Goal: Task Accomplishment & Management: Manage account settings

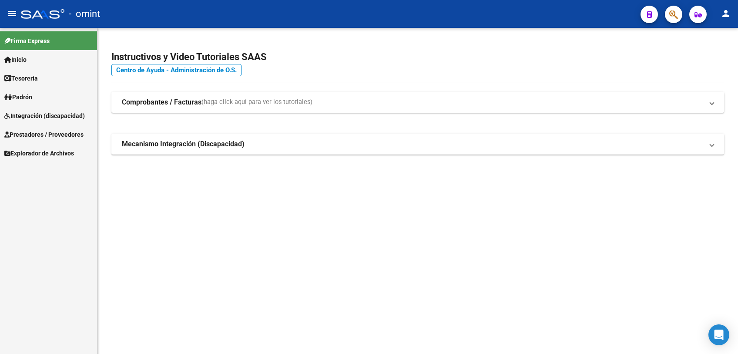
click at [57, 113] on span "Integración (discapacidad)" at bounding box center [44, 116] width 81 height 10
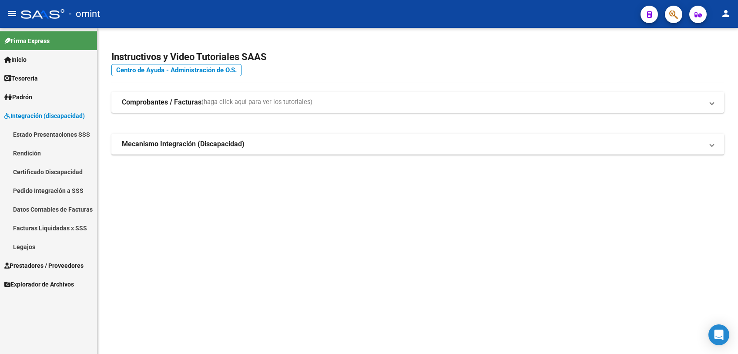
click at [25, 248] on link "Legajos" at bounding box center [48, 246] width 97 height 19
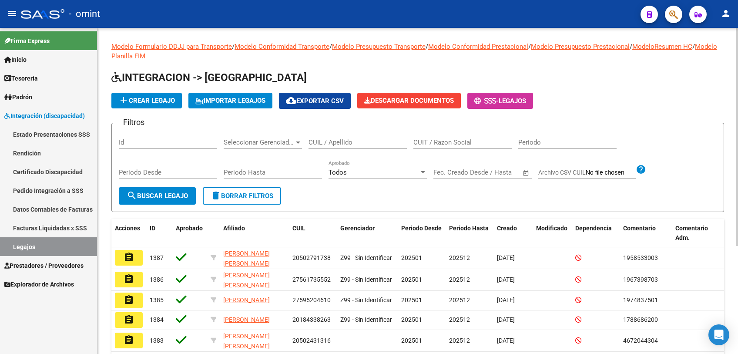
click at [361, 147] on div "CUIL / Apellido" at bounding box center [358, 139] width 98 height 19
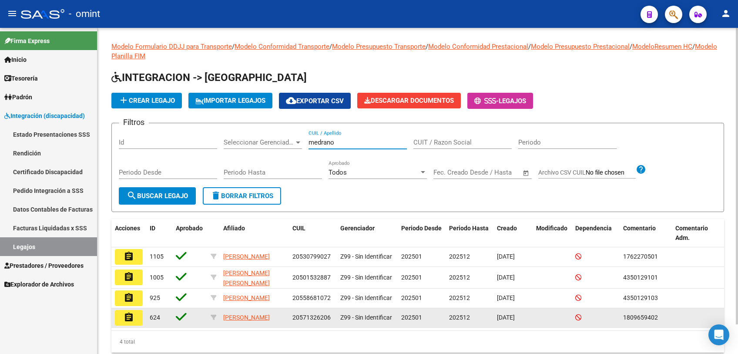
type input "medrano"
click at [132, 323] on mat-icon "assignment" at bounding box center [129, 317] width 10 height 10
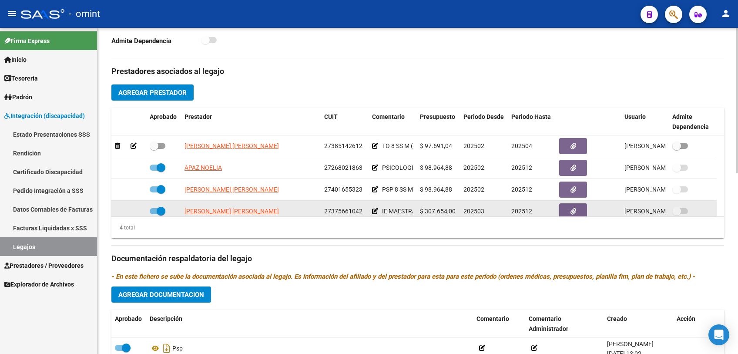
scroll to position [8, 0]
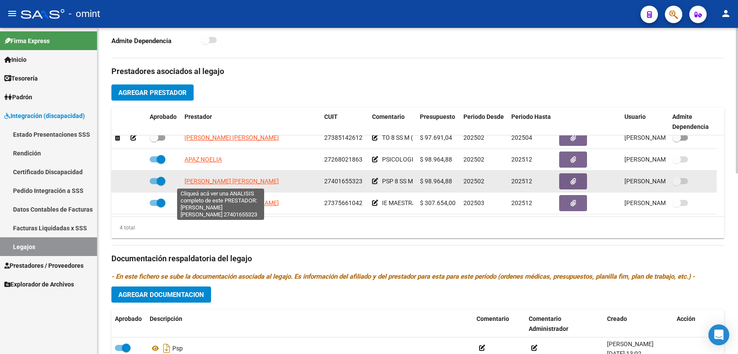
click at [212, 183] on span "[PERSON_NAME] [PERSON_NAME]" at bounding box center [232, 181] width 94 height 7
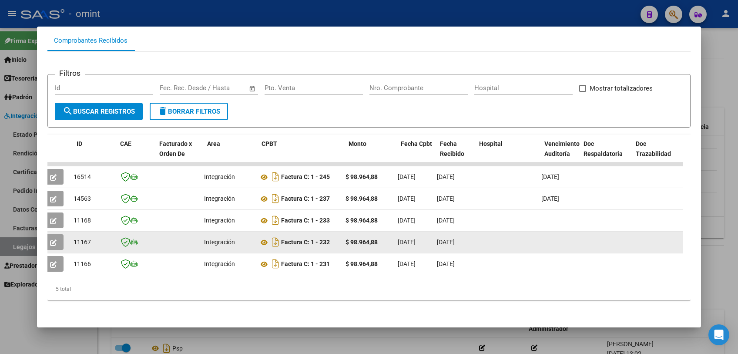
scroll to position [0, 4]
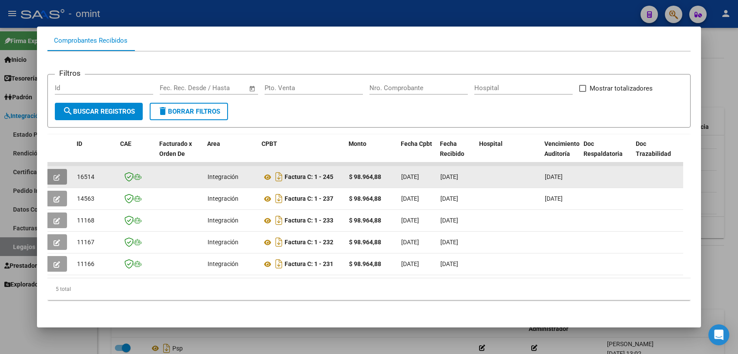
click at [57, 174] on icon "button" at bounding box center [57, 177] width 7 height 7
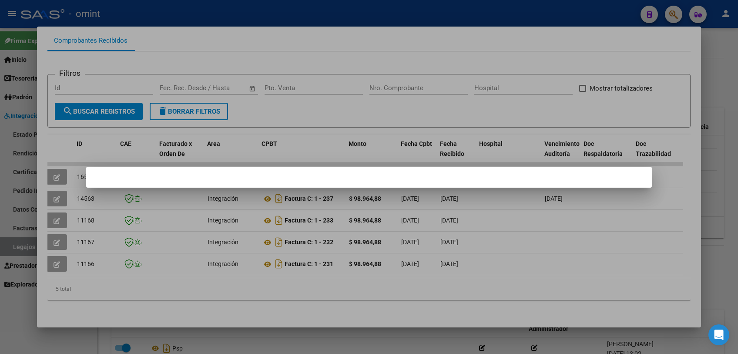
click at [178, 316] on div at bounding box center [369, 177] width 738 height 354
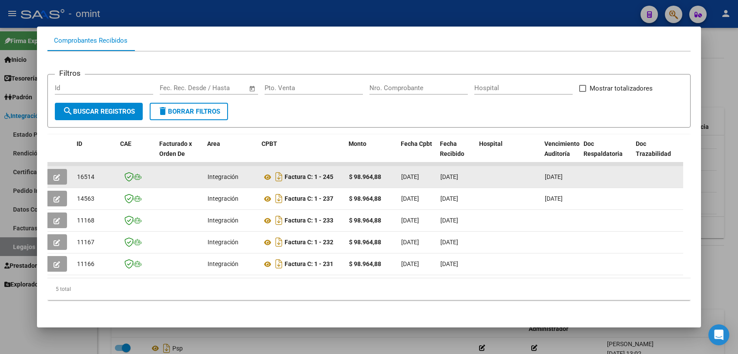
click at [58, 174] on icon "button" at bounding box center [57, 177] width 7 height 7
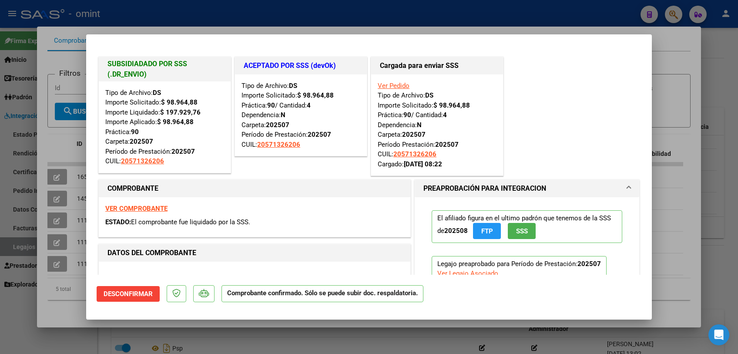
click at [254, 342] on div at bounding box center [369, 177] width 738 height 354
type input "$ 0,00"
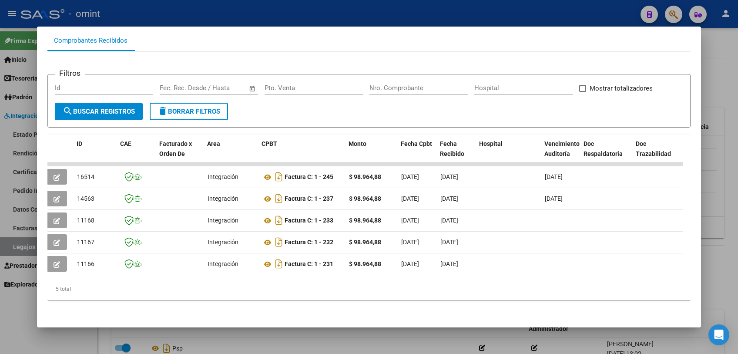
click at [254, 342] on div at bounding box center [369, 177] width 738 height 354
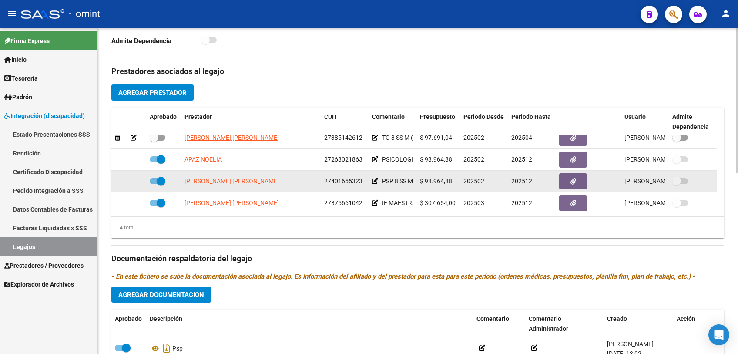
click at [155, 178] on span at bounding box center [158, 181] width 16 height 6
click at [154, 184] on input "checkbox" at bounding box center [154, 184] width 0 height 0
checkbox input "false"
click at [134, 180] on icon at bounding box center [134, 181] width 6 height 6
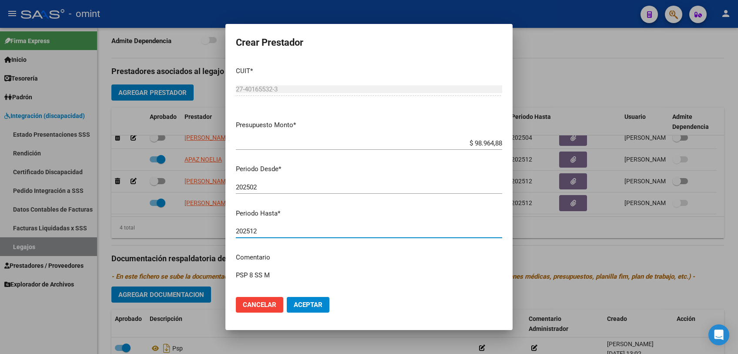
click at [281, 231] on input "202512" at bounding box center [369, 231] width 266 height 8
type input "202507"
click at [310, 303] on span "Aceptar" at bounding box center [308, 305] width 29 height 8
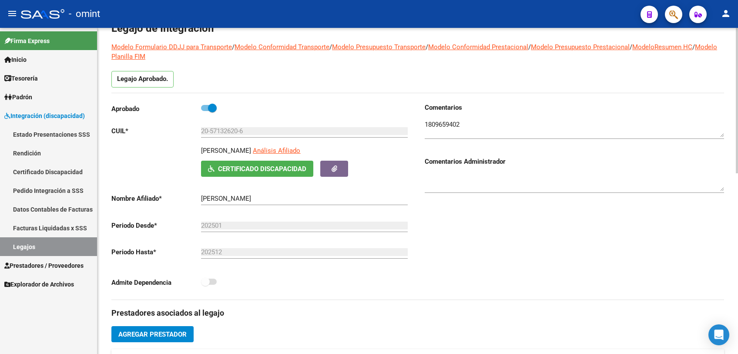
scroll to position [0, 0]
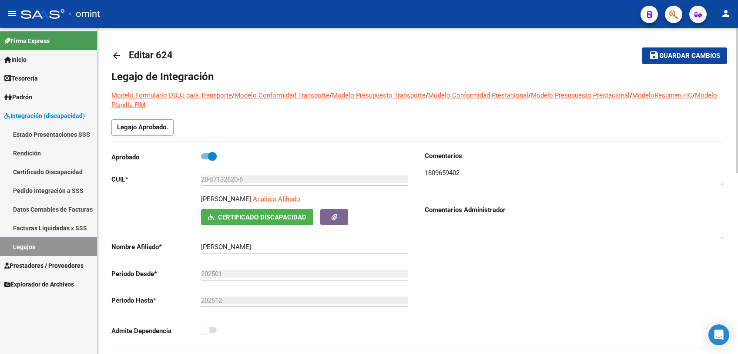
click at [681, 59] on span "Guardar cambios" at bounding box center [690, 56] width 61 height 8
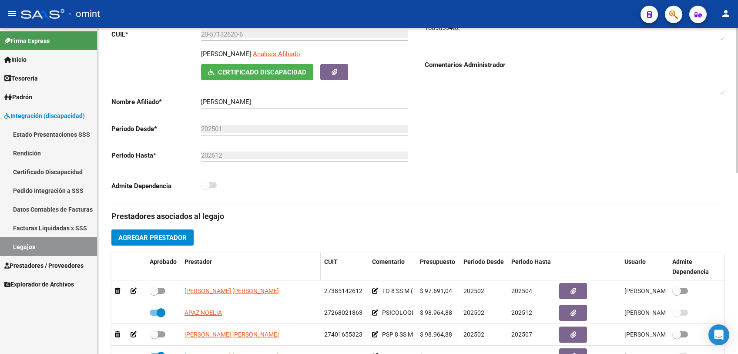
scroll to position [193, 0]
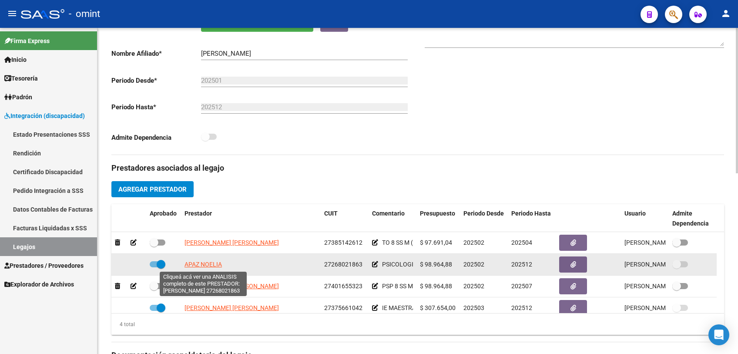
click at [209, 267] on span "APAZ NOELIA" at bounding box center [203, 264] width 37 height 7
type textarea "27268021863"
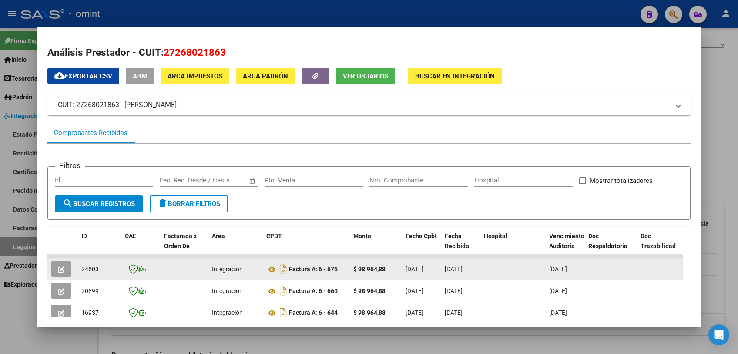
click at [64, 271] on icon "button" at bounding box center [61, 269] width 7 height 7
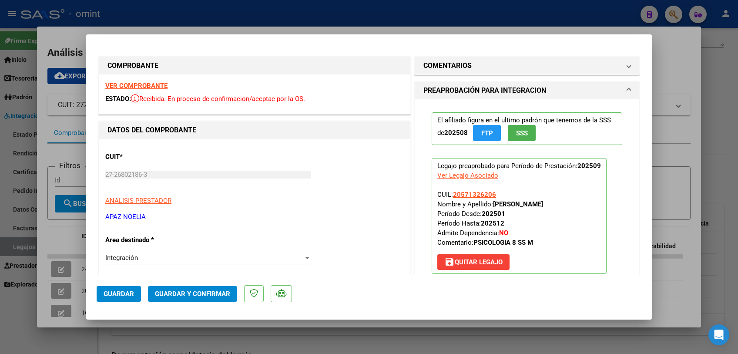
click at [123, 86] on strong "VER COMPROBANTE" at bounding box center [136, 86] width 62 height 8
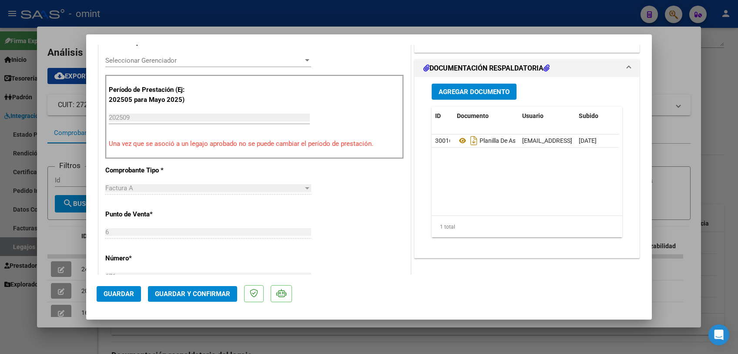
scroll to position [290, 0]
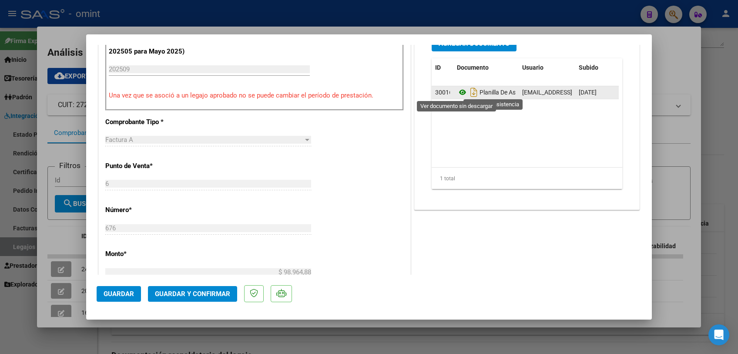
click at [458, 91] on icon at bounding box center [462, 92] width 11 height 10
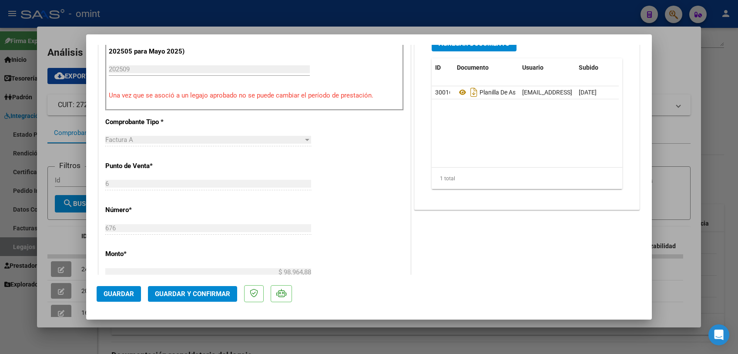
click at [68, 123] on div at bounding box center [369, 177] width 738 height 354
type input "$ 0,00"
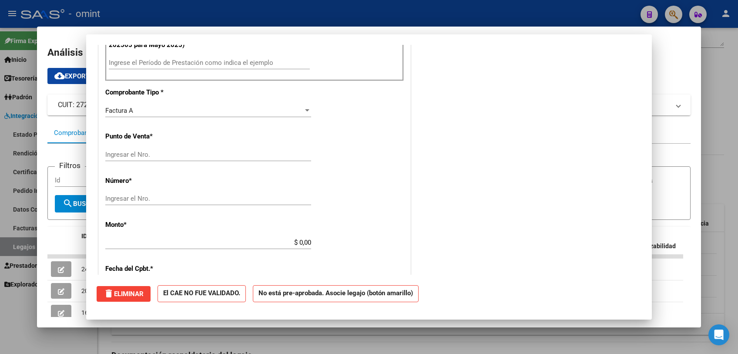
scroll to position [0, 0]
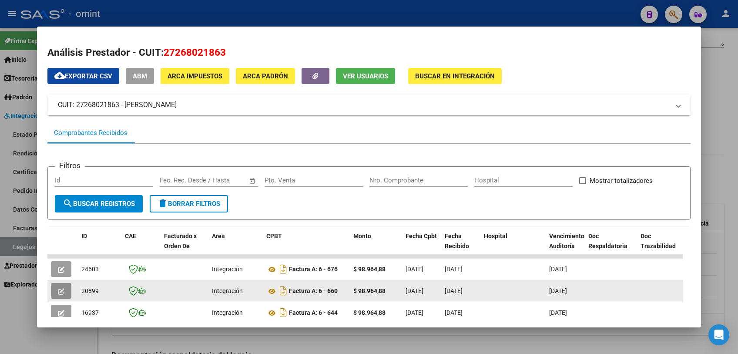
click at [60, 296] on button "button" at bounding box center [61, 291] width 20 height 16
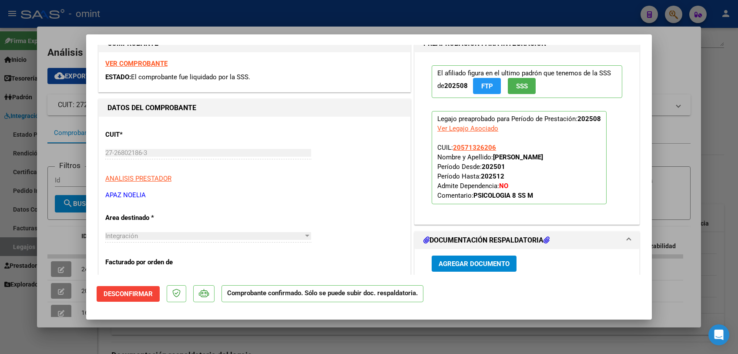
scroll to position [242, 0]
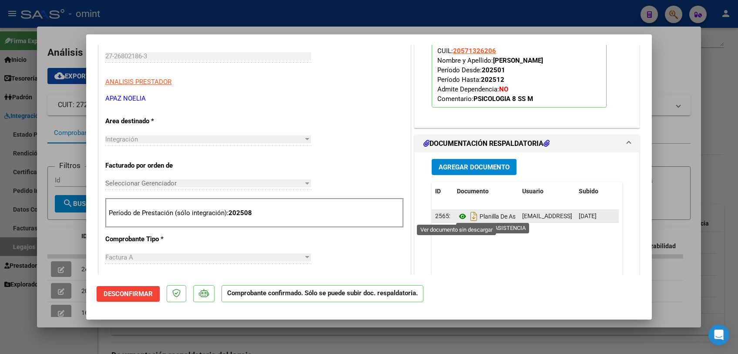
click at [457, 218] on icon at bounding box center [462, 216] width 11 height 10
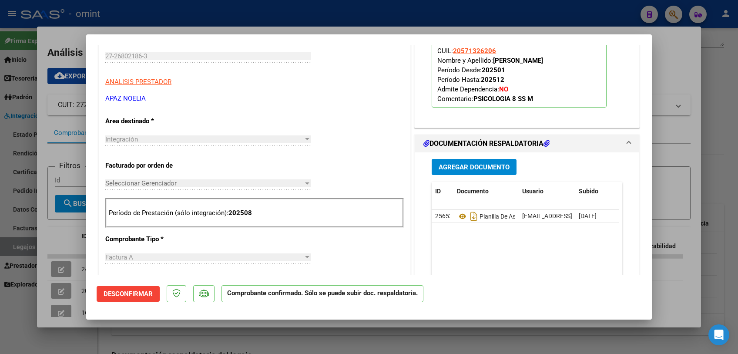
click at [59, 233] on div at bounding box center [369, 177] width 738 height 354
type input "$ 0,00"
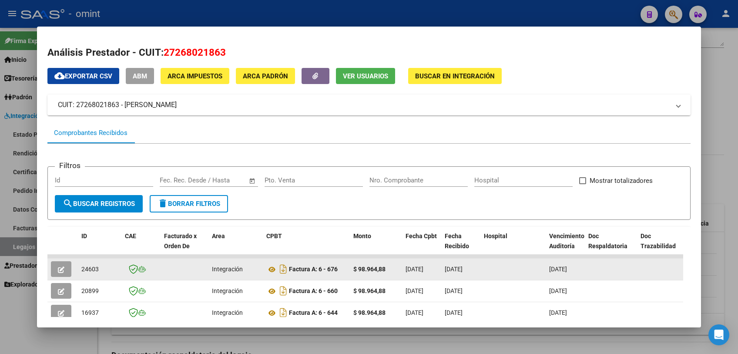
click at [63, 271] on icon "button" at bounding box center [61, 269] width 7 height 7
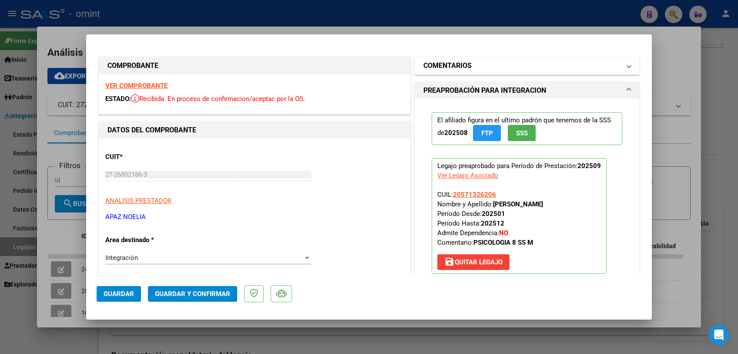
click at [465, 61] on h1 "COMENTARIOS" at bounding box center [448, 66] width 48 height 10
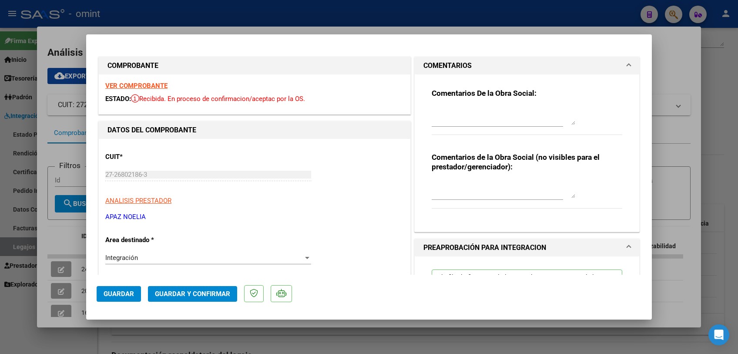
click at [438, 110] on textarea at bounding box center [504, 116] width 144 height 17
click at [432, 112] on textarea "Completar la planilla de asistencia, con días y horarios" at bounding box center [504, 116] width 144 height 17
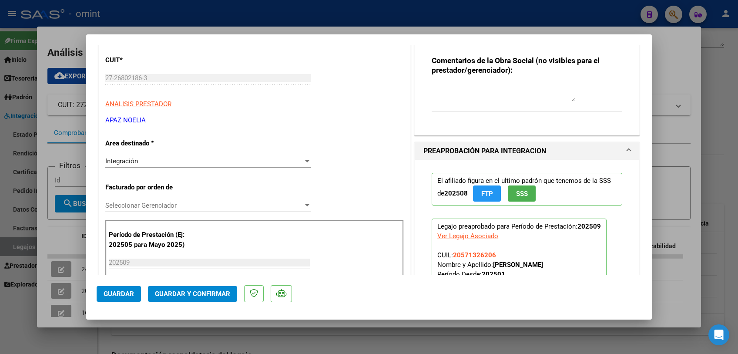
scroll to position [0, 0]
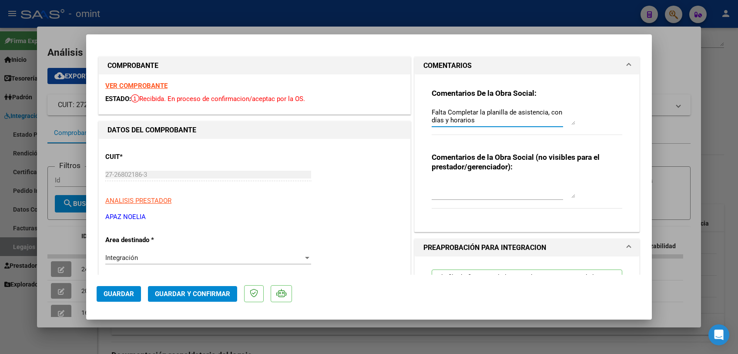
click at [432, 111] on textarea "Falta Completar la planilla de asistencia, con días y horarios" at bounding box center [504, 116] width 144 height 17
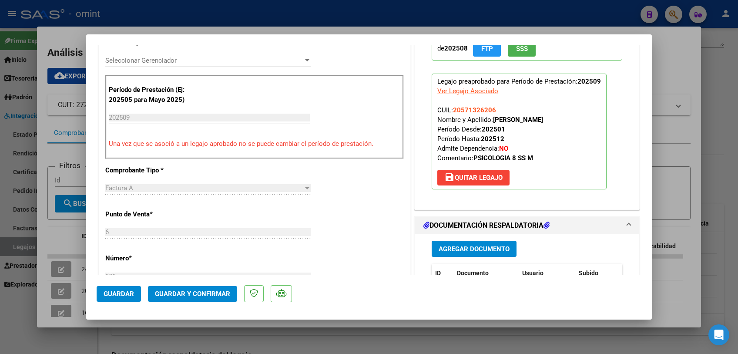
scroll to position [387, 0]
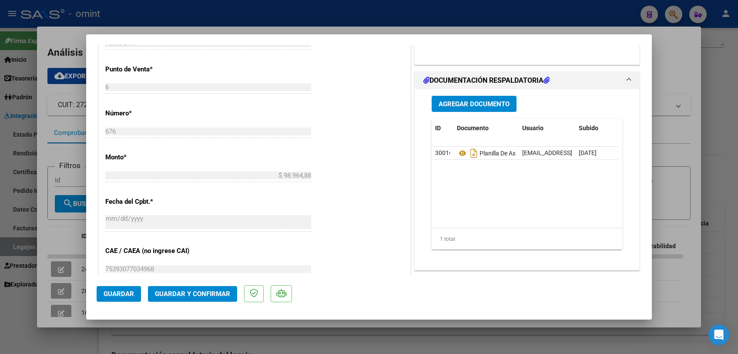
type textarea "socio [PERSON_NAME]-Falta Completar la planilla de asistencia, con días y horar…"
click at [114, 294] on span "Guardar" at bounding box center [119, 294] width 30 height 8
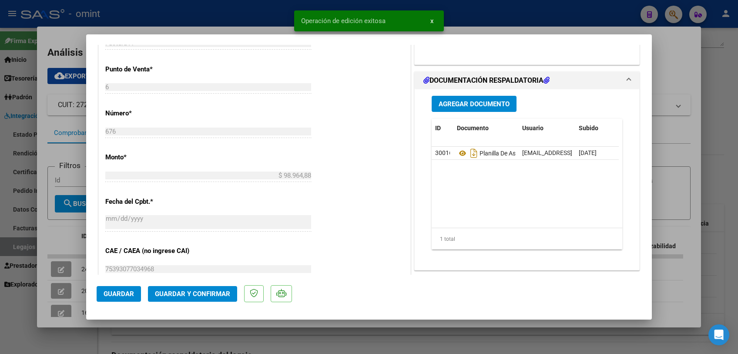
click at [116, 333] on div at bounding box center [369, 177] width 738 height 354
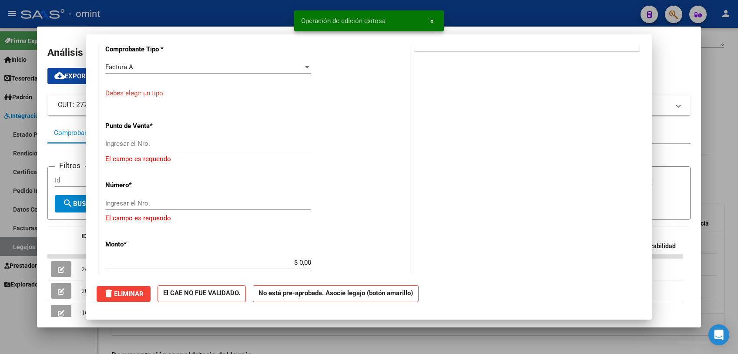
scroll to position [0, 0]
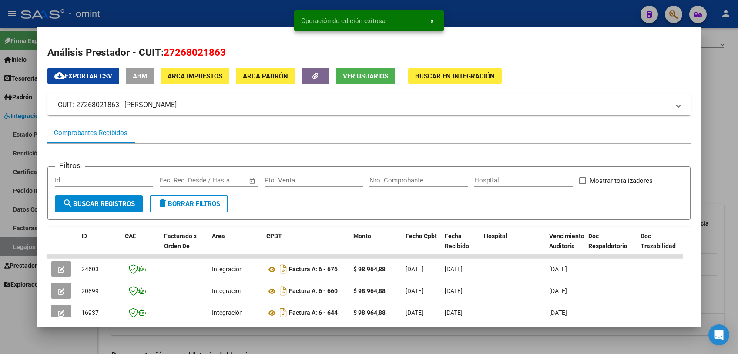
click at [116, 333] on div at bounding box center [369, 177] width 738 height 354
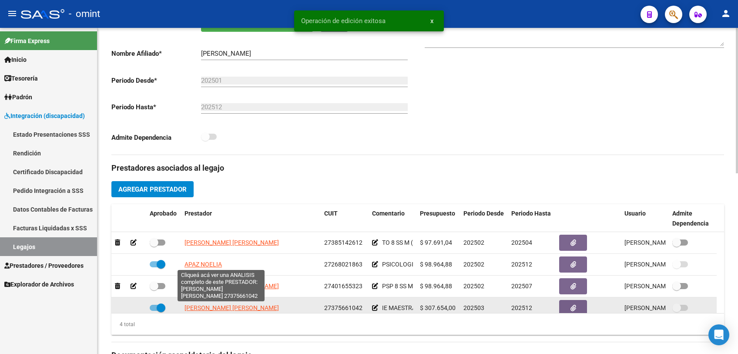
click at [240, 306] on span "[PERSON_NAME] [PERSON_NAME]" at bounding box center [232, 307] width 94 height 7
type textarea "27375661042"
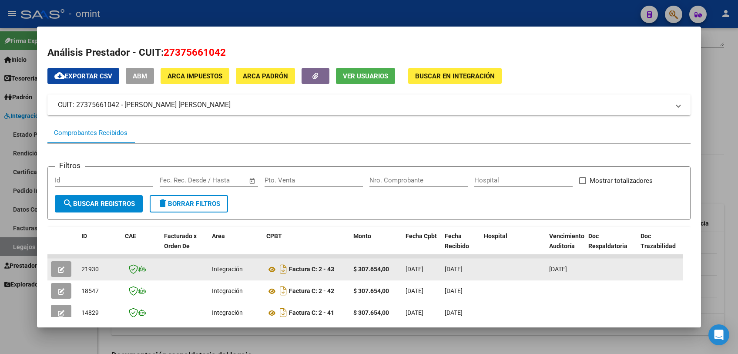
click at [62, 264] on button "button" at bounding box center [61, 269] width 20 height 16
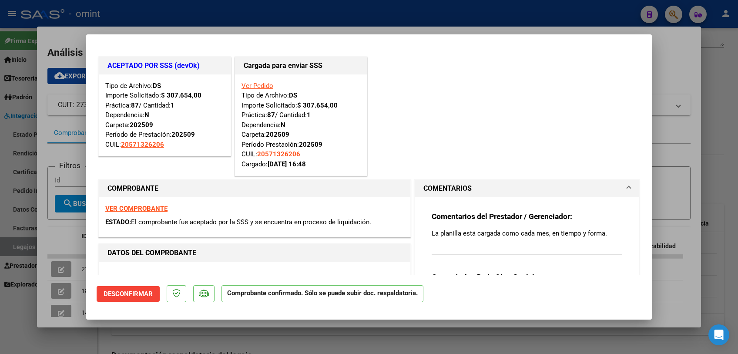
click at [240, 328] on div at bounding box center [369, 177] width 738 height 354
type input "$ 0,00"
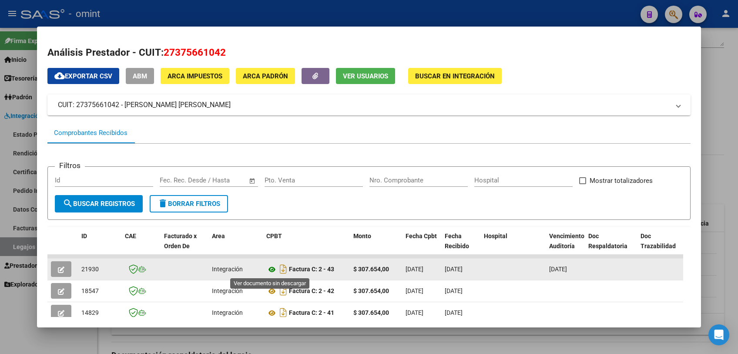
scroll to position [97, 0]
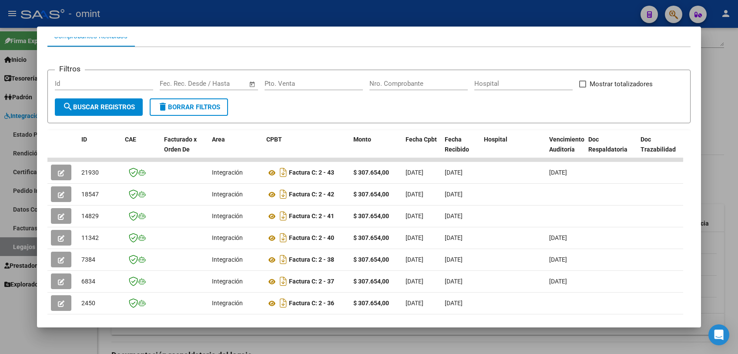
click at [280, 337] on div at bounding box center [369, 177] width 738 height 354
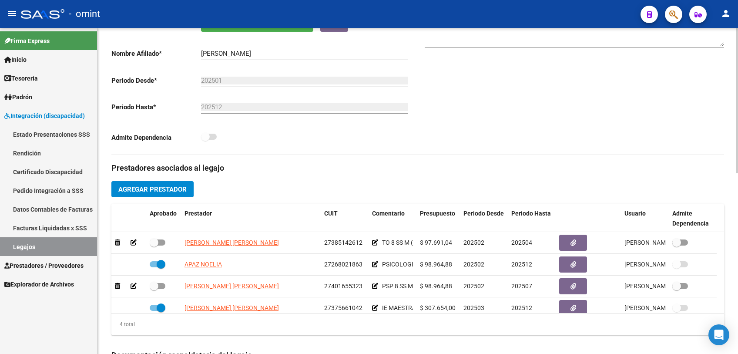
click at [289, 340] on div "Prestadores asociados al legajo Agregar Prestador Aprobado Prestador CUIT Comen…" at bounding box center [417, 349] width 613 height 389
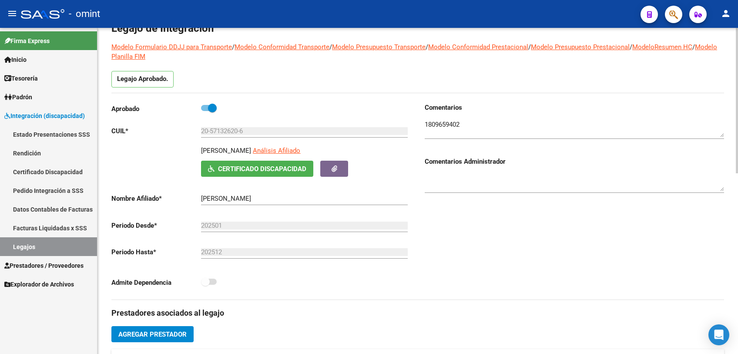
scroll to position [0, 0]
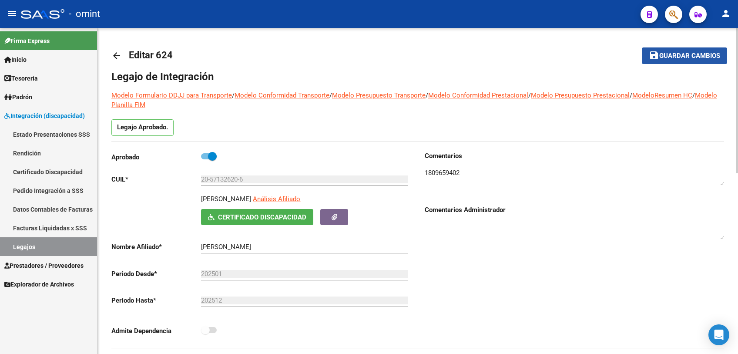
click at [687, 59] on span "Guardar cambios" at bounding box center [690, 56] width 61 height 8
click at [667, 60] on button "save Guardar cambios" at bounding box center [684, 55] width 85 height 16
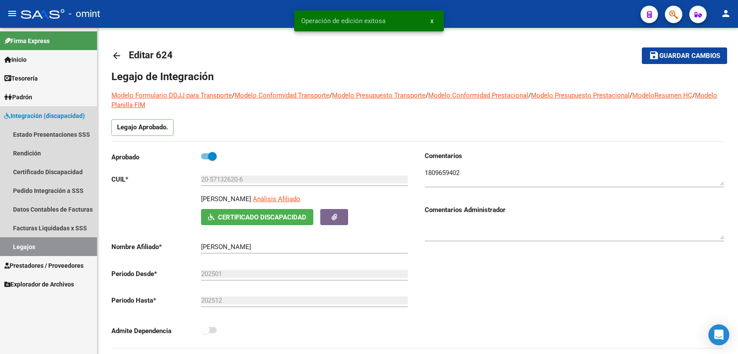
click at [24, 247] on link "Legajos" at bounding box center [48, 246] width 97 height 19
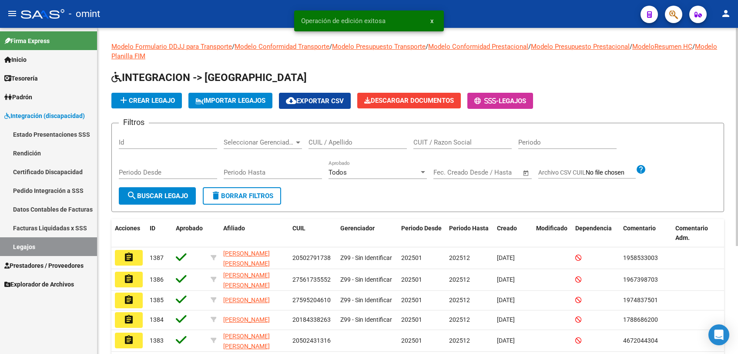
click at [350, 145] on input "CUIL / Apellido" at bounding box center [358, 142] width 98 height 8
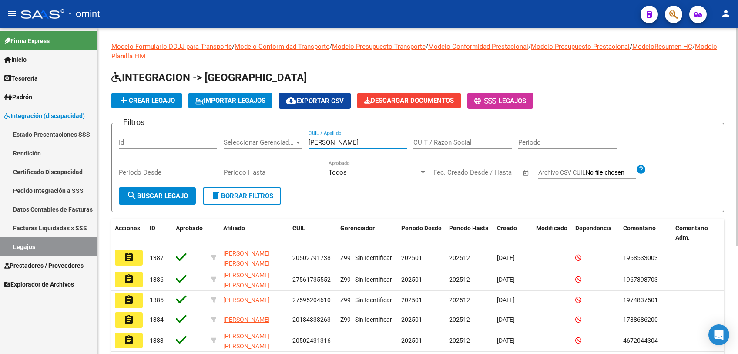
type input "loza"
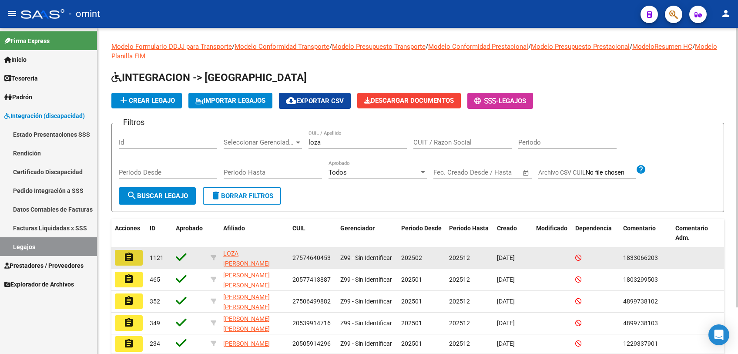
click at [134, 257] on button "assignment" at bounding box center [129, 258] width 28 height 16
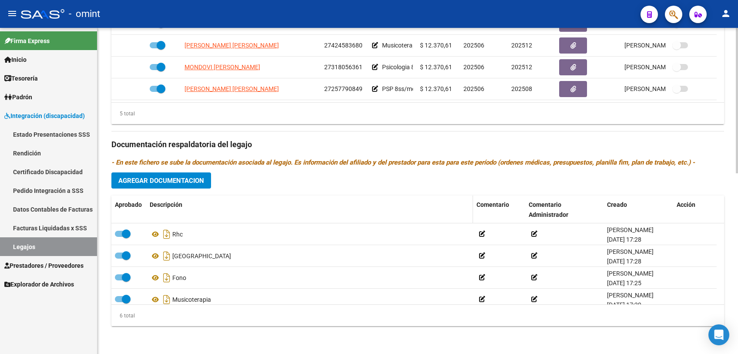
scroll to position [356, 0]
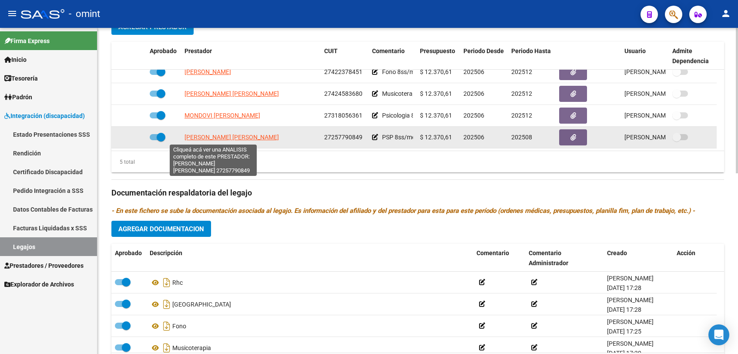
click at [202, 138] on span "[PERSON_NAME] [PERSON_NAME]" at bounding box center [232, 137] width 94 height 7
type textarea "27257790849"
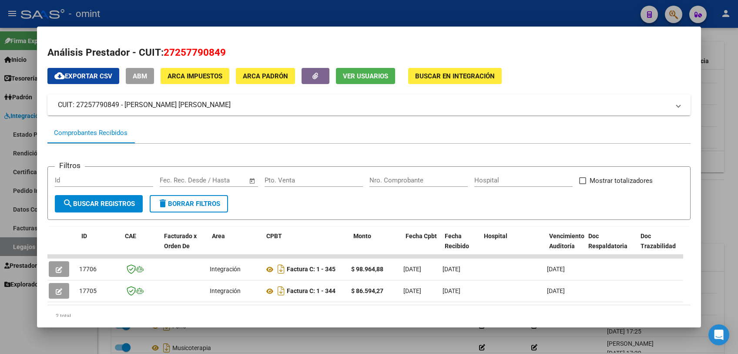
scroll to position [0, 0]
click at [312, 344] on div at bounding box center [369, 177] width 738 height 354
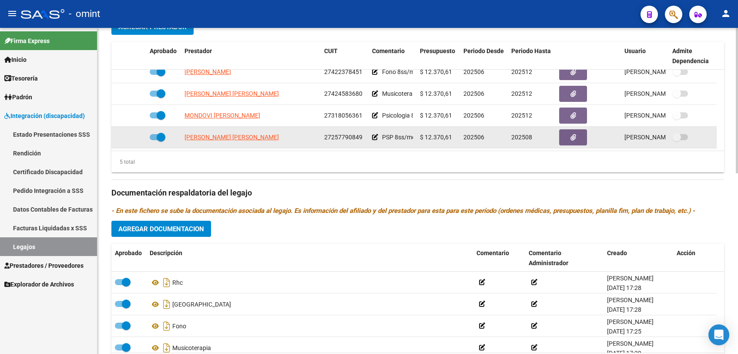
click at [157, 138] on span at bounding box center [161, 137] width 9 height 9
click at [154, 140] on input "checkbox" at bounding box center [154, 140] width 0 height 0
checkbox input "false"
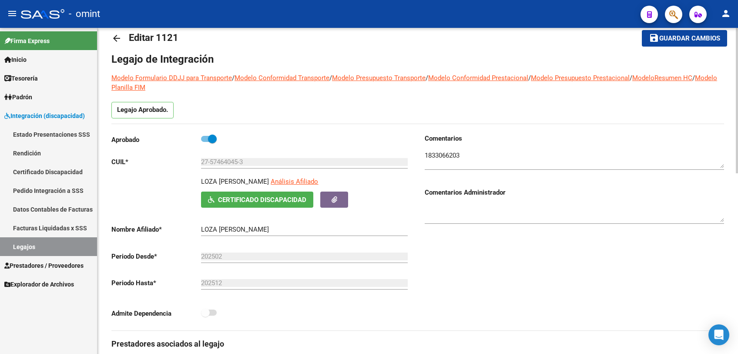
scroll to position [162, 0]
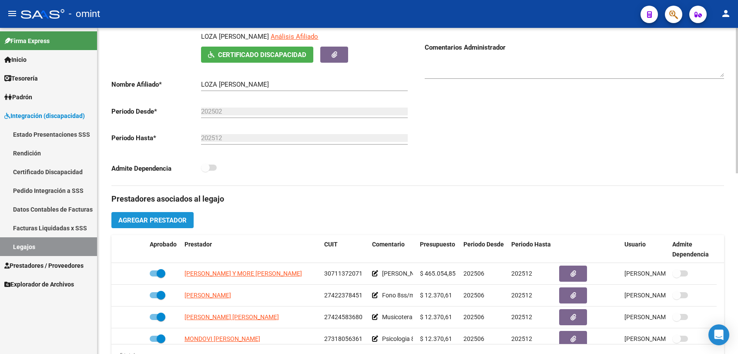
click at [178, 216] on span "Agregar Prestador" at bounding box center [152, 220] width 68 height 8
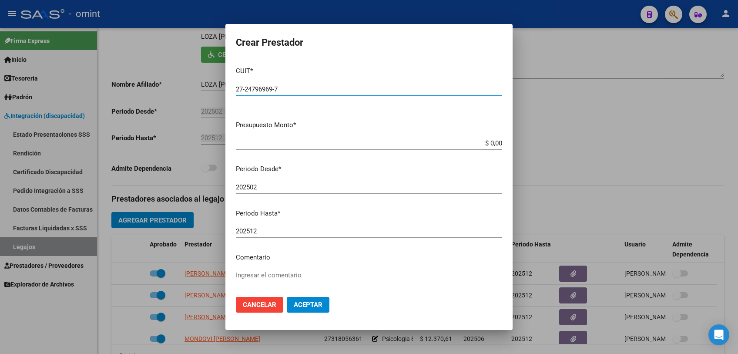
type input "27-24796969-7"
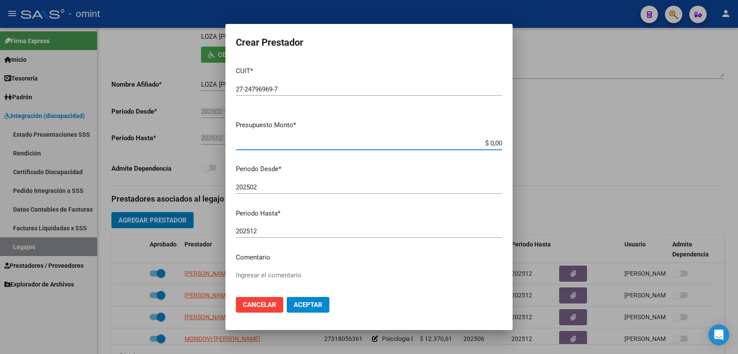
click at [492, 144] on input "$ 0,00" at bounding box center [369, 143] width 266 height 8
type input "$ 12.370,61"
click at [300, 190] on input "202502" at bounding box center [369, 187] width 266 height 8
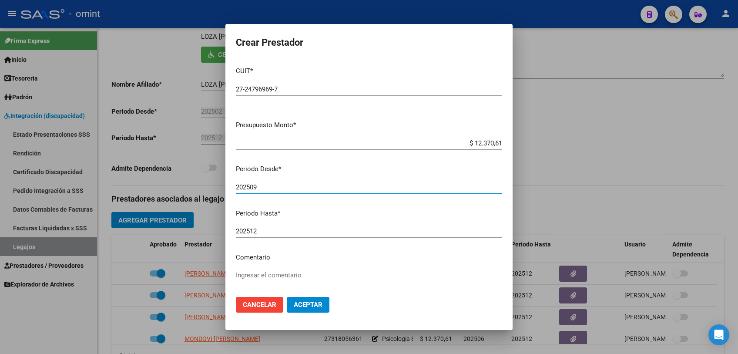
type input "202509"
click at [277, 278] on textarea "Ingresar el comentario" at bounding box center [369, 290] width 266 height 41
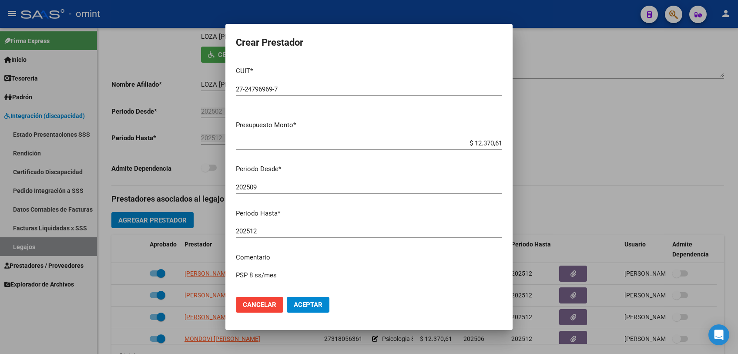
type textarea "PSP 8 ss/mes"
click at [300, 305] on span "Aceptar" at bounding box center [308, 305] width 29 height 8
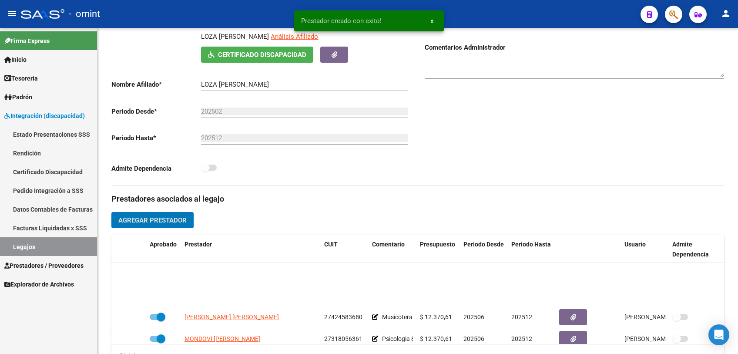
scroll to position [52, 0]
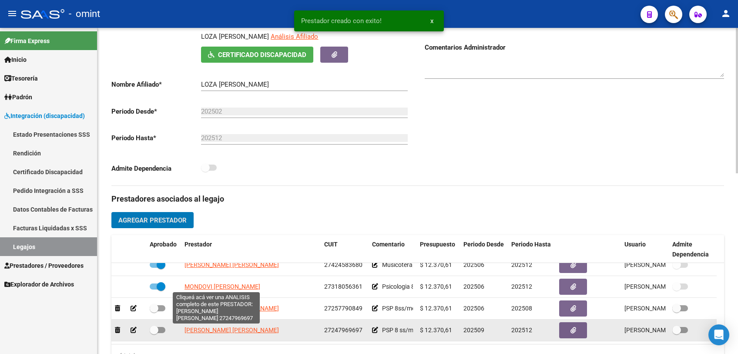
click at [236, 332] on span "[PERSON_NAME] [PERSON_NAME]" at bounding box center [232, 330] width 94 height 7
type textarea "27247969697"
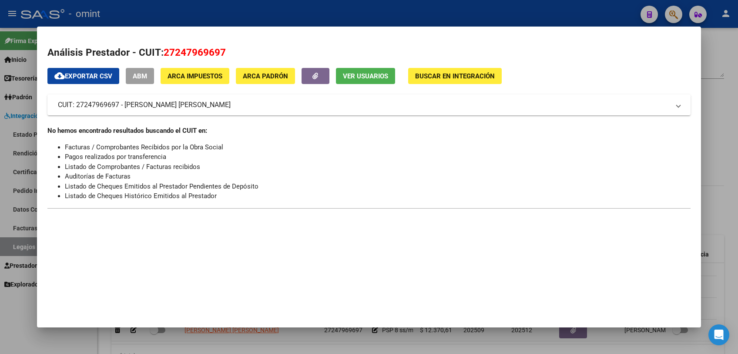
click at [273, 339] on div at bounding box center [369, 177] width 738 height 354
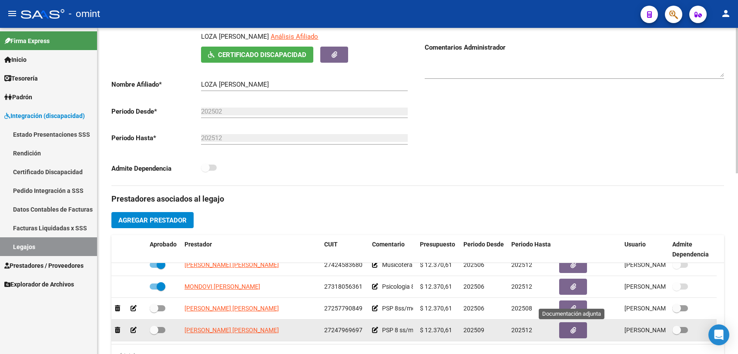
click at [576, 332] on icon "button" at bounding box center [574, 330] width 6 height 7
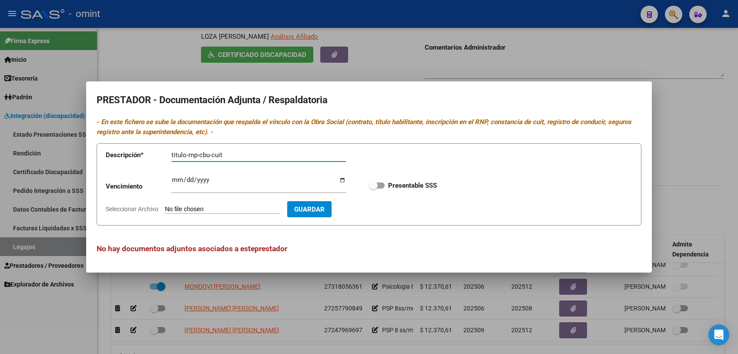
type input "titulo-rnp-cbu-cuit"
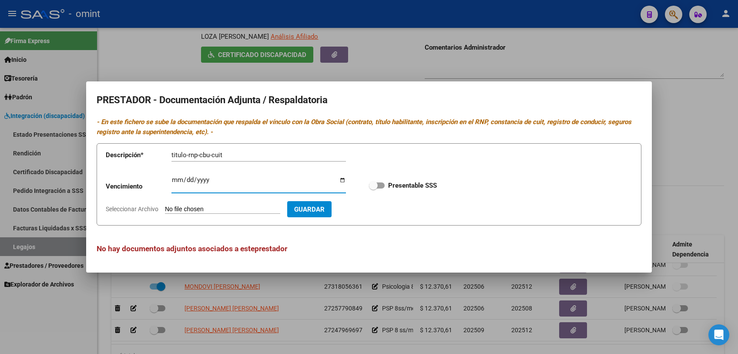
click at [174, 177] on input "Ingresar vencimiento" at bounding box center [259, 183] width 175 height 14
type input "[DATE]"
click at [384, 184] on span at bounding box center [377, 185] width 16 height 6
click at [374, 189] on input "Presentable SSS" at bounding box center [373, 189] width 0 height 0
checkbox input "true"
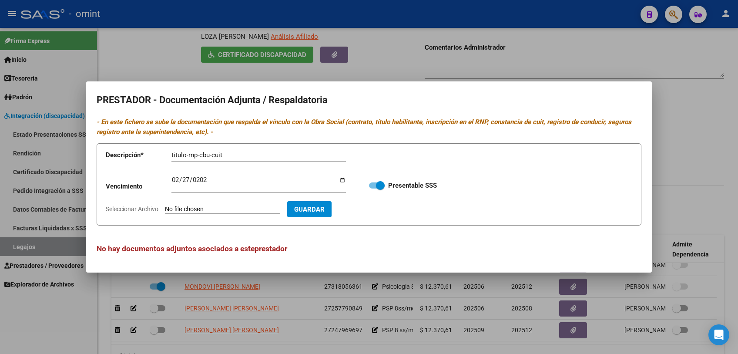
click at [148, 208] on span "Seleccionar Archivo" at bounding box center [132, 208] width 53 height 7
click at [165, 208] on input "Seleccionar Archivo" at bounding box center [222, 209] width 115 height 8
type input "C:\fakepath\PSP nueva prestadora.pdf"
click at [375, 212] on span "Guardar" at bounding box center [360, 209] width 30 height 8
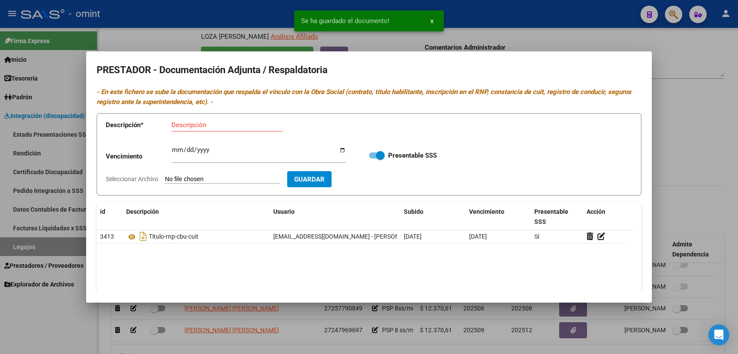
click at [300, 346] on div at bounding box center [369, 177] width 738 height 354
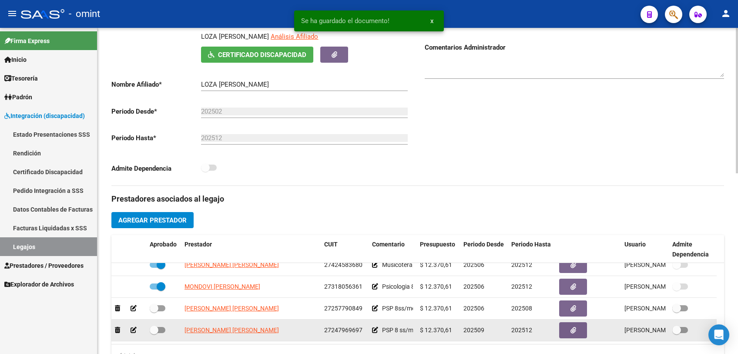
click at [165, 330] on div at bounding box center [164, 330] width 28 height 11
click at [161, 330] on span at bounding box center [158, 330] width 16 height 6
click at [154, 333] on input "checkbox" at bounding box center [154, 333] width 0 height 0
checkbox input "true"
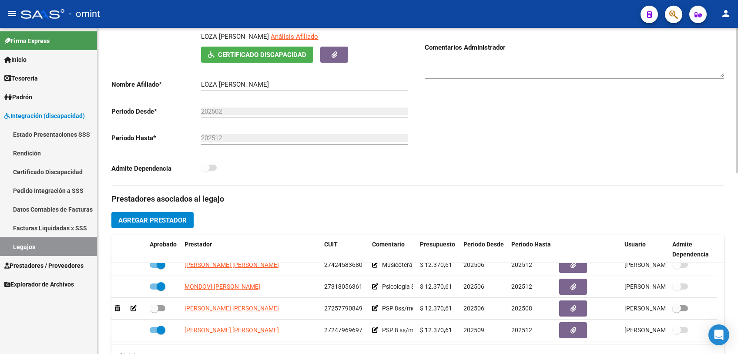
scroll to position [17, 0]
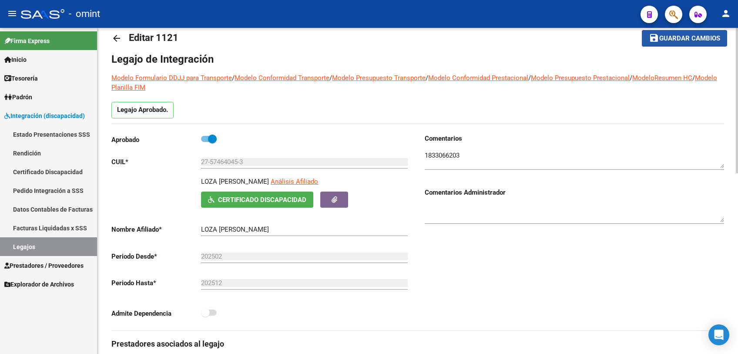
click at [672, 42] on button "save Guardar cambios" at bounding box center [684, 38] width 85 height 16
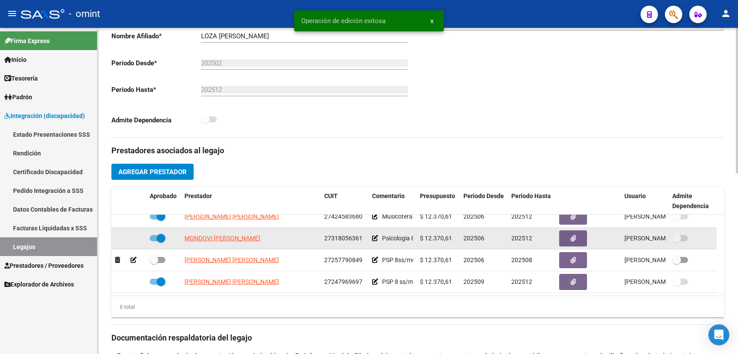
scroll to position [307, 0]
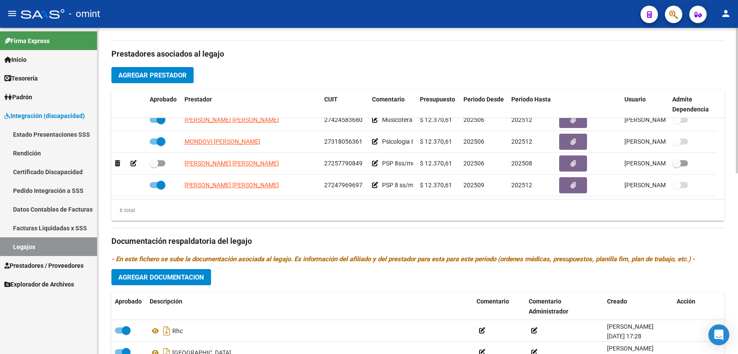
click at [172, 274] on span "Agregar Documentacion" at bounding box center [161, 277] width 86 height 8
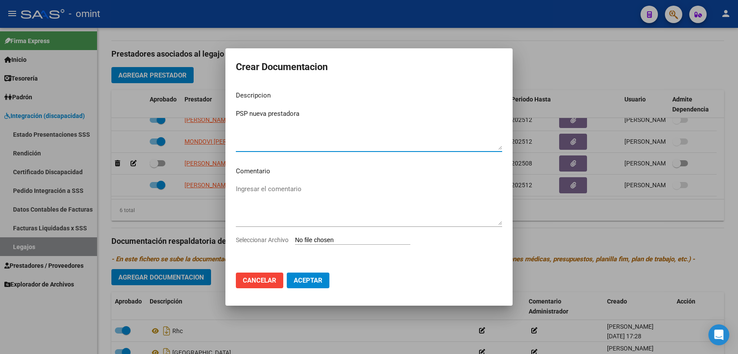
type textarea "PSP nueva prestadora"
click at [261, 240] on span "Seleccionar Archivo" at bounding box center [262, 239] width 53 height 7
click at [295, 240] on input "Seleccionar Archivo" at bounding box center [352, 240] width 115 height 8
type input "C:\fakepath\PSP cambio prestador.pdf"
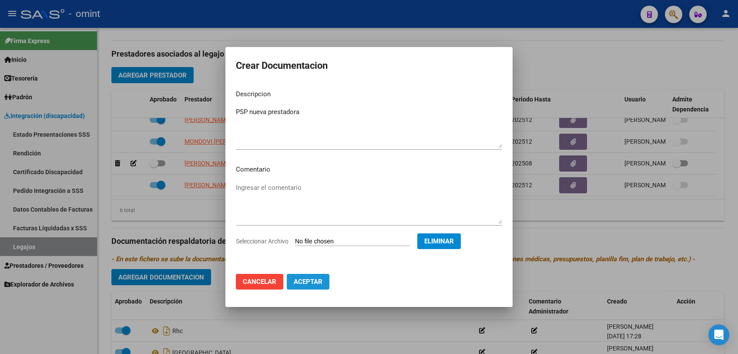
click at [310, 280] on span "Aceptar" at bounding box center [308, 282] width 29 height 8
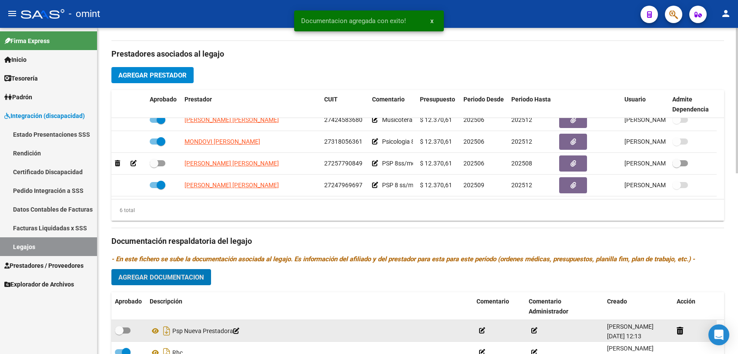
click at [128, 330] on span at bounding box center [123, 330] width 16 height 6
click at [119, 333] on input "checkbox" at bounding box center [119, 333] width 0 height 0
checkbox input "true"
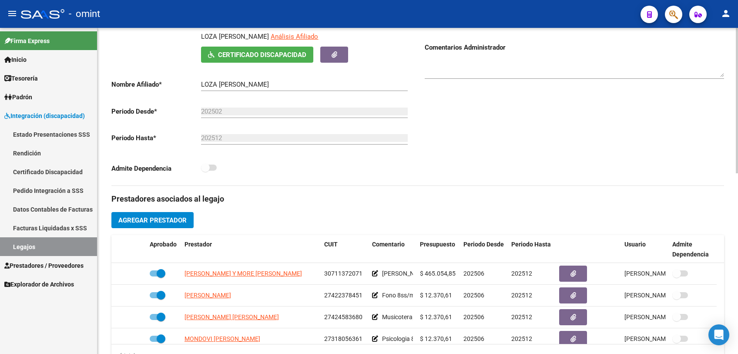
scroll to position [17, 0]
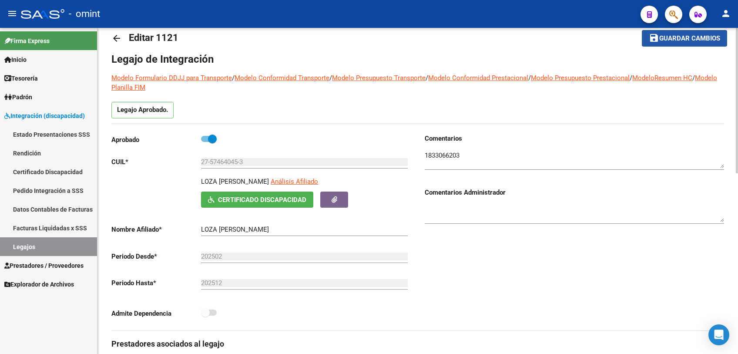
click at [655, 35] on mat-icon "save" at bounding box center [654, 38] width 10 height 10
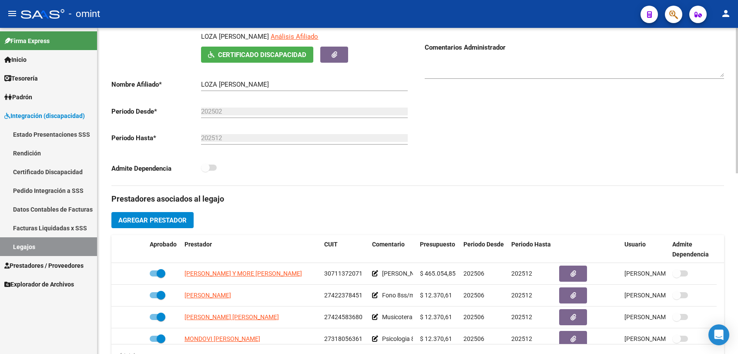
scroll to position [66, 0]
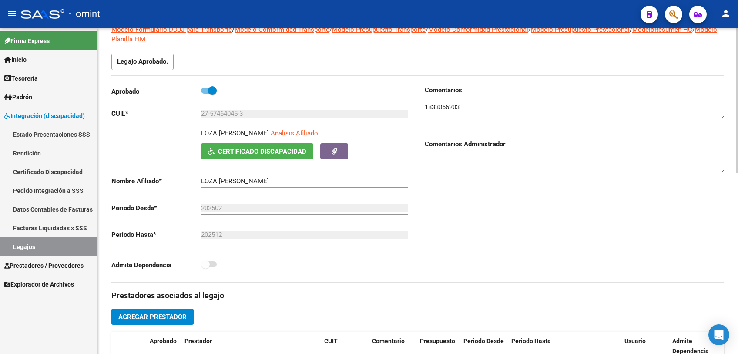
click at [231, 112] on input "27-57464045-3" at bounding box center [304, 114] width 207 height 8
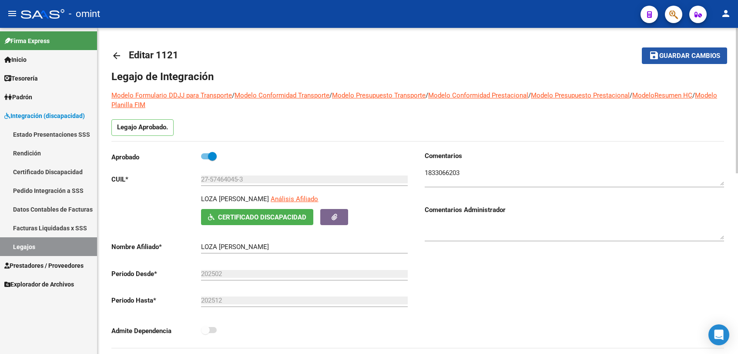
click at [669, 56] on span "Guardar cambios" at bounding box center [690, 56] width 61 height 8
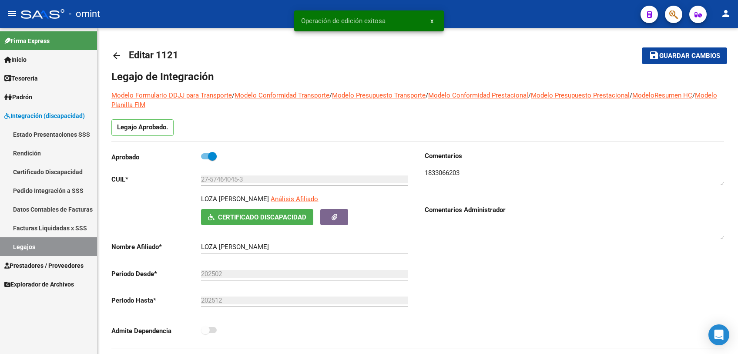
click at [21, 251] on link "Legajos" at bounding box center [48, 246] width 97 height 19
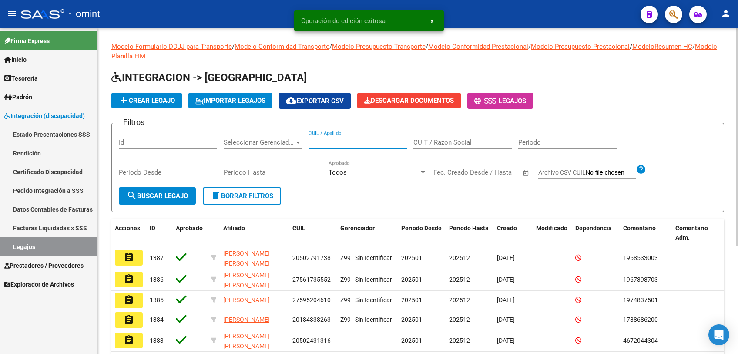
click at [366, 143] on input "CUIL / Apellido" at bounding box center [358, 142] width 98 height 8
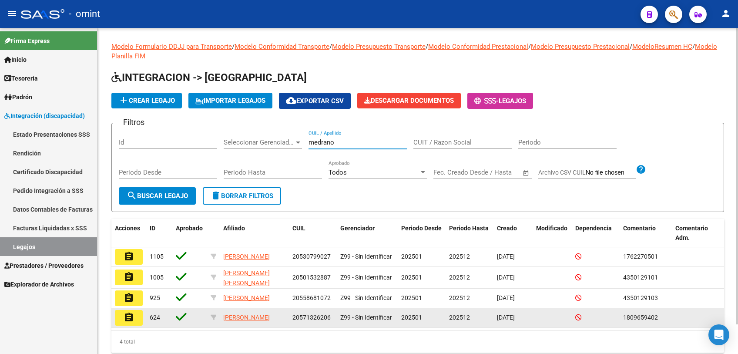
type input "medrano"
click at [131, 323] on mat-icon "assignment" at bounding box center [129, 317] width 10 height 10
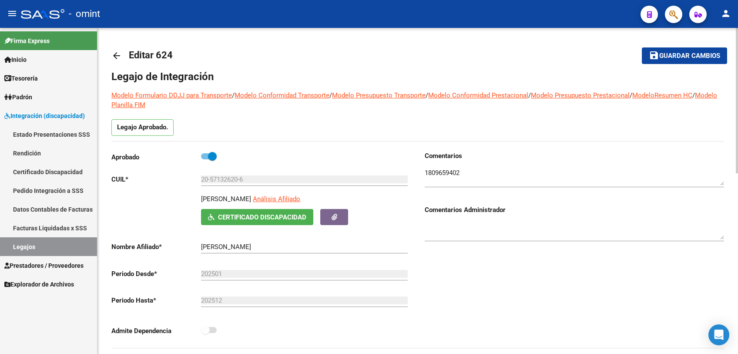
scroll to position [145, 0]
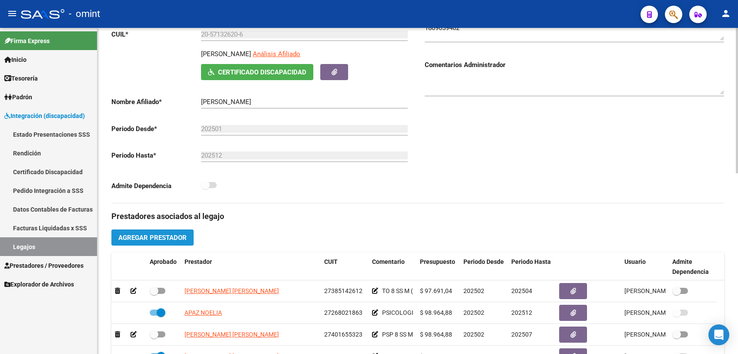
click at [175, 237] on span "Agregar Prestador" at bounding box center [152, 238] width 68 height 8
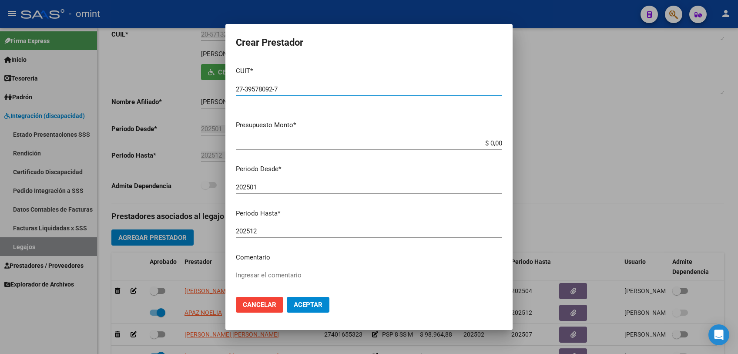
type input "27-39578092-7"
click at [493, 143] on input "$ 0,00" at bounding box center [369, 143] width 266 height 8
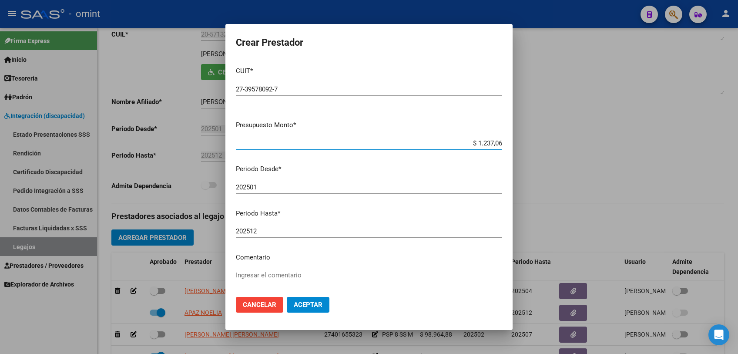
type input "$ 12.370,61"
click at [327, 189] on input "202501" at bounding box center [369, 187] width 266 height 8
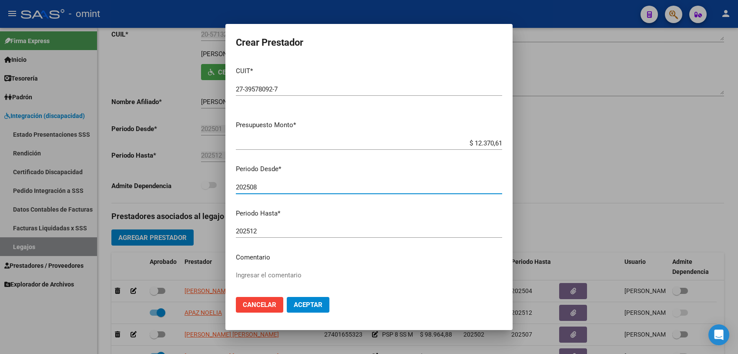
type input "202508"
click at [276, 276] on textarea "Ingresar el comentario" at bounding box center [369, 290] width 266 height 41
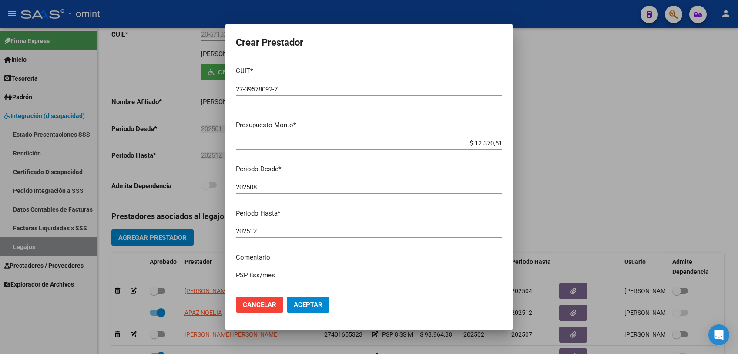
type textarea "PSP 8ss/mes"
click at [320, 306] on span "Aceptar" at bounding box center [308, 305] width 29 height 8
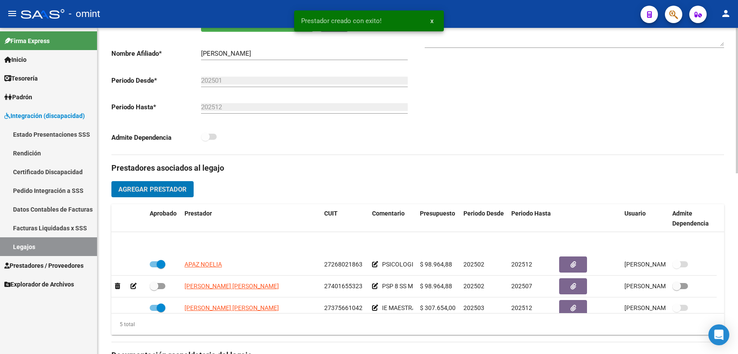
scroll to position [30, 0]
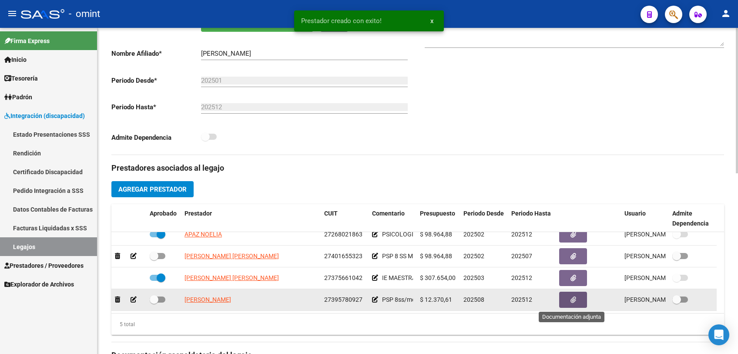
click at [572, 302] on icon "button" at bounding box center [574, 299] width 6 height 7
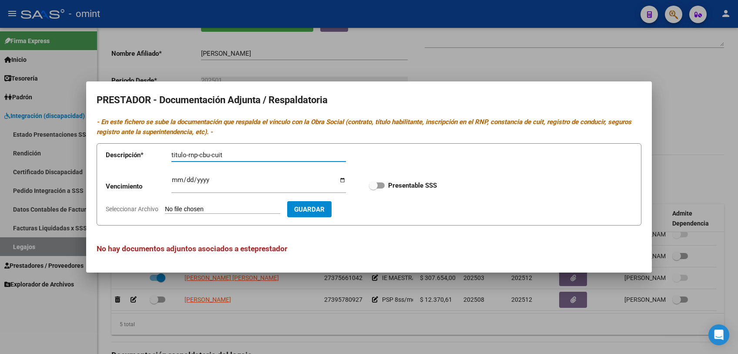
type input "titulo-rnp-cbu-cuit"
click at [174, 179] on input "Ingresar vencimiento" at bounding box center [259, 183] width 175 height 14
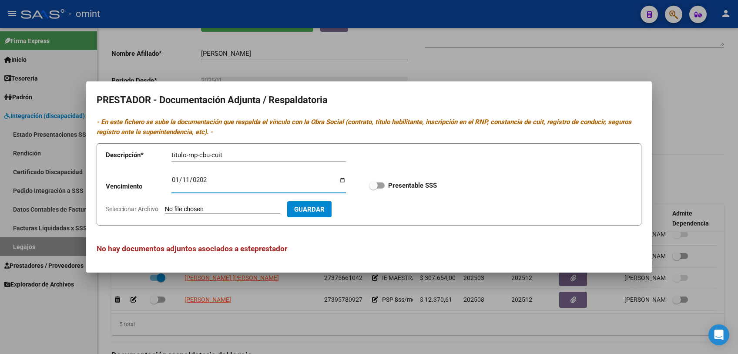
type input "[DATE]"
click at [138, 205] on span "Seleccionar Archivo" at bounding box center [132, 208] width 53 height 7
click at [165, 205] on input "Seleccionar Archivo" at bounding box center [222, 209] width 115 height 8
type input "C:\fakepath\PSP cambio prestador.pdf"
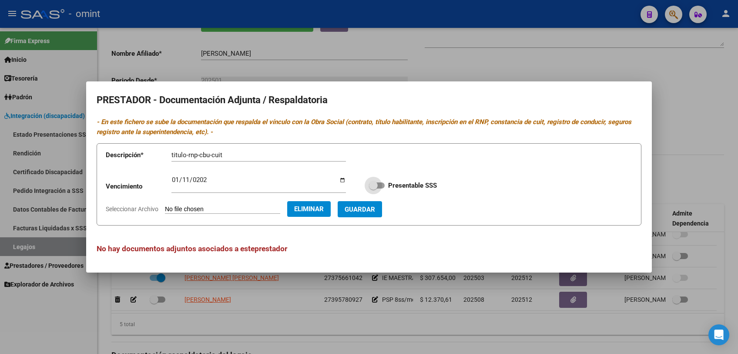
click at [379, 187] on span at bounding box center [377, 185] width 16 height 6
click at [374, 189] on input "Presentable SSS" at bounding box center [373, 189] width 0 height 0
checkbox input "true"
click at [375, 209] on span "Guardar" at bounding box center [360, 209] width 30 height 8
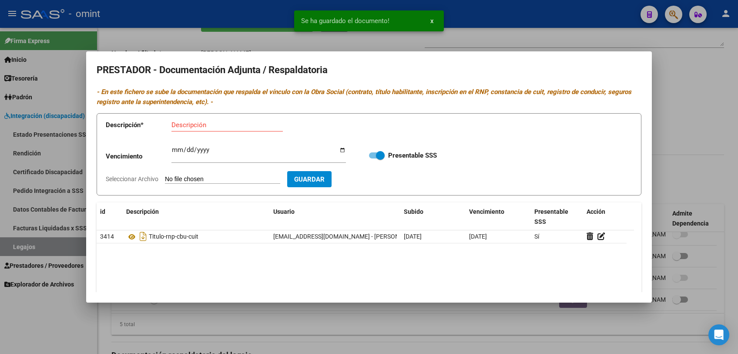
click at [409, 320] on div at bounding box center [369, 177] width 738 height 354
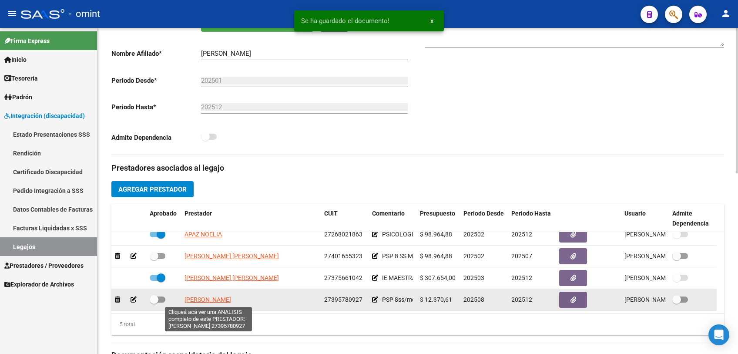
click at [209, 299] on span "[PERSON_NAME]" at bounding box center [208, 299] width 47 height 7
type textarea "27395780927"
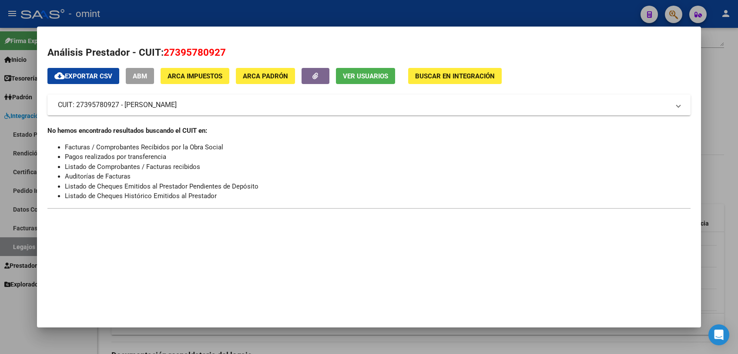
click at [235, 339] on div at bounding box center [369, 177] width 738 height 354
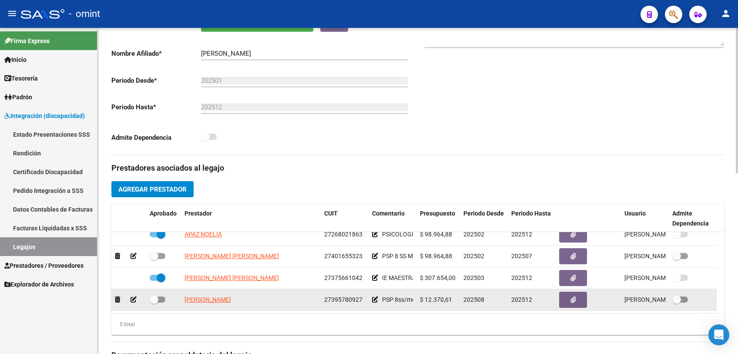
click at [160, 298] on span at bounding box center [158, 299] width 16 height 6
click at [154, 303] on input "checkbox" at bounding box center [154, 303] width 0 height 0
checkbox input "true"
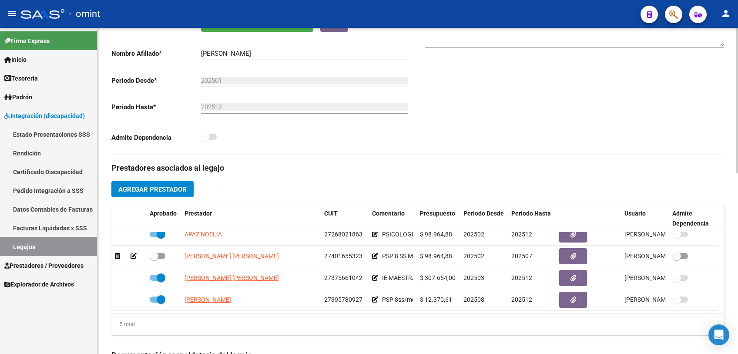
scroll to position [290, 0]
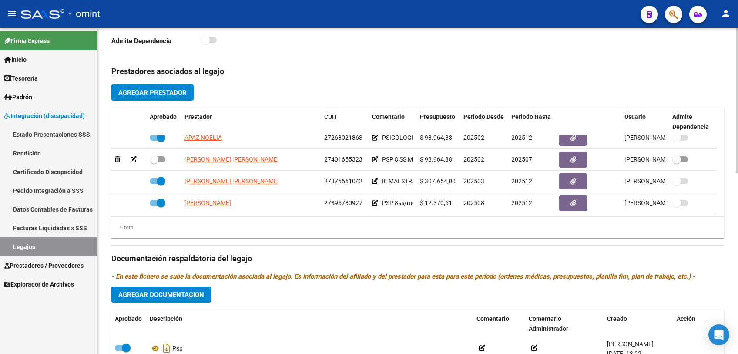
click at [183, 295] on span "Agregar Documentacion" at bounding box center [161, 295] width 86 height 8
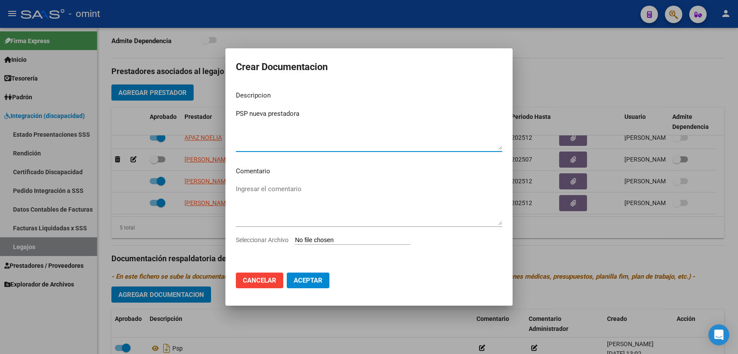
type textarea "PSP nueva prestadora"
click at [283, 236] on span "Seleccionar Archivo" at bounding box center [262, 239] width 53 height 7
click at [295, 236] on input "Seleccionar Archivo" at bounding box center [352, 240] width 115 height 8
type input "C:\fakepath\PSP nueva prestadora.pdf"
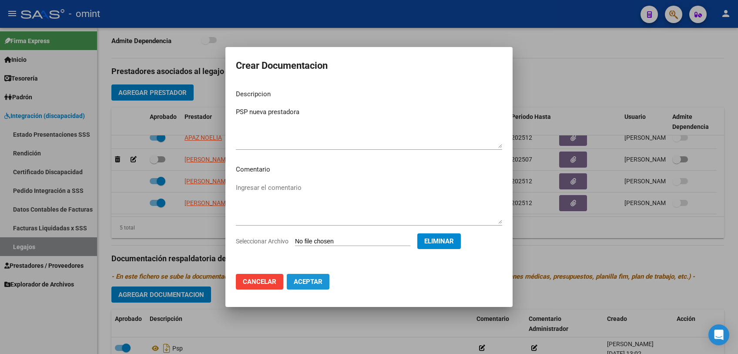
click at [324, 286] on button "Aceptar" at bounding box center [308, 282] width 43 height 16
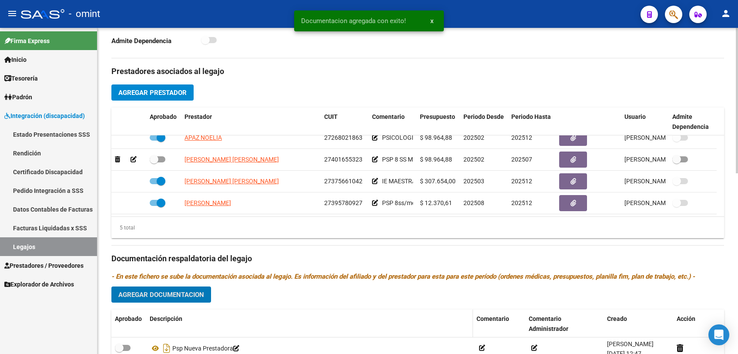
scroll to position [338, 0]
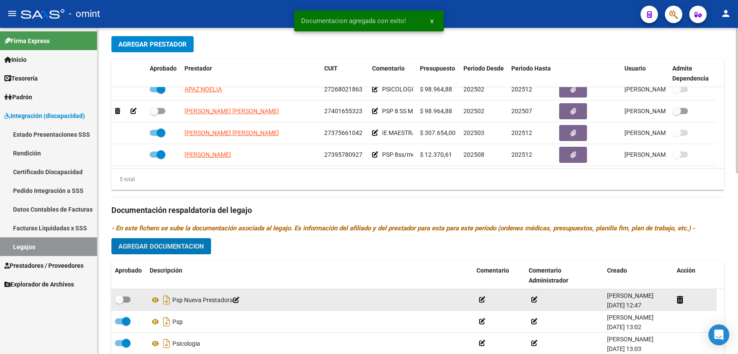
click at [124, 300] on span at bounding box center [123, 299] width 16 height 6
click at [119, 303] on input "checkbox" at bounding box center [119, 303] width 0 height 0
checkbox input "true"
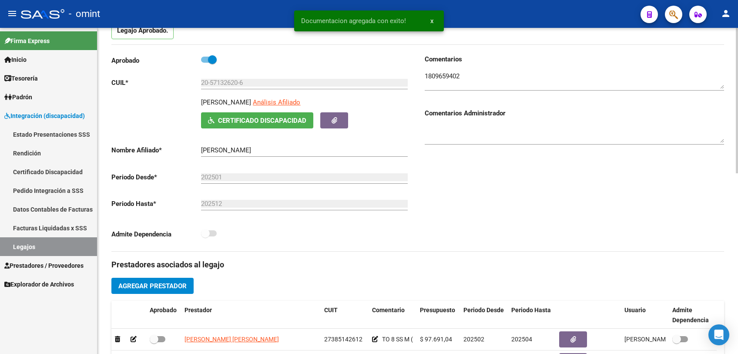
scroll to position [0, 0]
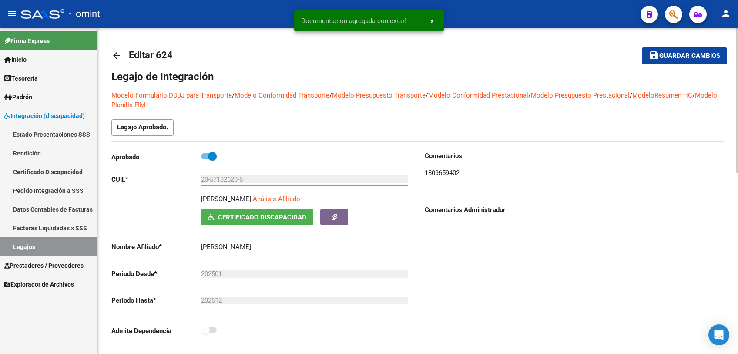
click at [668, 57] on span "Guardar cambios" at bounding box center [690, 56] width 61 height 8
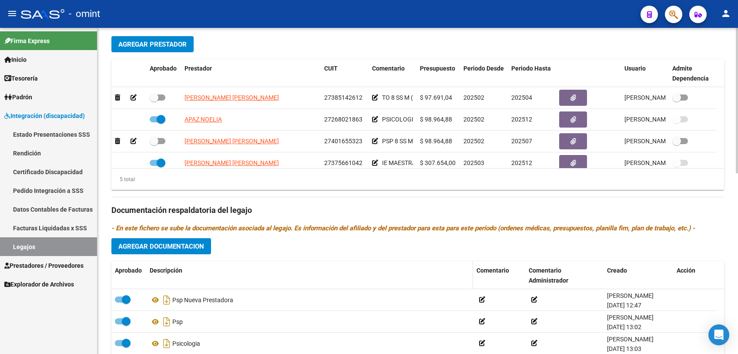
scroll to position [387, 0]
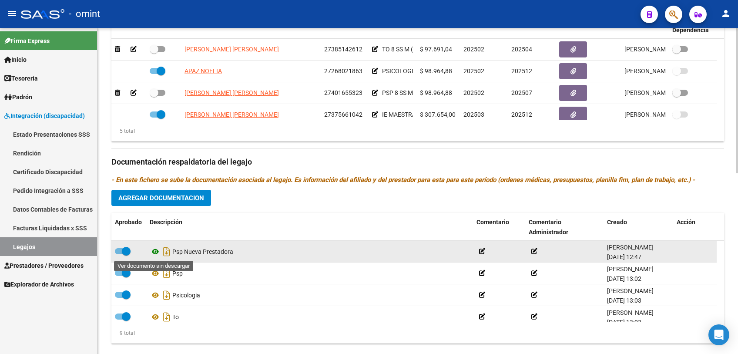
click at [155, 252] on icon at bounding box center [155, 251] width 11 height 10
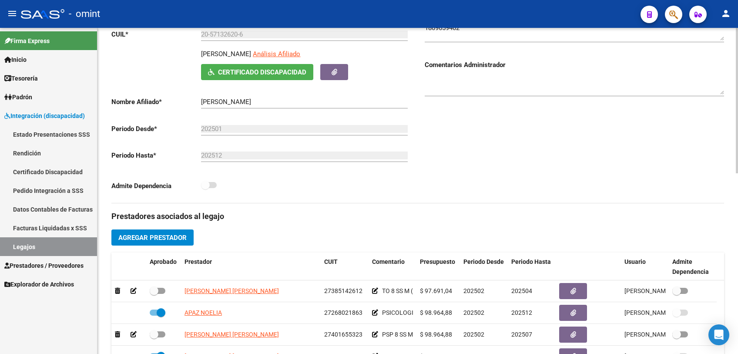
scroll to position [0, 0]
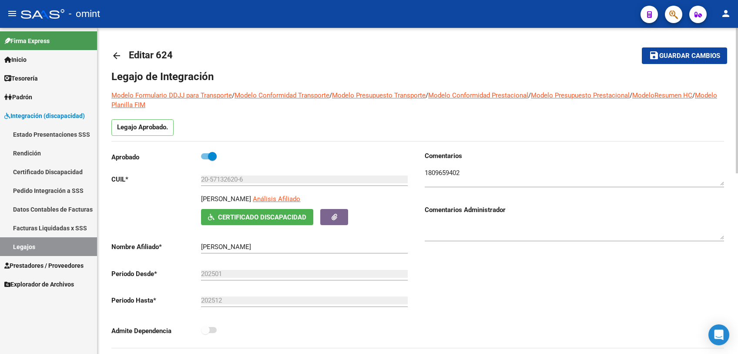
click at [223, 180] on input "20-57132620-6" at bounding box center [304, 179] width 207 height 8
click at [671, 60] on button "save Guardar cambios" at bounding box center [684, 55] width 85 height 16
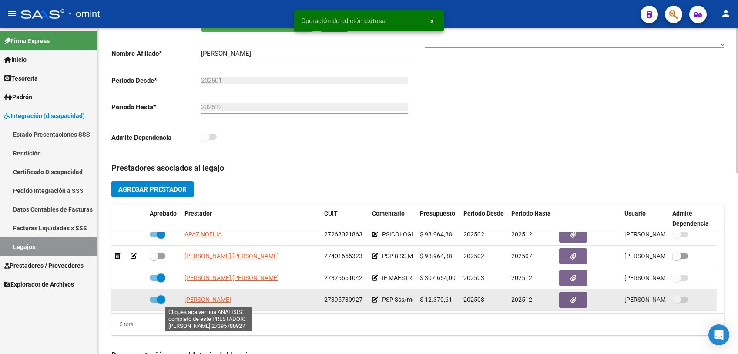
scroll to position [290, 0]
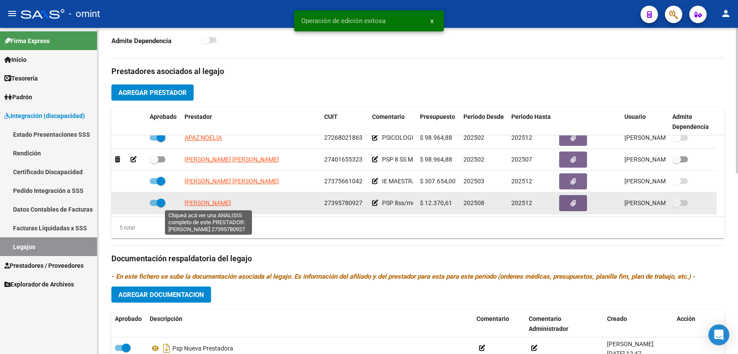
click at [206, 201] on span "[PERSON_NAME]" at bounding box center [208, 202] width 47 height 7
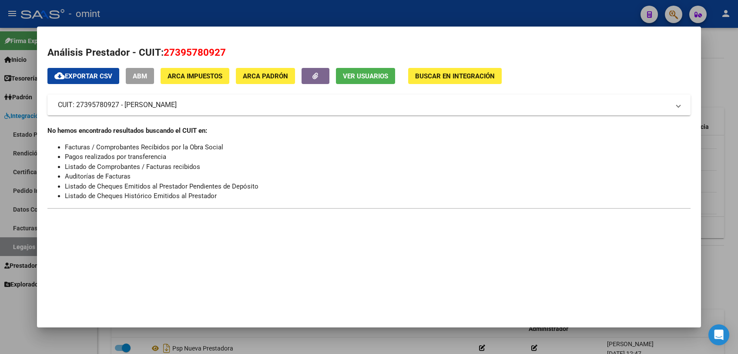
click at [189, 52] on span "27395780927" at bounding box center [195, 52] width 62 height 11
copy span "27395780927"
click at [205, 7] on div at bounding box center [369, 177] width 738 height 354
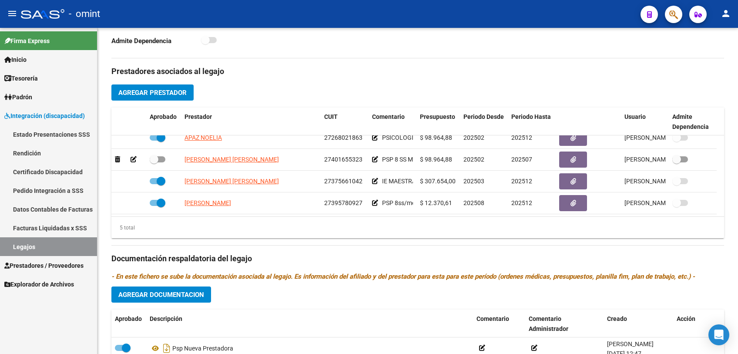
click at [52, 243] on link "Legajos" at bounding box center [48, 246] width 97 height 19
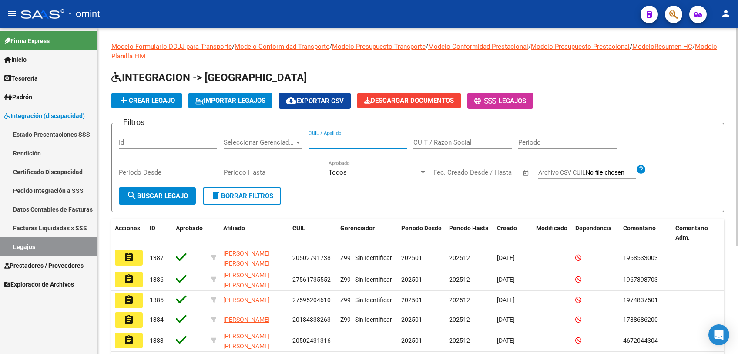
click at [332, 141] on input "CUIL / Apellido" at bounding box center [358, 142] width 98 height 8
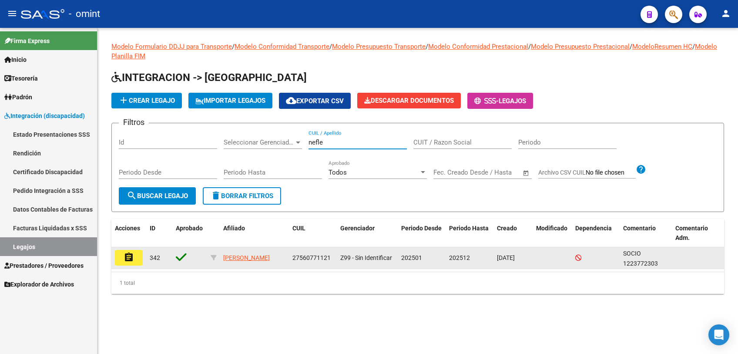
type input "nefle"
click at [136, 254] on button "assignment" at bounding box center [129, 258] width 28 height 16
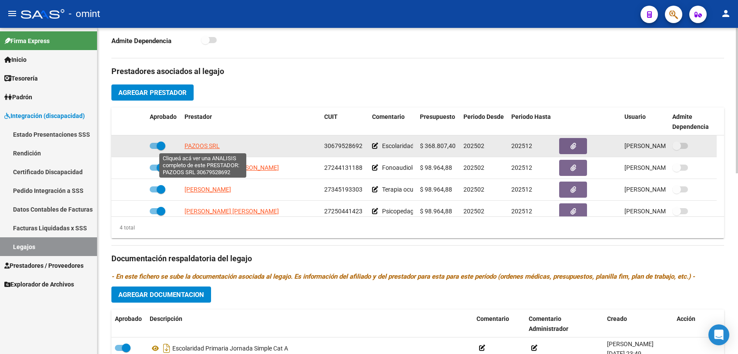
click at [202, 148] on span "PAZOOS SRL" at bounding box center [202, 145] width 35 height 7
type textarea "30679528692"
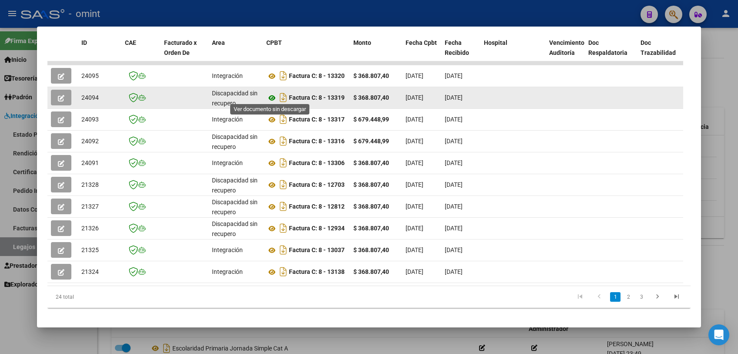
click at [270, 94] on icon at bounding box center [271, 98] width 11 height 10
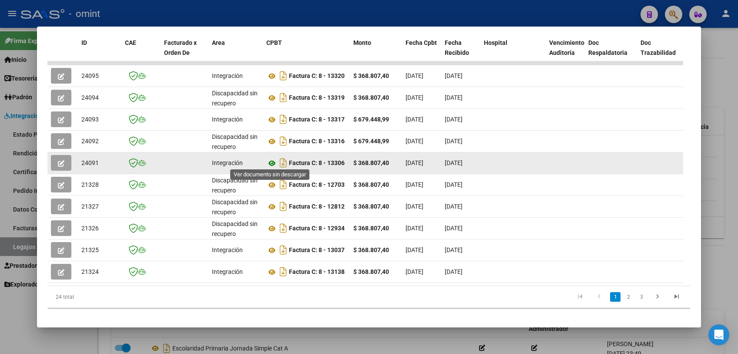
click at [274, 159] on icon at bounding box center [271, 163] width 11 height 10
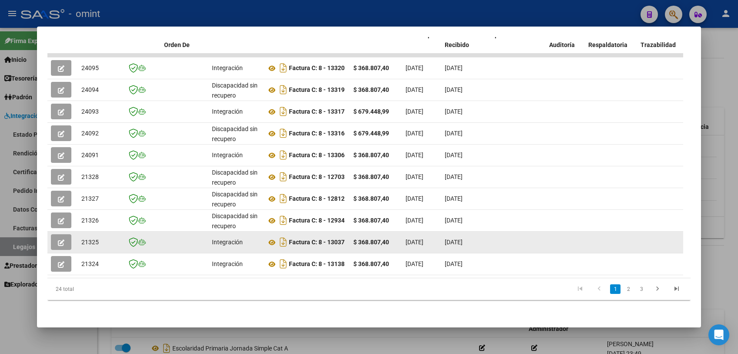
click at [60, 239] on icon "button" at bounding box center [61, 242] width 7 height 7
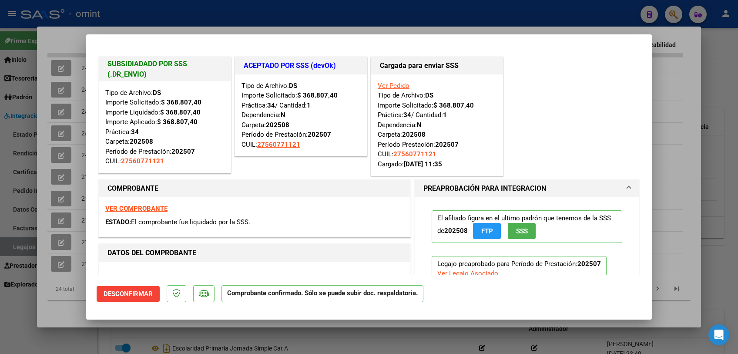
click at [47, 309] on div at bounding box center [369, 177] width 738 height 354
type input "$ 0,00"
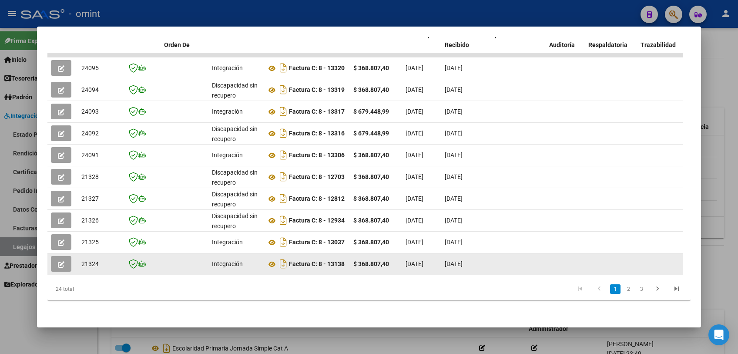
click at [59, 261] on icon "button" at bounding box center [61, 264] width 7 height 7
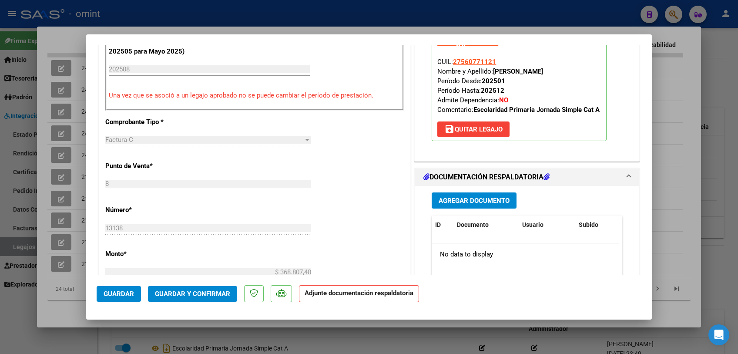
scroll to position [387, 0]
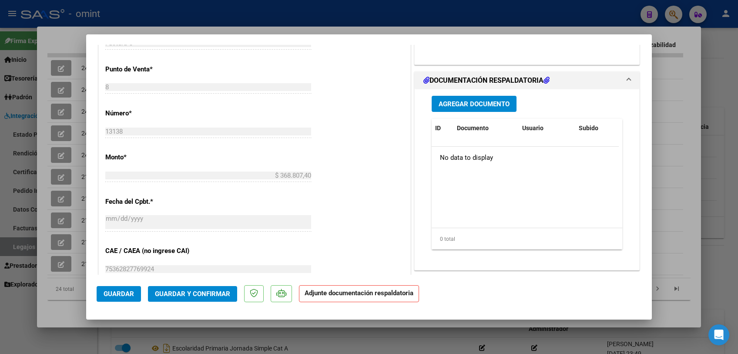
click at [70, 313] on div at bounding box center [369, 177] width 738 height 354
type input "$ 0,00"
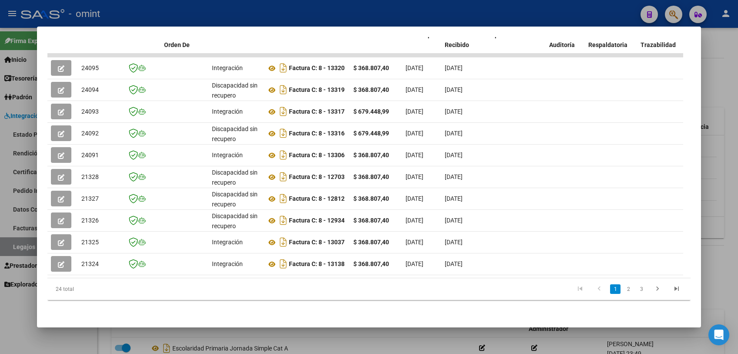
click at [295, 333] on div at bounding box center [369, 177] width 738 height 354
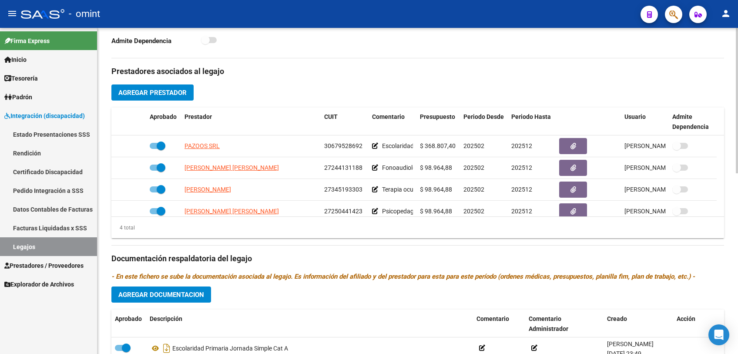
scroll to position [404, 0]
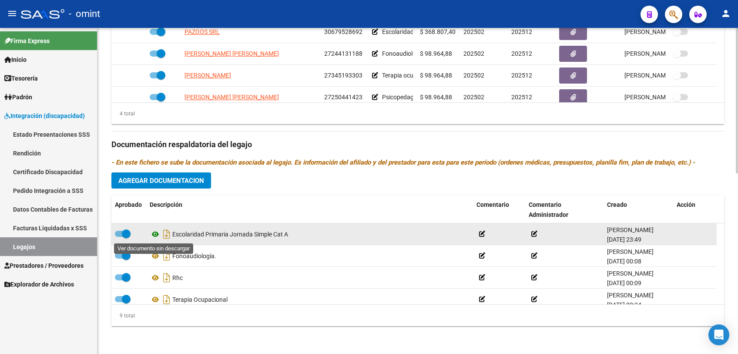
click at [153, 232] on icon at bounding box center [155, 234] width 11 height 10
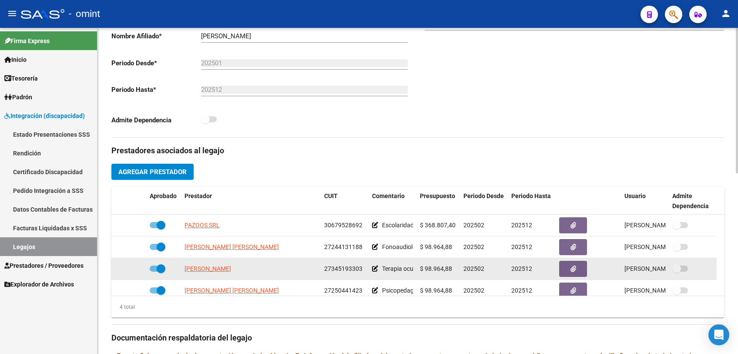
scroll to position [114, 0]
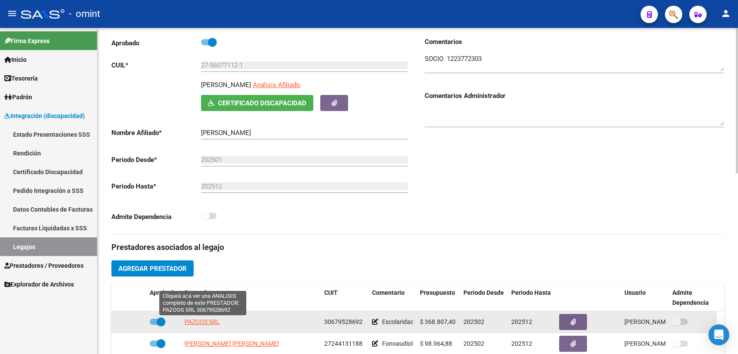
click at [215, 321] on span "PAZOOS SRL" at bounding box center [202, 321] width 35 height 7
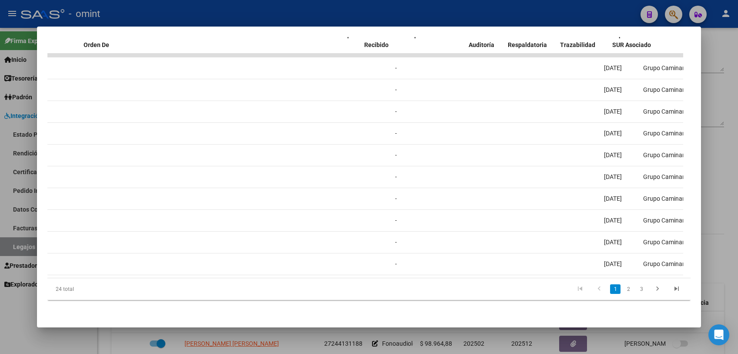
scroll to position [0, 80]
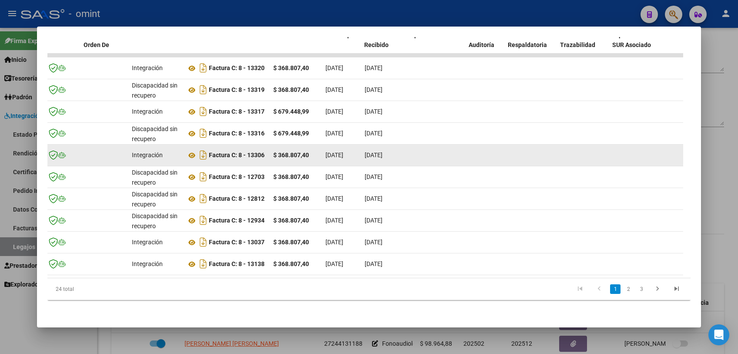
click at [273, 151] on strong "$ 368.807,40" at bounding box center [291, 154] width 36 height 7
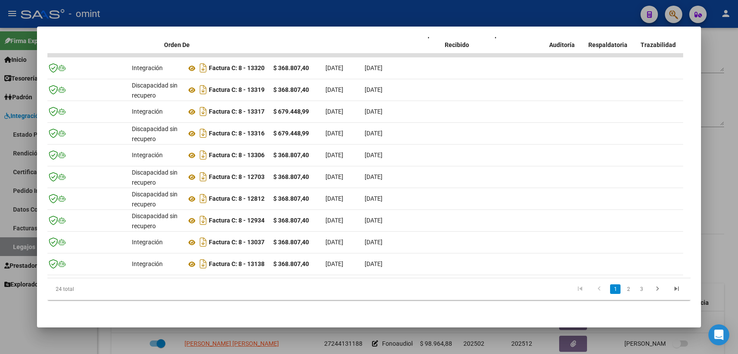
scroll to position [0, 0]
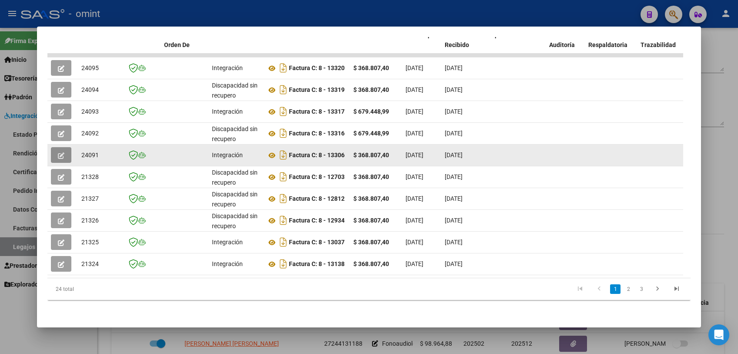
click at [55, 147] on button "button" at bounding box center [61, 155] width 20 height 16
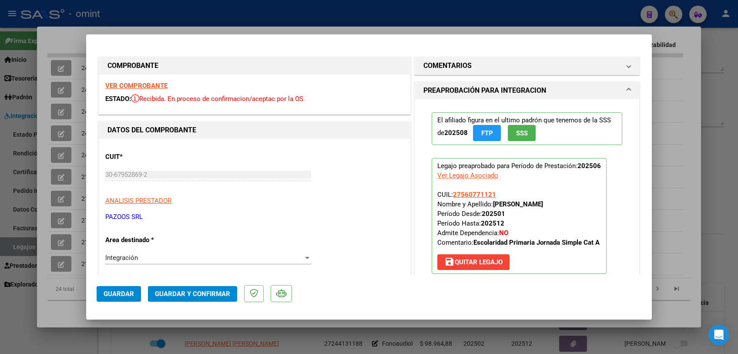
click at [150, 86] on strong "VER COMPROBANTE" at bounding box center [136, 86] width 62 height 8
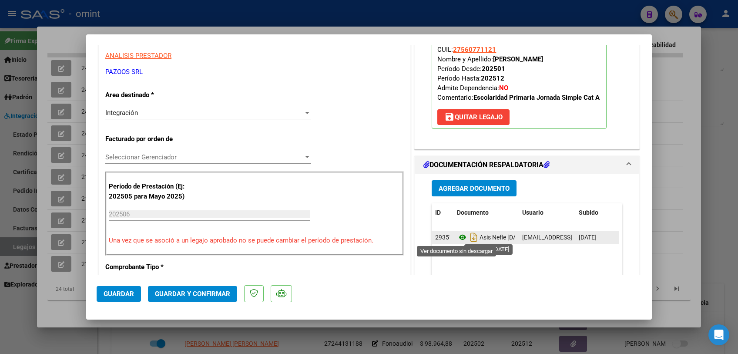
click at [460, 236] on icon at bounding box center [462, 237] width 11 height 10
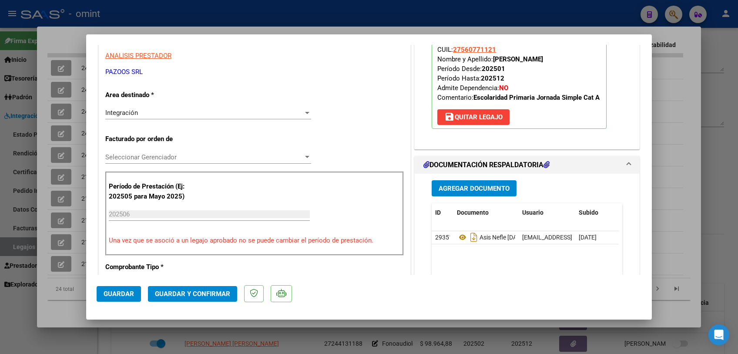
click at [149, 154] on span "Seleccionar Gerenciador" at bounding box center [204, 157] width 198 height 8
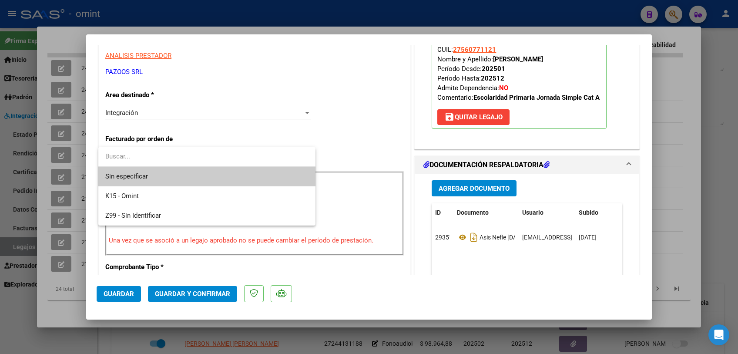
click at [153, 111] on div at bounding box center [369, 177] width 738 height 354
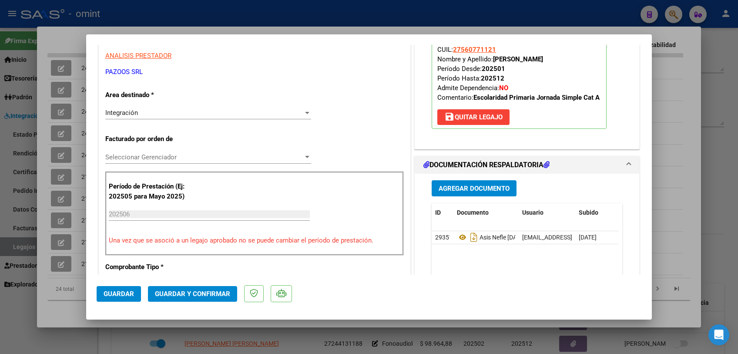
click at [153, 111] on div "Integración" at bounding box center [204, 113] width 198 height 8
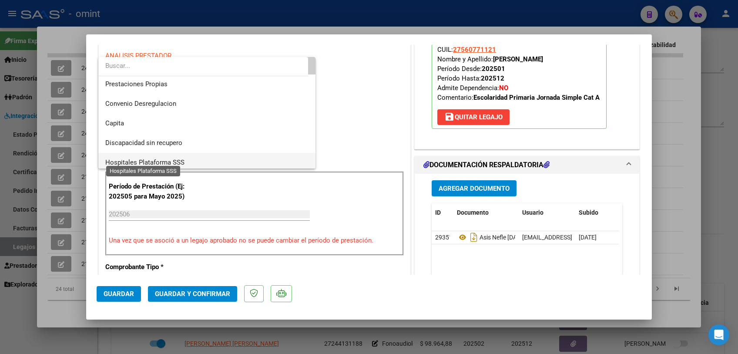
scroll to position [84, 0]
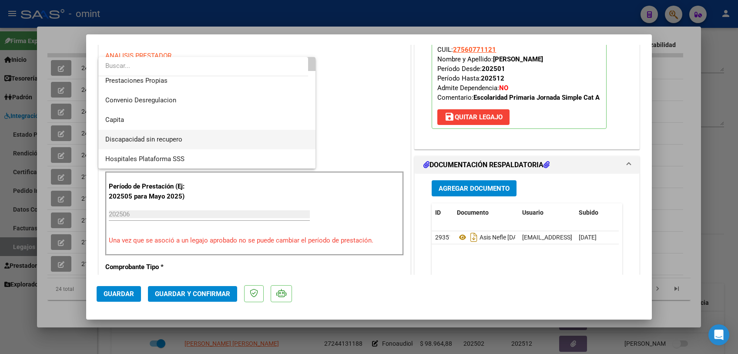
click at [154, 143] on span "Discapacidad sin recupero" at bounding box center [206, 140] width 203 height 20
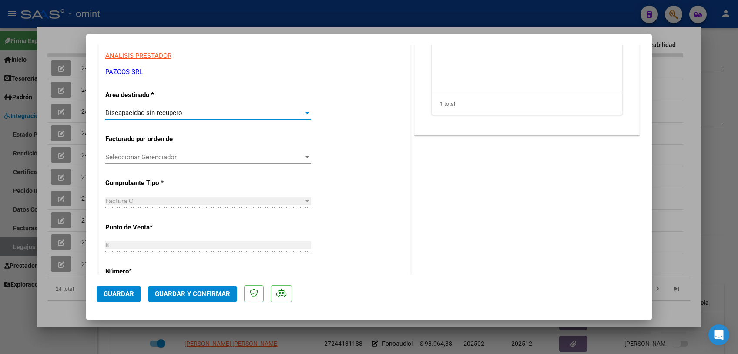
scroll to position [0, 0]
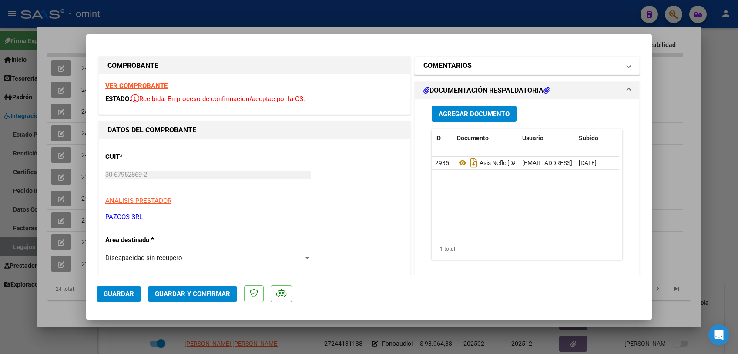
click at [463, 62] on h1 "COMENTARIOS" at bounding box center [448, 66] width 48 height 10
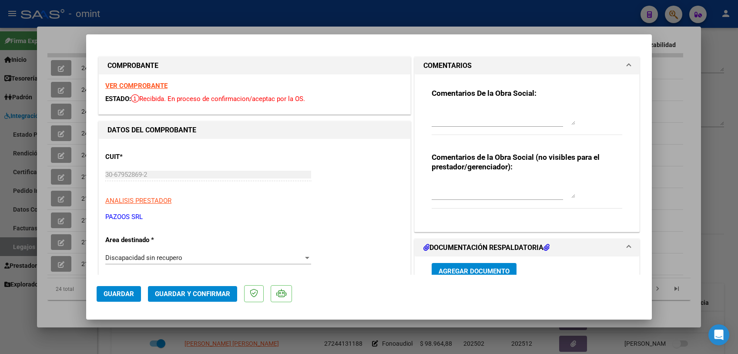
click at [448, 117] on textarea at bounding box center [504, 116] width 144 height 17
click at [541, 113] on textarea "Fuera del periodo de presentación- ()" at bounding box center [504, 116] width 144 height 17
type textarea "Fuera del periodo de presentación-"
click at [173, 291] on span "Guardar y Confirmar" at bounding box center [192, 294] width 75 height 8
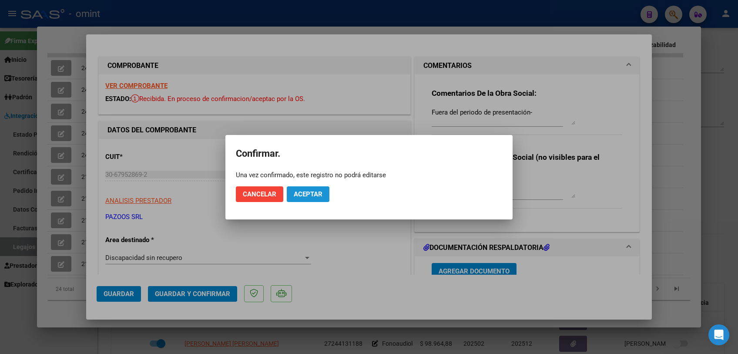
click at [305, 194] on span "Aceptar" at bounding box center [308, 194] width 29 height 8
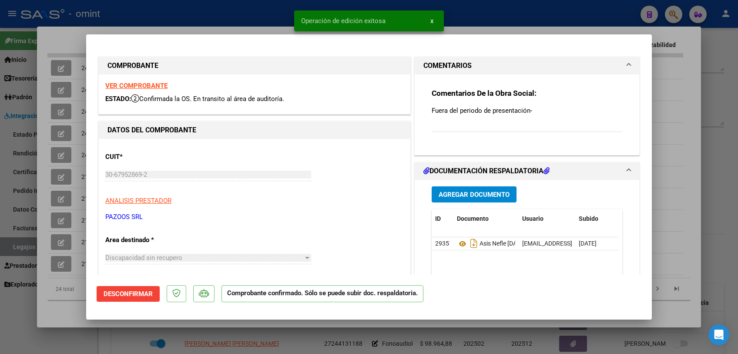
click at [226, 323] on div at bounding box center [369, 177] width 738 height 354
type input "$ 0,00"
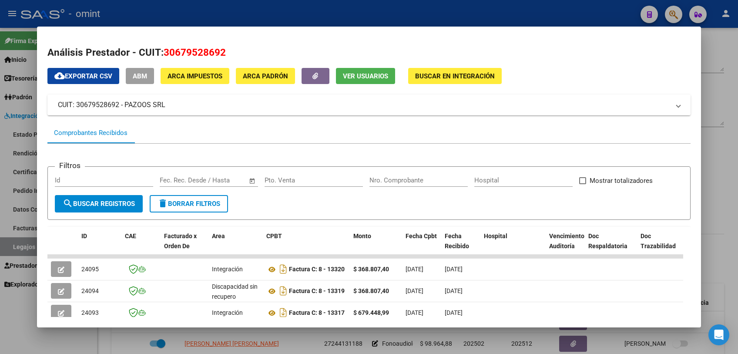
click at [204, 54] on span "30679528692" at bounding box center [195, 52] width 62 height 11
copy span "30679528692"
click at [289, 337] on div at bounding box center [369, 177] width 738 height 354
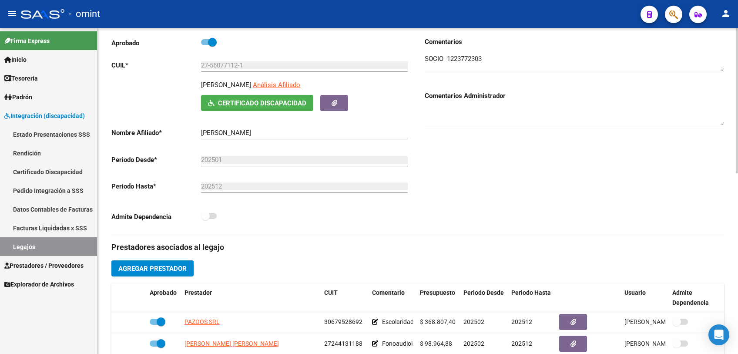
drag, startPoint x: 202, startPoint y: 83, endPoint x: 275, endPoint y: 81, distance: 72.7
click at [251, 81] on p "[PERSON_NAME]" at bounding box center [226, 85] width 50 height 10
copy p "[PERSON_NAME]"
click at [466, 60] on textarea at bounding box center [575, 62] width 300 height 17
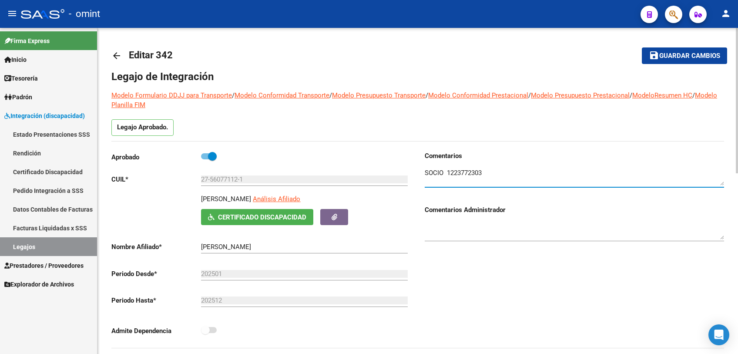
click at [674, 52] on span "Guardar cambios" at bounding box center [690, 56] width 61 height 8
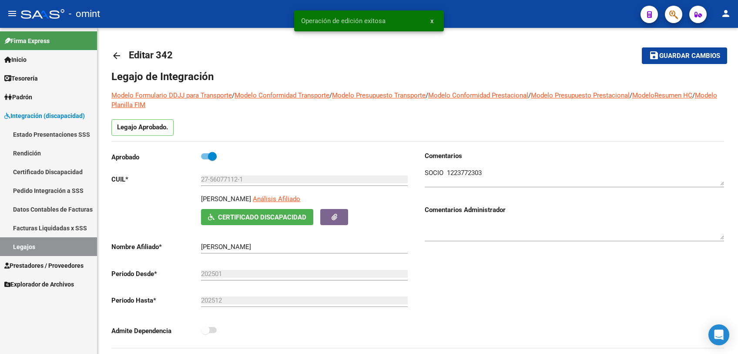
click at [42, 249] on link "Legajos" at bounding box center [48, 246] width 97 height 19
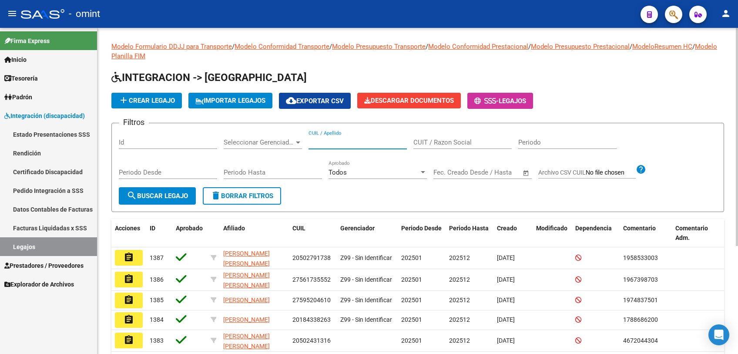
click at [344, 141] on input "CUIL / Apellido" at bounding box center [358, 142] width 98 height 8
type input "nefle"
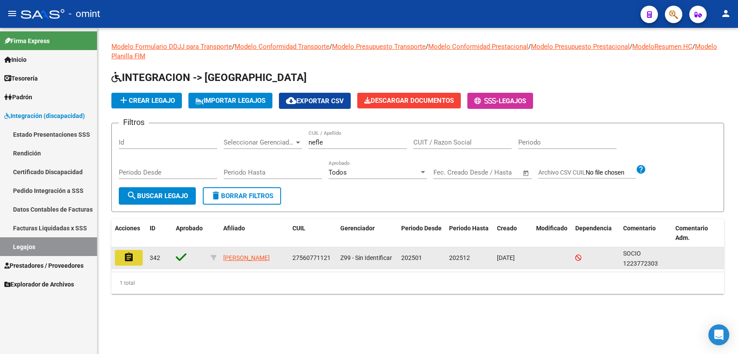
click at [132, 261] on mat-icon "assignment" at bounding box center [129, 257] width 10 height 10
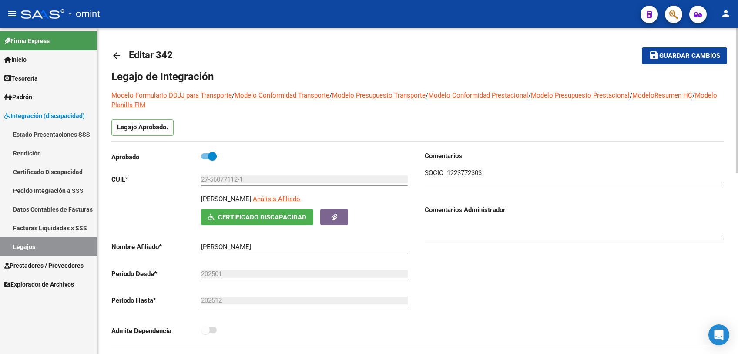
click at [468, 172] on textarea at bounding box center [575, 176] width 300 height 17
click at [663, 53] on span "Guardar cambios" at bounding box center [690, 56] width 61 height 8
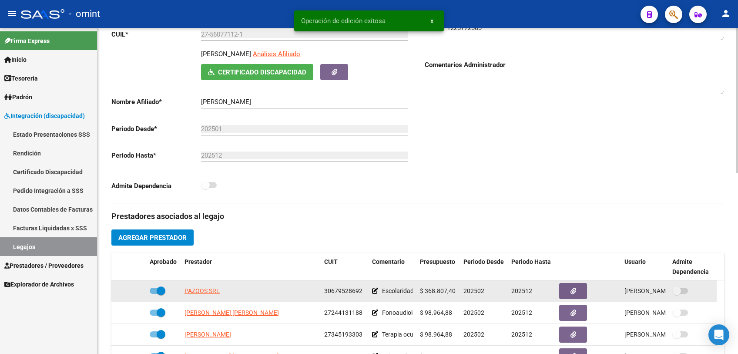
click at [158, 290] on span at bounding box center [161, 290] width 9 height 9
click at [154, 294] on input "checkbox" at bounding box center [154, 294] width 0 height 0
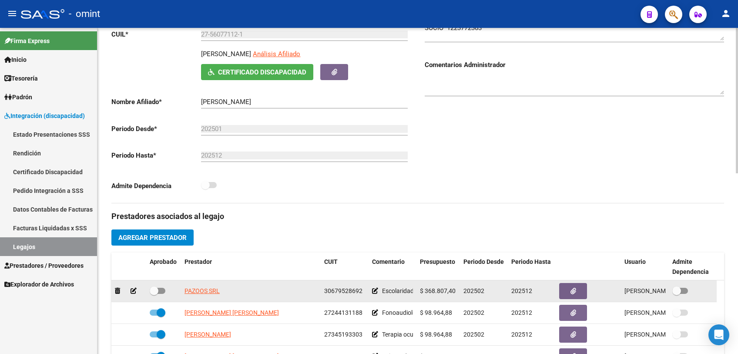
click at [153, 291] on span at bounding box center [154, 290] width 9 height 9
click at [154, 294] on input "checkbox" at bounding box center [154, 294] width 0 height 0
checkbox input "true"
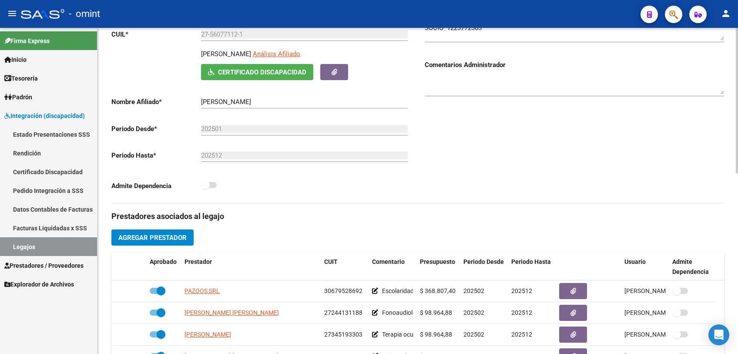
scroll to position [0, 0]
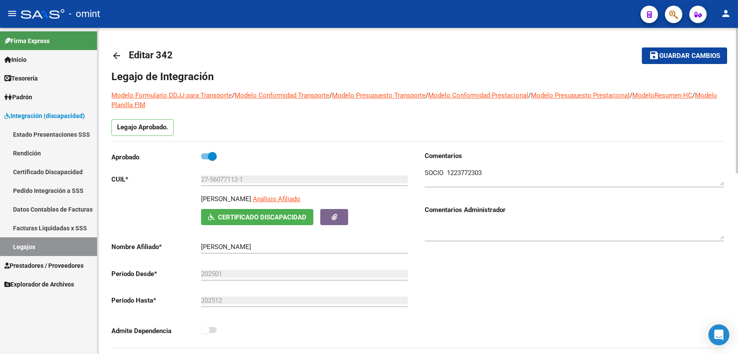
click at [682, 52] on span "Guardar cambios" at bounding box center [690, 56] width 61 height 8
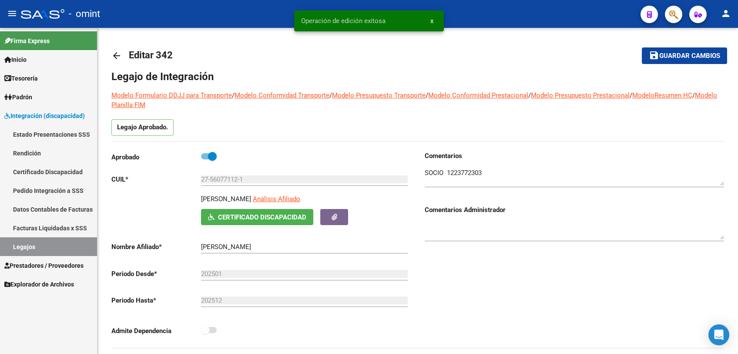
click at [24, 246] on link "Legajos" at bounding box center [48, 246] width 97 height 19
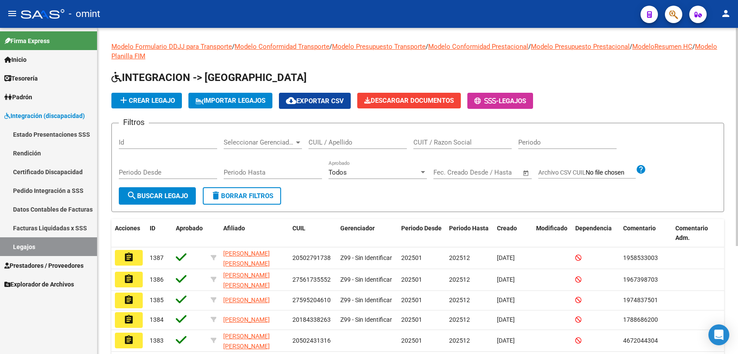
click at [382, 140] on input "CUIL / Apellido" at bounding box center [358, 142] width 98 height 8
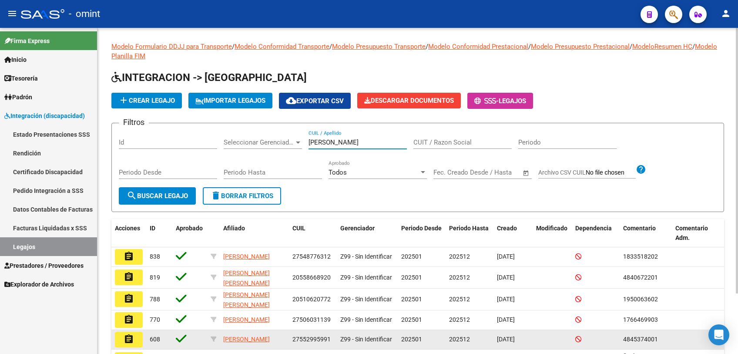
type input "[PERSON_NAME]"
click at [131, 340] on mat-icon "assignment" at bounding box center [129, 339] width 10 height 10
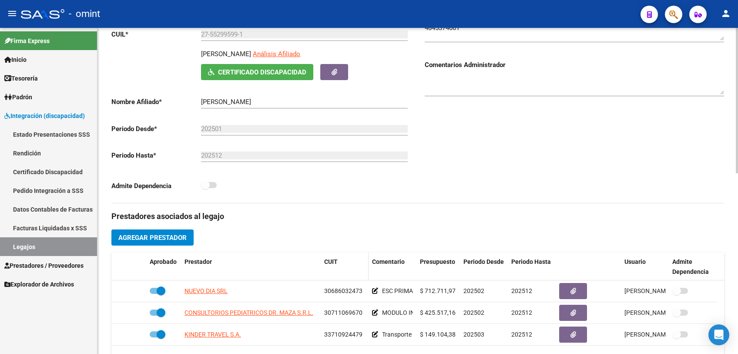
scroll to position [193, 0]
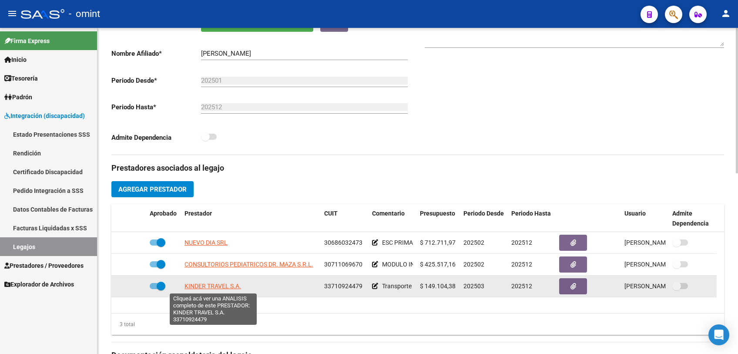
click at [208, 287] on span "KINDER TRAVEL S.A." at bounding box center [213, 286] width 57 height 7
type textarea "33710924479"
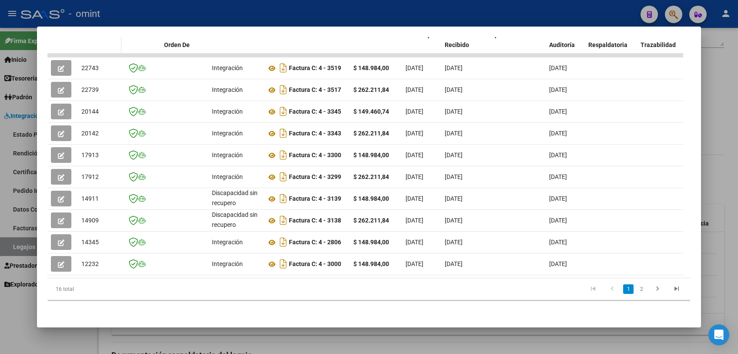
scroll to position [63, 0]
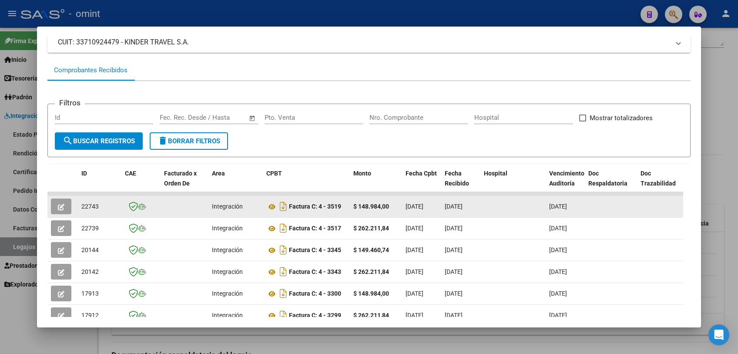
click at [60, 207] on icon "button" at bounding box center [61, 207] width 7 height 7
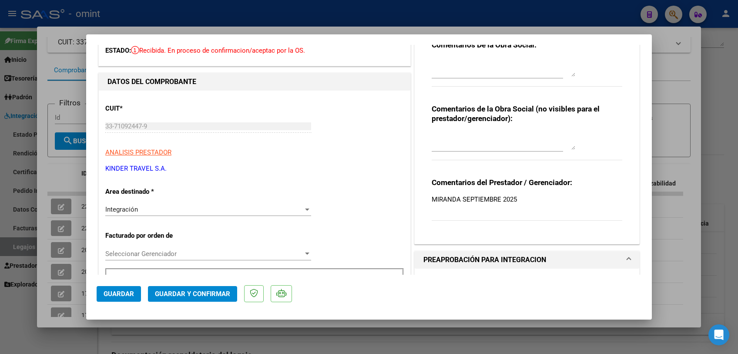
scroll to position [0, 0]
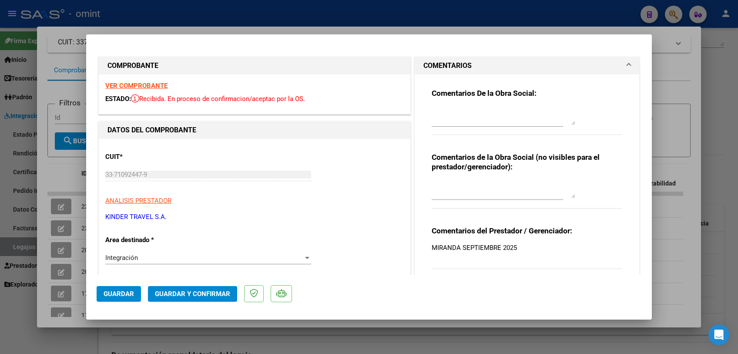
click at [145, 84] on strong "VER COMPROBANTE" at bounding box center [136, 86] width 62 height 8
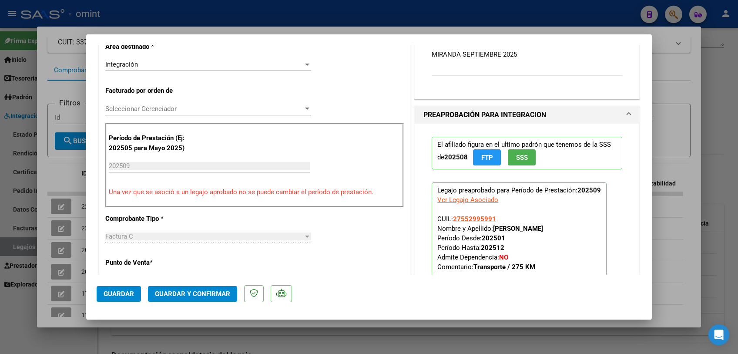
scroll to position [338, 0]
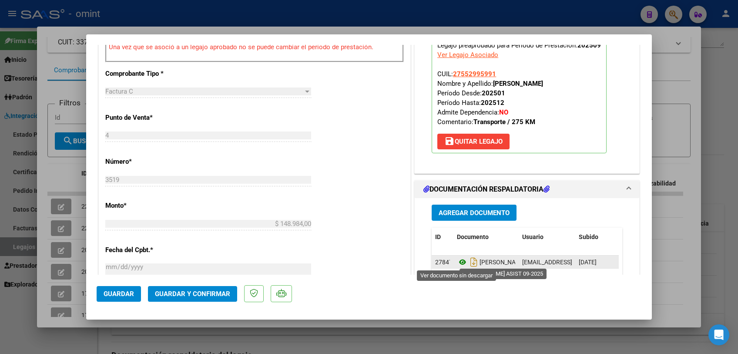
click at [457, 263] on icon at bounding box center [462, 262] width 11 height 10
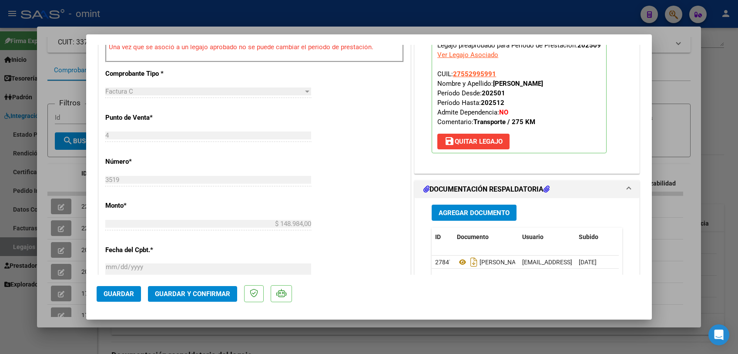
scroll to position [193, 0]
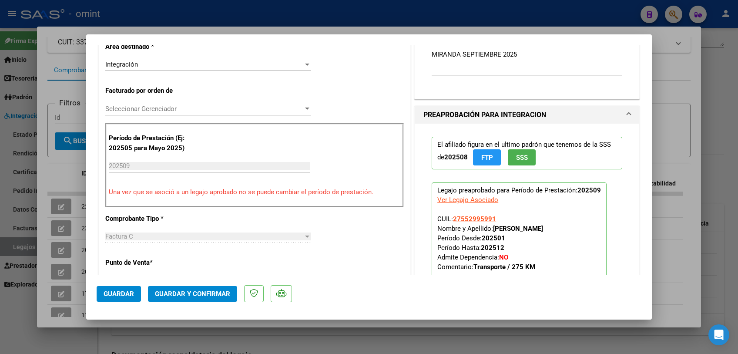
click at [166, 107] on span "Seleccionar Gerenciador" at bounding box center [204, 109] width 198 height 8
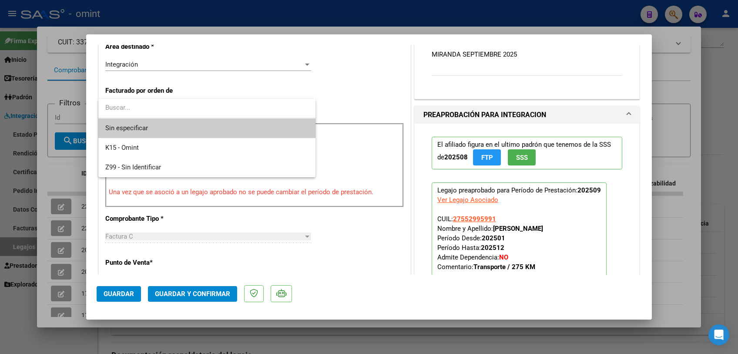
click at [168, 123] on span "Sin especificar" at bounding box center [206, 128] width 203 height 20
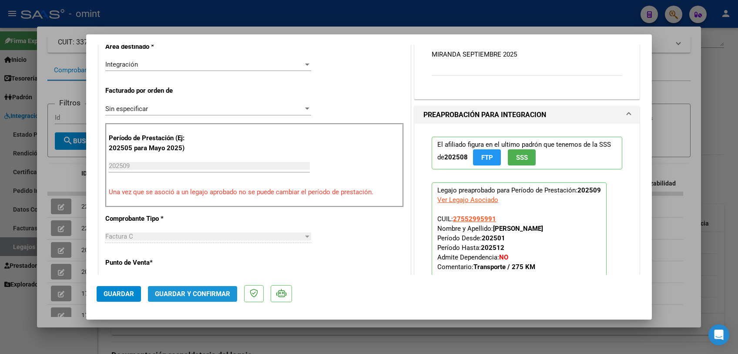
click at [185, 295] on span "Guardar y Confirmar" at bounding box center [192, 294] width 75 height 8
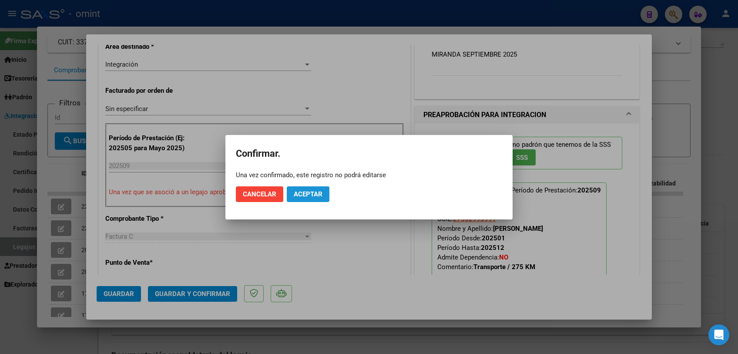
click at [323, 197] on button "Aceptar" at bounding box center [308, 194] width 43 height 16
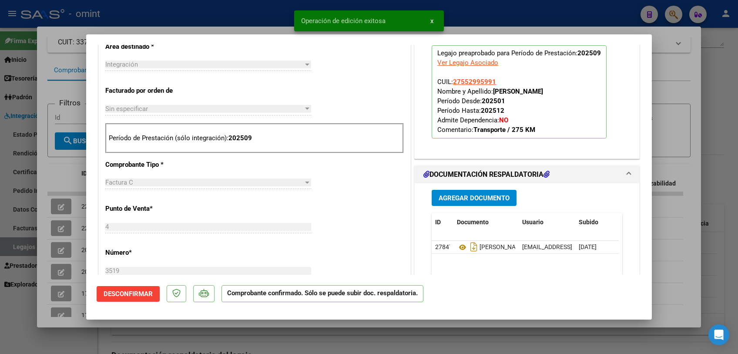
click at [278, 352] on div at bounding box center [369, 177] width 738 height 354
type input "$ 0,00"
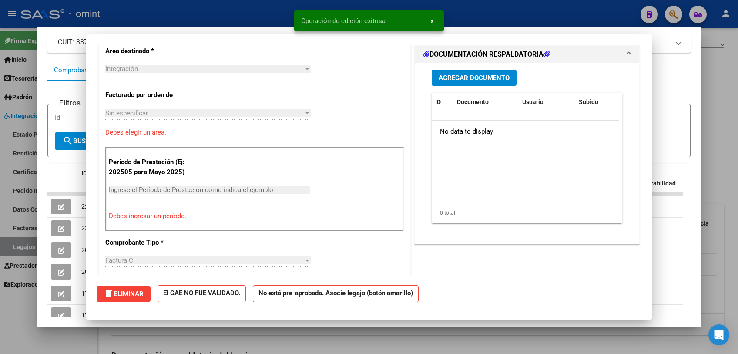
scroll to position [0, 0]
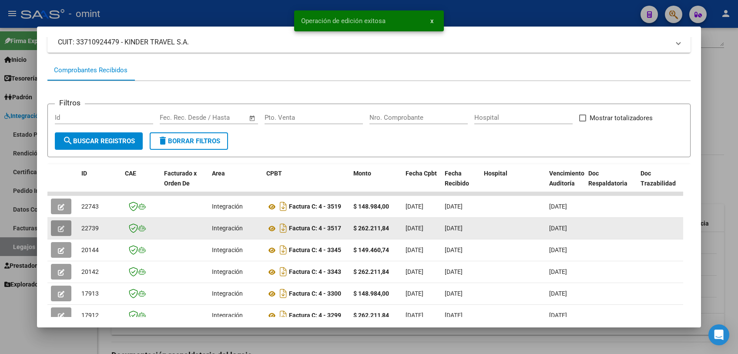
click at [59, 226] on icon "button" at bounding box center [61, 229] width 7 height 7
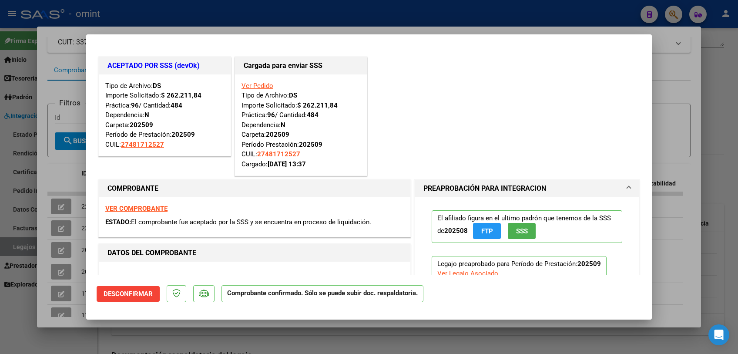
click at [259, 345] on div at bounding box center [369, 177] width 738 height 354
type input "$ 0,00"
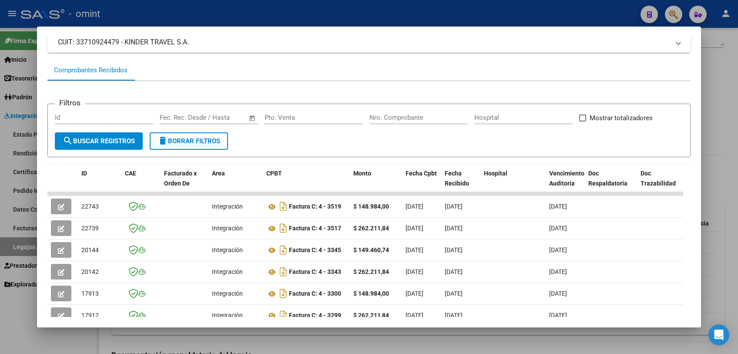
click at [259, 345] on div at bounding box center [369, 177] width 738 height 354
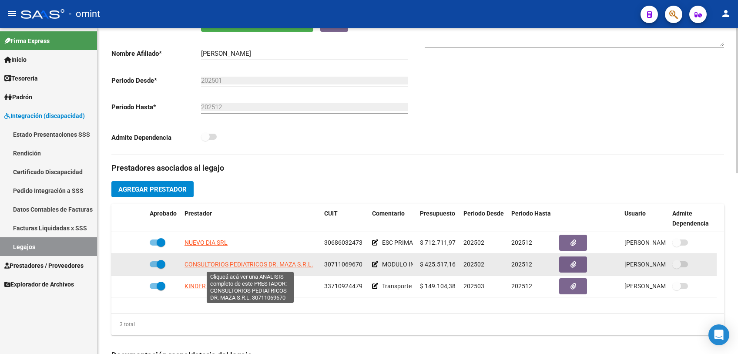
click at [220, 267] on span "CONSULTORIOS PEDIATRICOS DR. MAZA S.R.L." at bounding box center [249, 264] width 129 height 7
type textarea "30711069670"
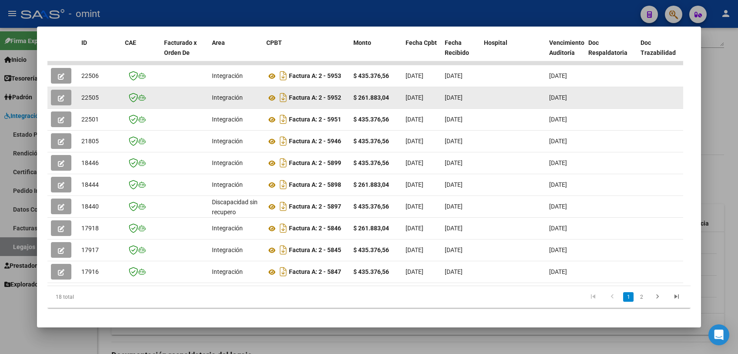
scroll to position [97, 0]
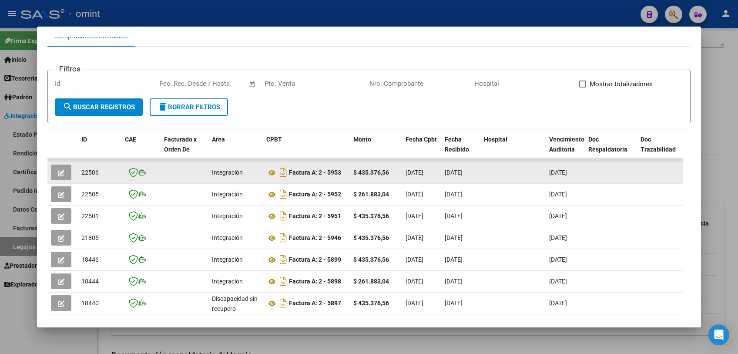
click at [65, 175] on button "button" at bounding box center [61, 173] width 20 height 16
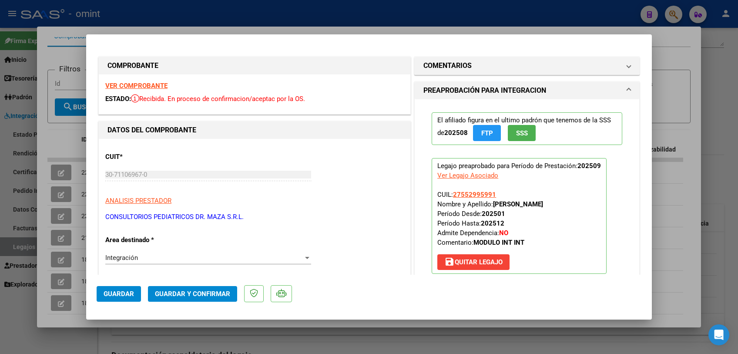
click at [125, 86] on strong "VER COMPROBANTE" at bounding box center [136, 86] width 62 height 8
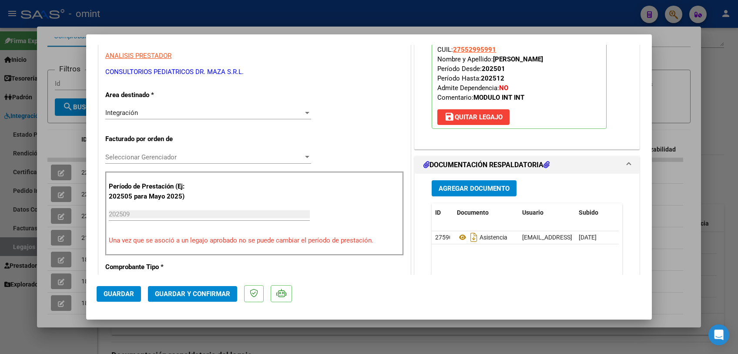
scroll to position [242, 0]
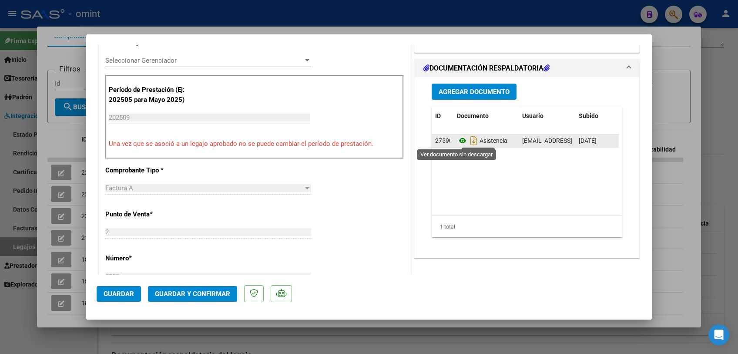
click at [457, 142] on icon at bounding box center [462, 140] width 11 height 10
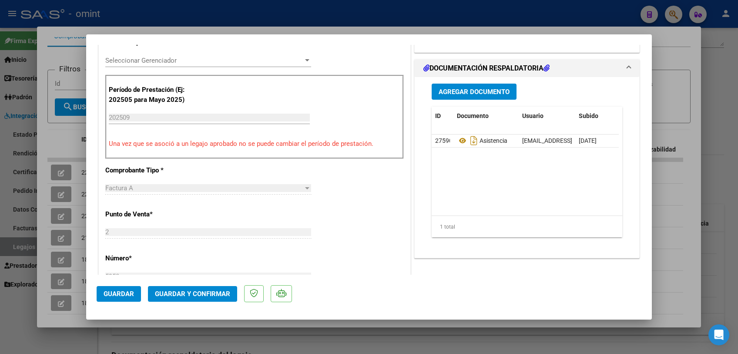
scroll to position [145, 0]
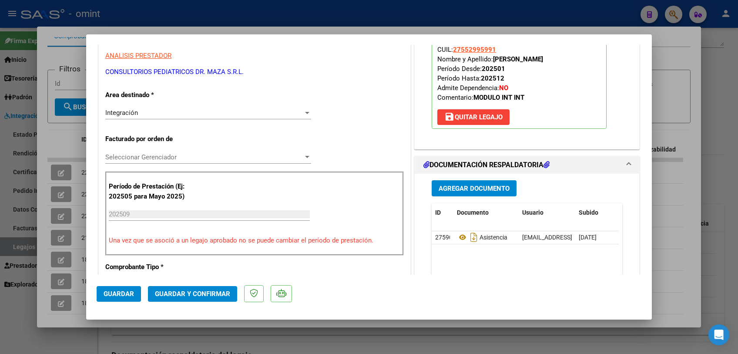
click at [171, 159] on span "Seleccionar Gerenciador" at bounding box center [204, 157] width 198 height 8
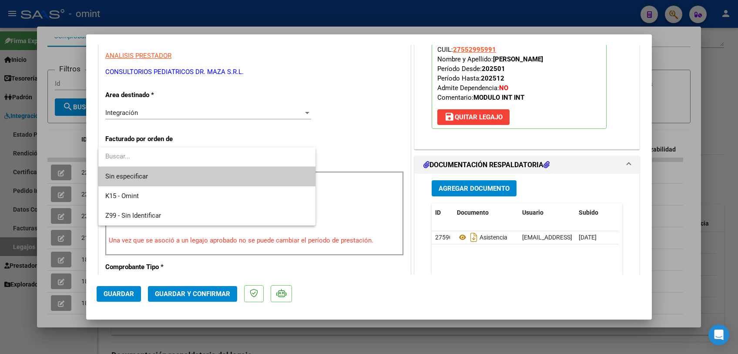
click at [170, 179] on span "Sin especificar" at bounding box center [206, 177] width 203 height 20
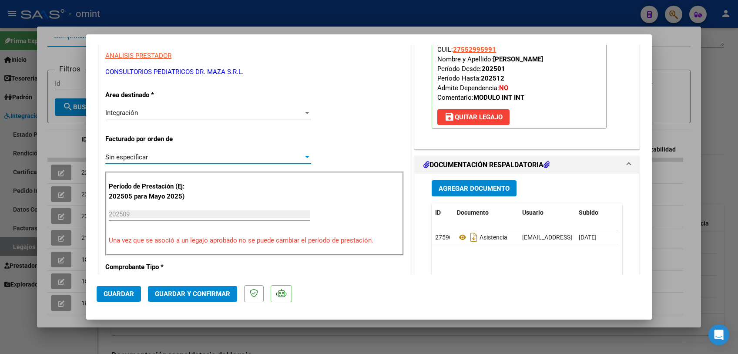
click at [186, 295] on span "Guardar y Confirmar" at bounding box center [192, 294] width 75 height 8
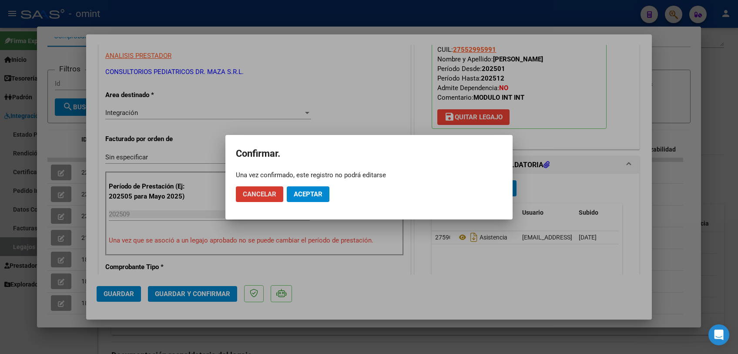
click at [310, 194] on span "Aceptar" at bounding box center [308, 194] width 29 height 8
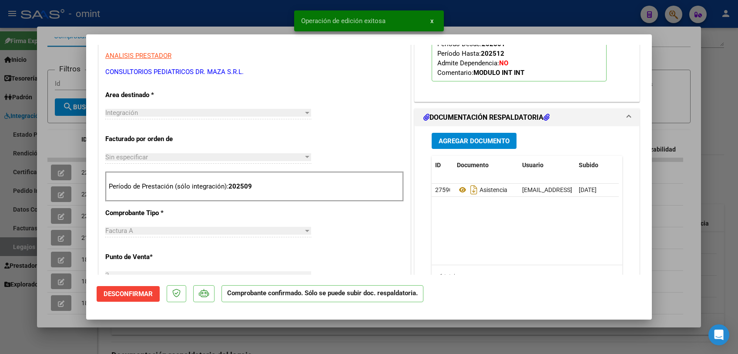
click at [69, 140] on div at bounding box center [369, 177] width 738 height 354
type input "$ 0,00"
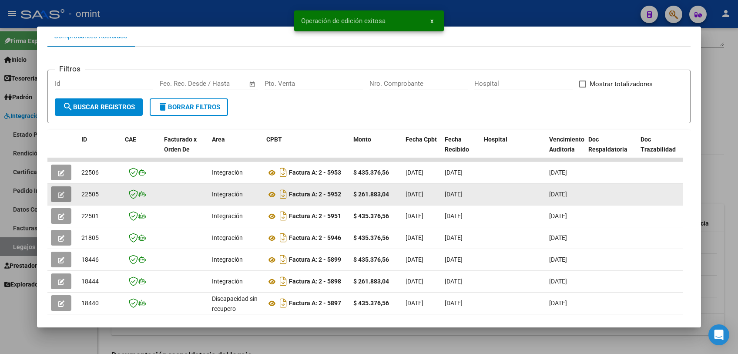
click at [57, 192] on button "button" at bounding box center [61, 194] width 20 height 16
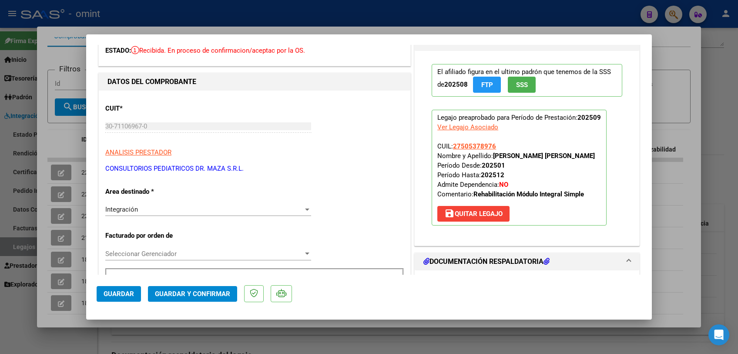
scroll to position [0, 0]
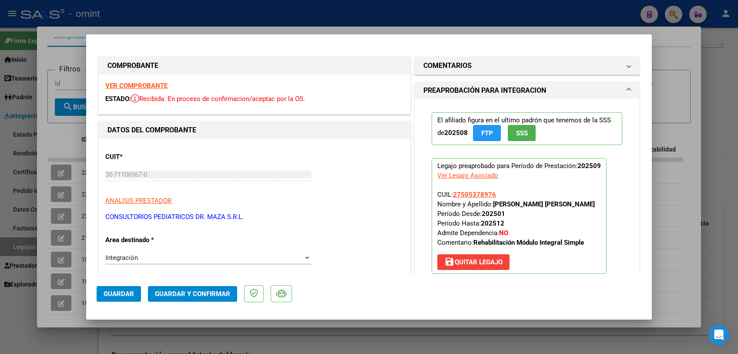
click at [145, 90] on div "VER COMPROBANTE ESTADO: Recibida. En proceso de confirmacion/aceptac por la OS." at bounding box center [255, 94] width 312 height 40
click at [145, 81] on div "VER COMPROBANTE ESTADO: Recibida. En proceso de confirmacion/aceptac por la OS." at bounding box center [255, 94] width 312 height 40
click at [144, 85] on strong "VER COMPROBANTE" at bounding box center [136, 86] width 62 height 8
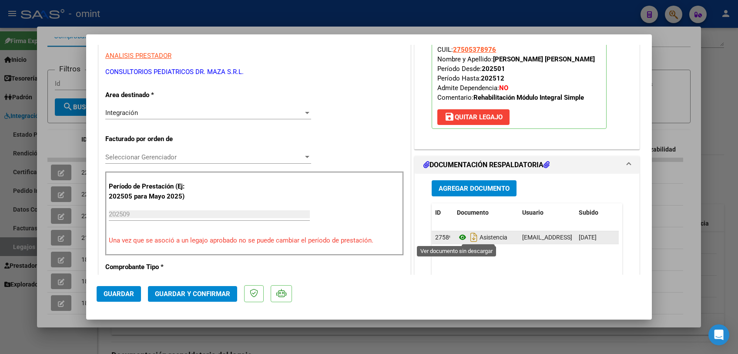
click at [457, 235] on icon at bounding box center [462, 237] width 11 height 10
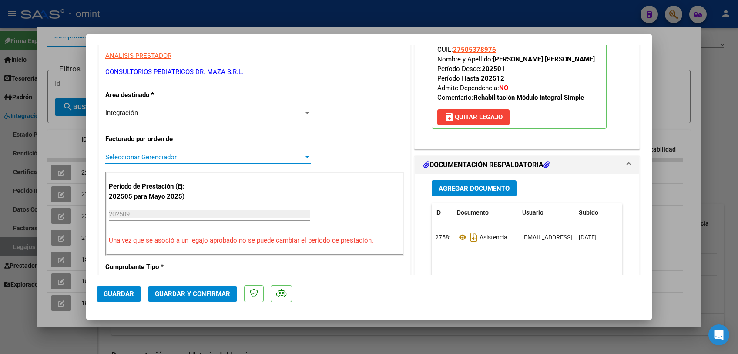
click at [161, 155] on span "Seleccionar Gerenciador" at bounding box center [204, 157] width 198 height 8
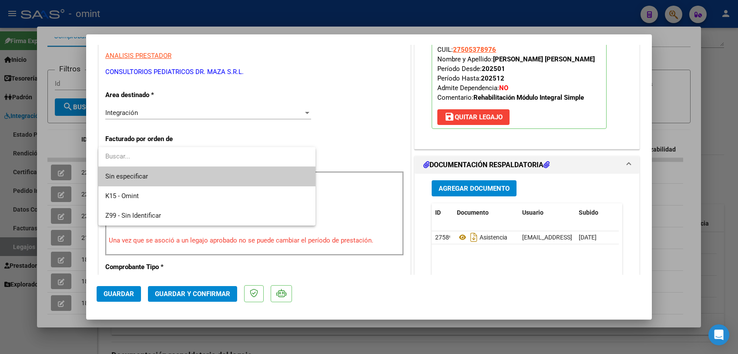
click at [157, 174] on span "Sin especificar" at bounding box center [206, 177] width 203 height 20
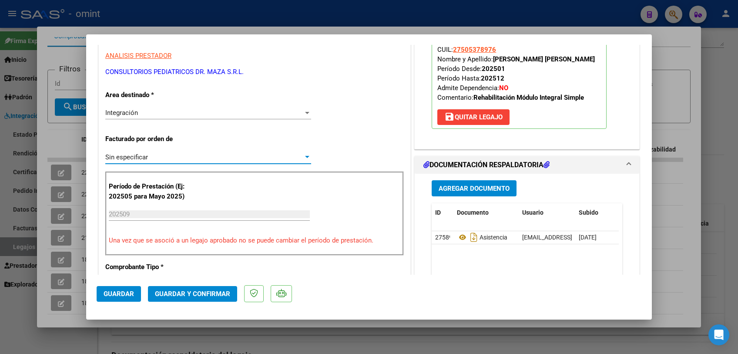
click at [185, 290] on span "Guardar y Confirmar" at bounding box center [192, 294] width 75 height 8
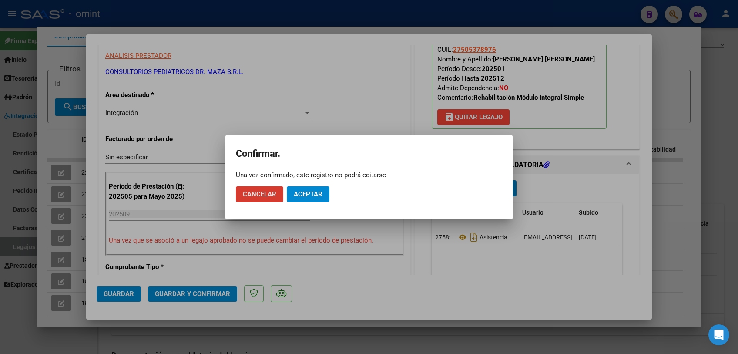
click at [307, 193] on span "Aceptar" at bounding box center [308, 194] width 29 height 8
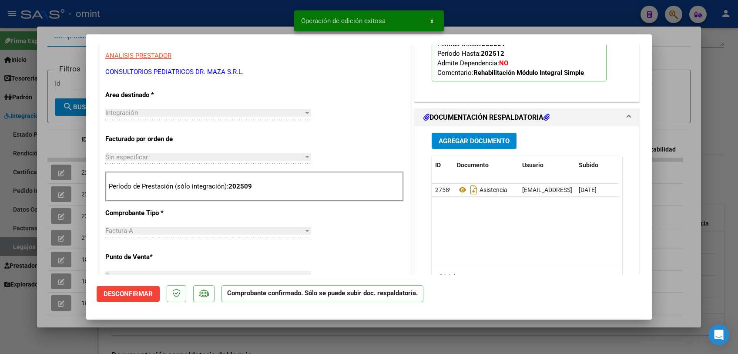
click at [74, 324] on div at bounding box center [369, 177] width 738 height 354
type input "$ 0,00"
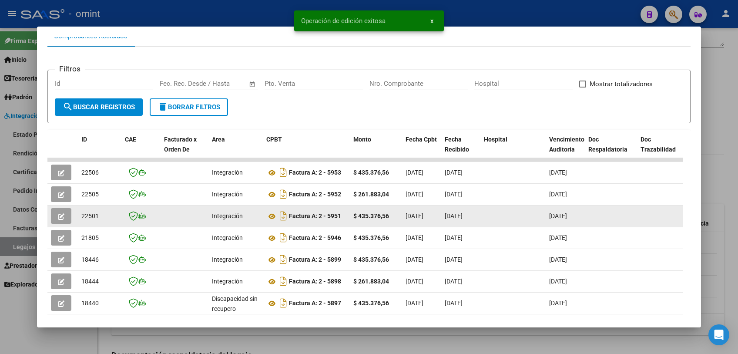
click at [59, 217] on icon "button" at bounding box center [61, 216] width 7 height 7
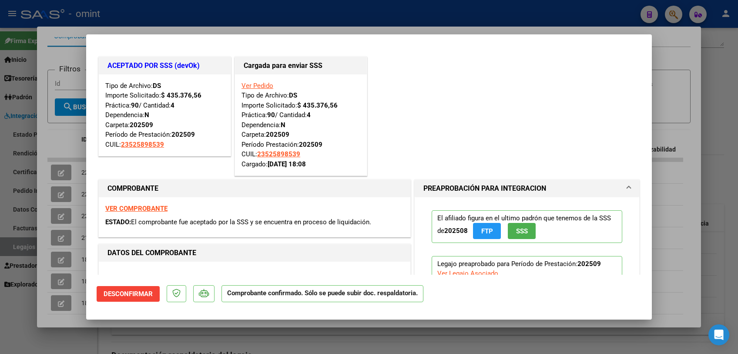
click at [31, 249] on div at bounding box center [369, 177] width 738 height 354
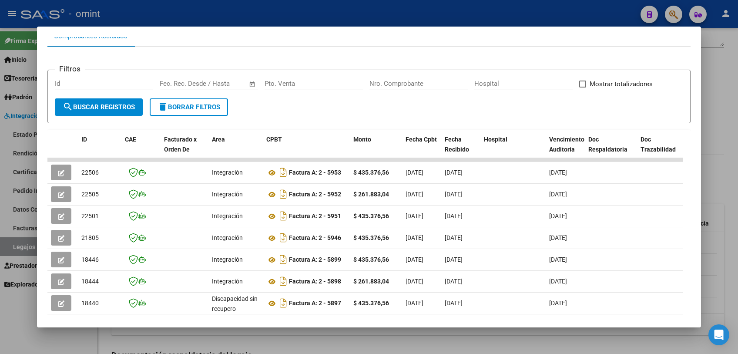
click at [135, 345] on div at bounding box center [369, 177] width 738 height 354
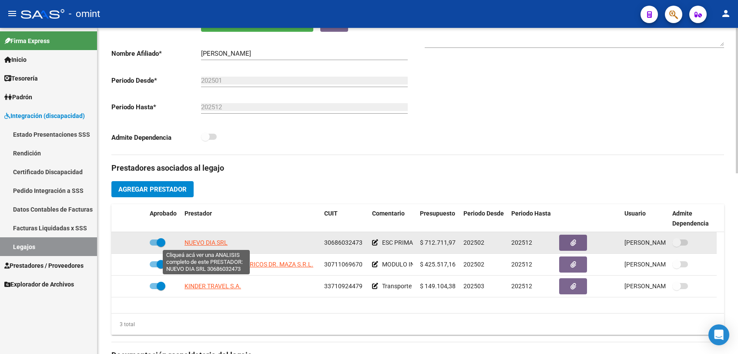
click at [223, 243] on span "NUEVO DIA SRL" at bounding box center [206, 242] width 43 height 7
type textarea "30686032473"
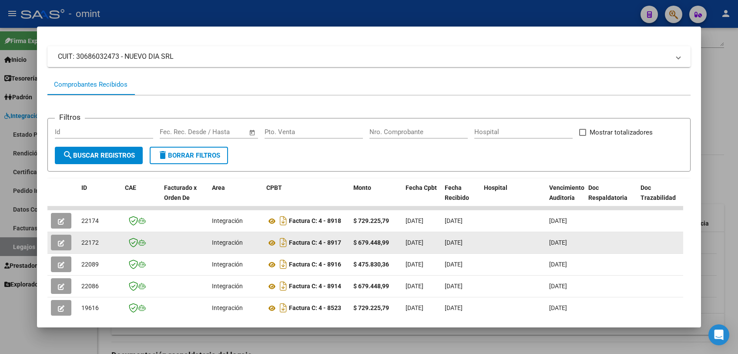
scroll to position [97, 0]
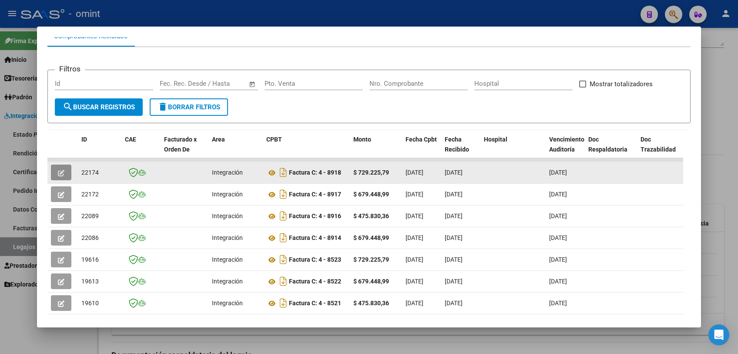
click at [60, 174] on icon "button" at bounding box center [61, 173] width 7 height 7
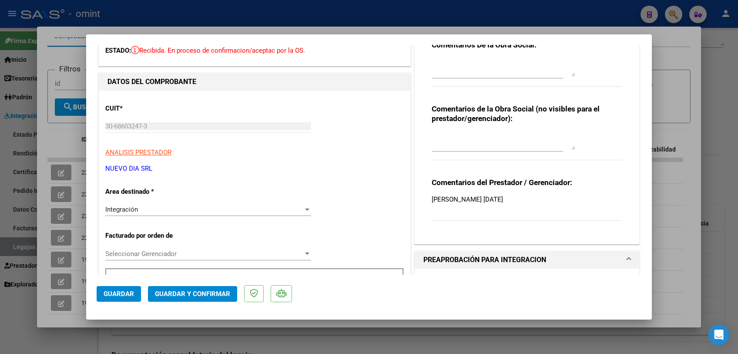
scroll to position [0, 0]
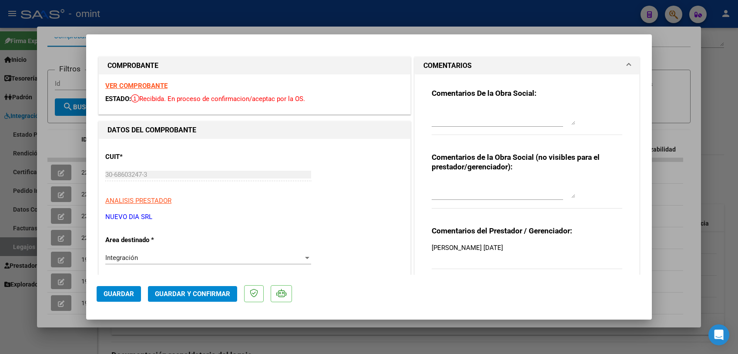
click at [143, 86] on strong "VER COMPROBANTE" at bounding box center [136, 86] width 62 height 8
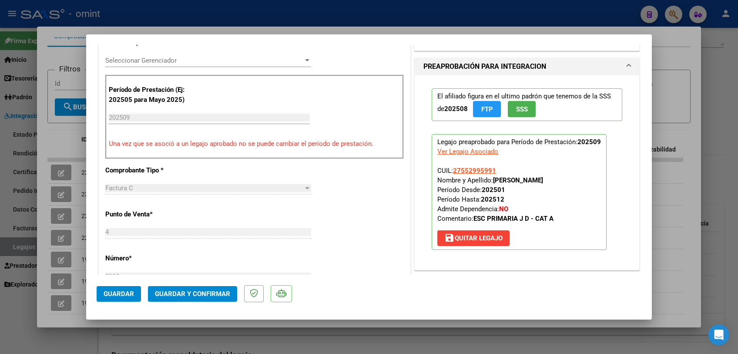
scroll to position [338, 0]
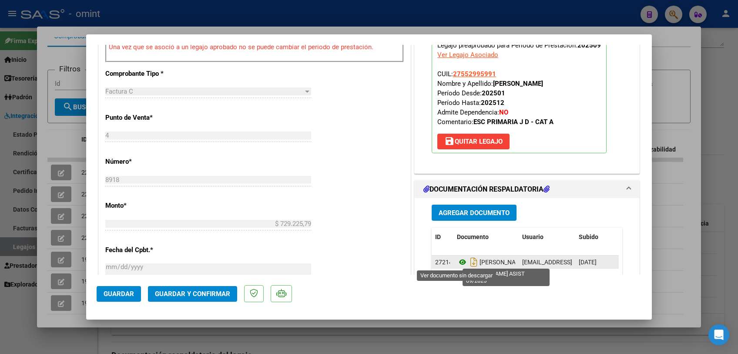
click at [459, 261] on icon at bounding box center [462, 262] width 11 height 10
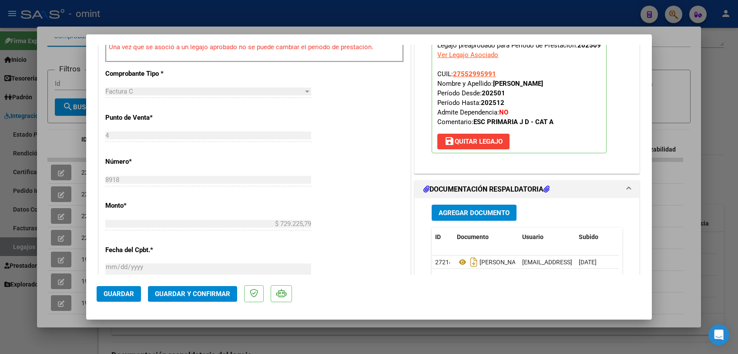
scroll to position [193, 0]
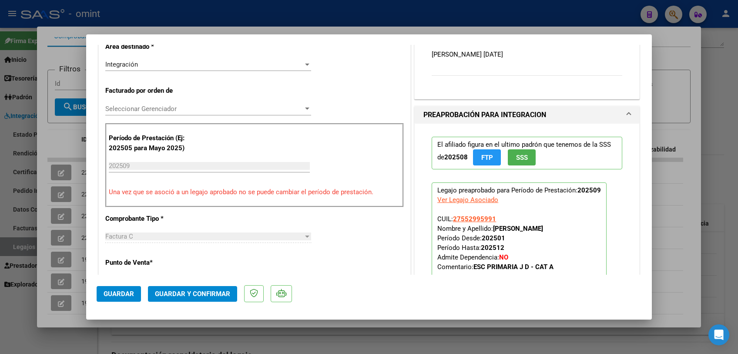
click at [178, 110] on span "Seleccionar Gerenciador" at bounding box center [204, 109] width 198 height 8
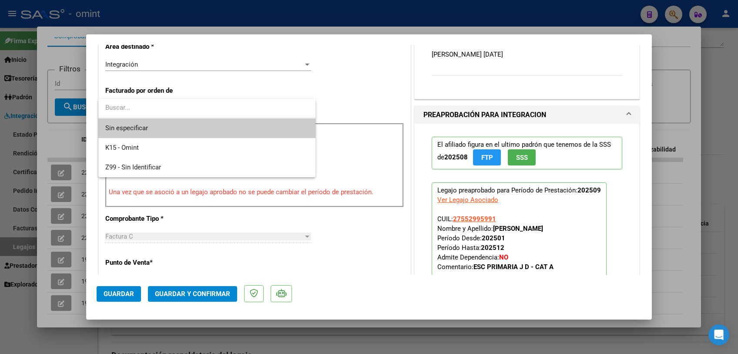
click at [179, 132] on span "Sin especificar" at bounding box center [206, 128] width 203 height 20
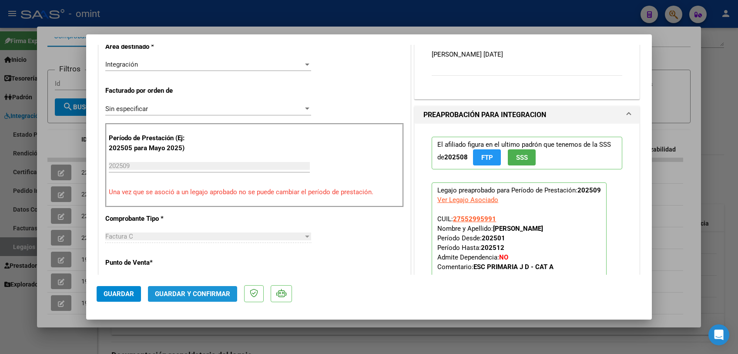
click at [189, 293] on span "Guardar y Confirmar" at bounding box center [192, 294] width 75 height 8
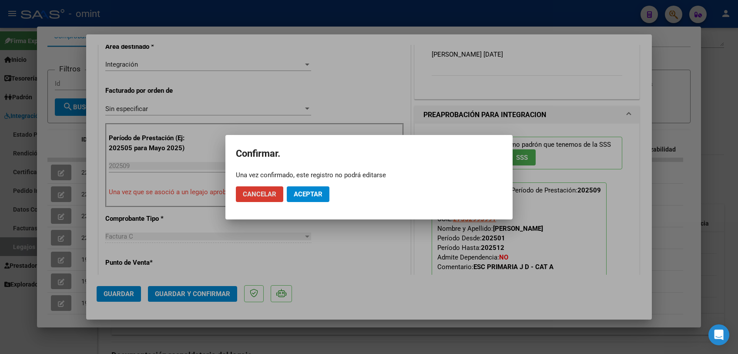
click at [322, 195] on span "Aceptar" at bounding box center [308, 194] width 29 height 8
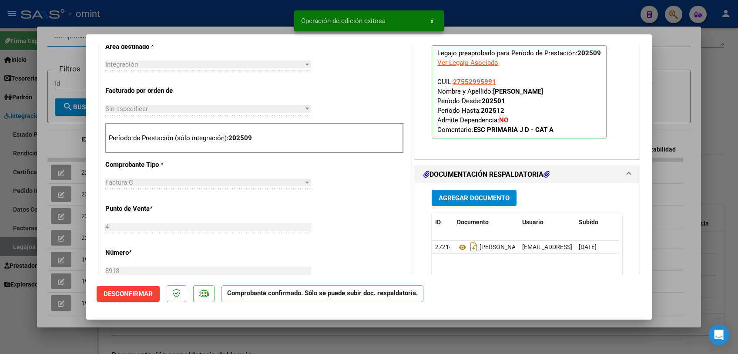
click at [234, 330] on div at bounding box center [369, 177] width 738 height 354
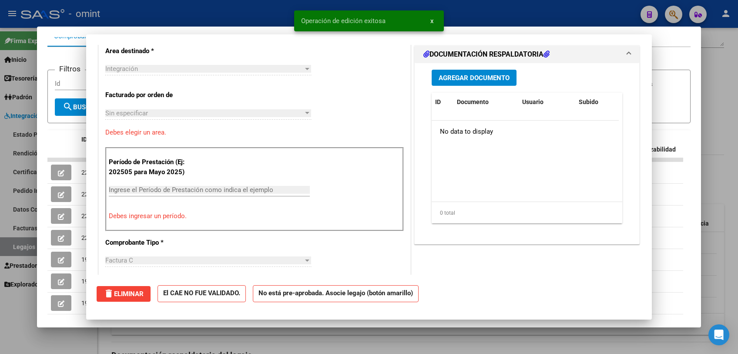
scroll to position [0, 0]
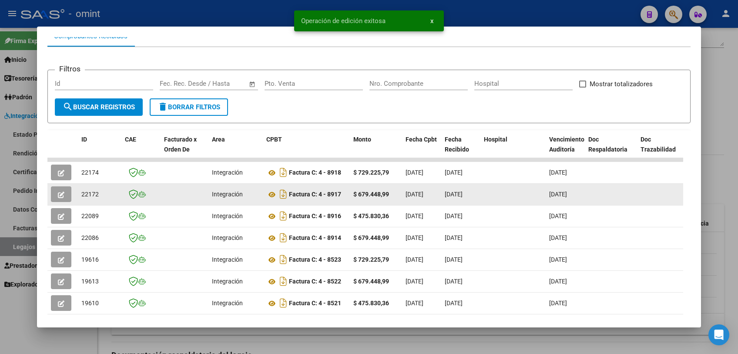
click at [61, 197] on icon "button" at bounding box center [61, 195] width 7 height 7
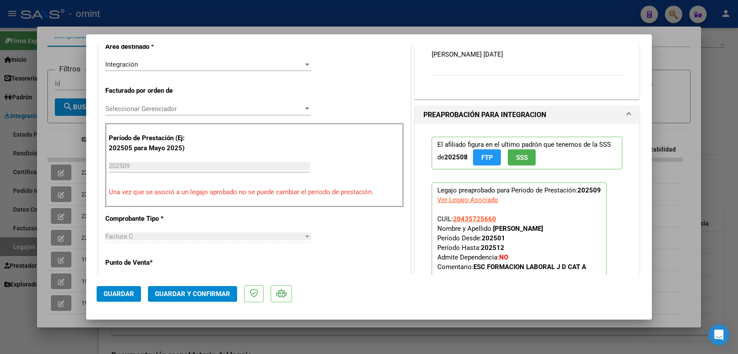
scroll to position [338, 0]
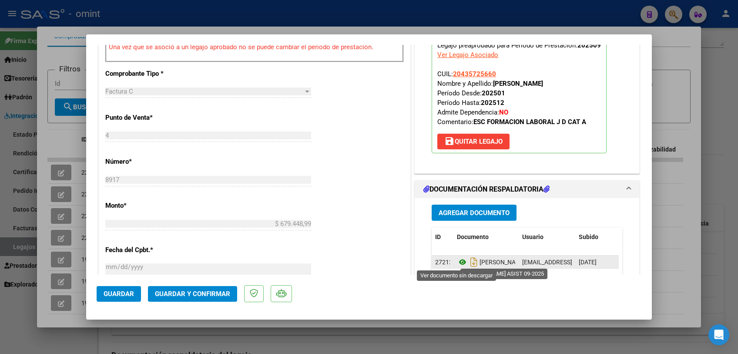
click at [457, 266] on icon at bounding box center [462, 262] width 11 height 10
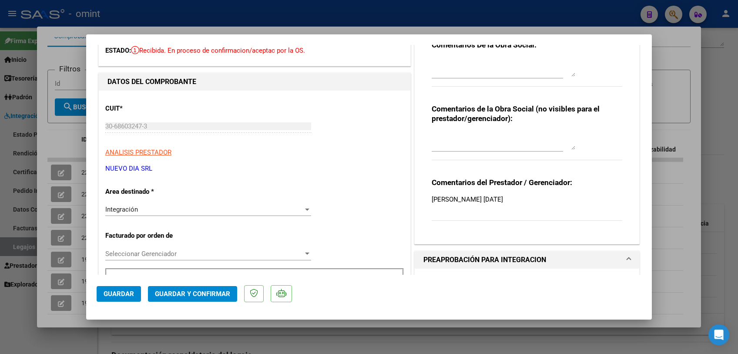
scroll to position [0, 0]
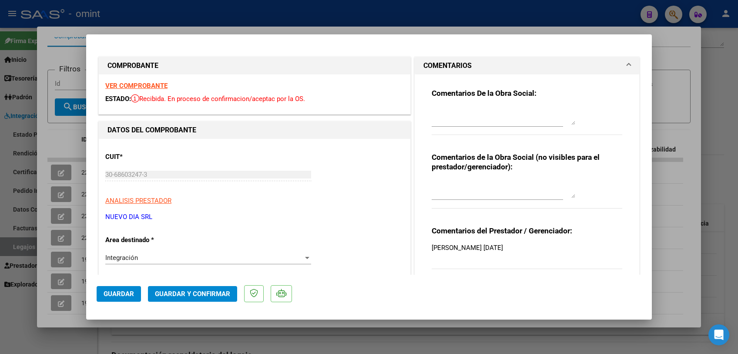
click at [141, 85] on strong "VER COMPROBANTE" at bounding box center [136, 86] width 62 height 8
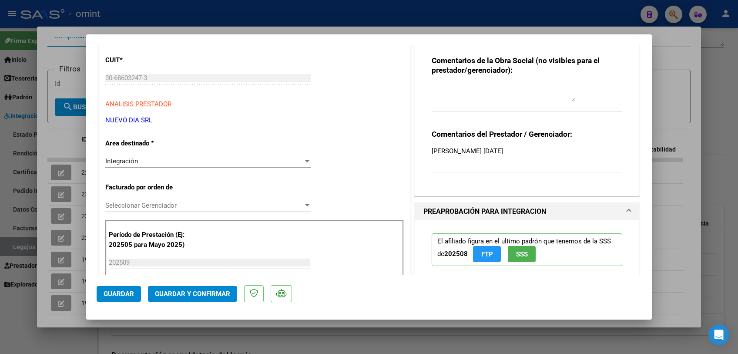
click at [164, 206] on span "Seleccionar Gerenciador" at bounding box center [204, 206] width 198 height 8
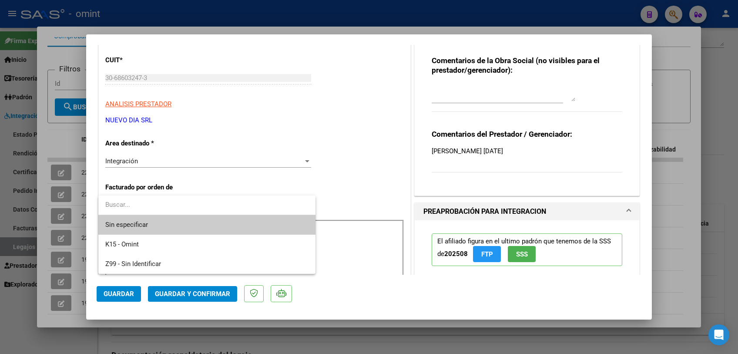
click at [156, 222] on span "Sin especificar" at bounding box center [206, 225] width 203 height 20
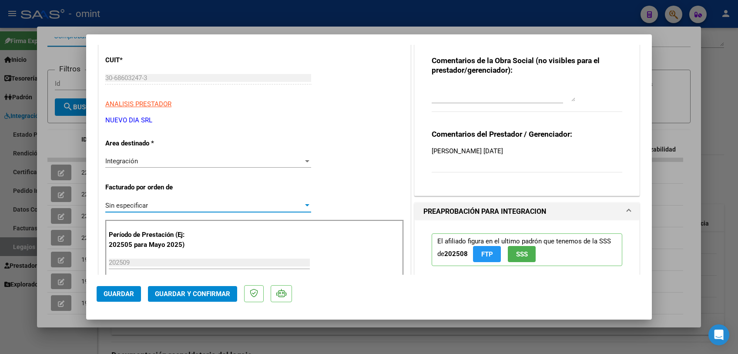
click at [186, 297] on span "Guardar y Confirmar" at bounding box center [192, 294] width 75 height 8
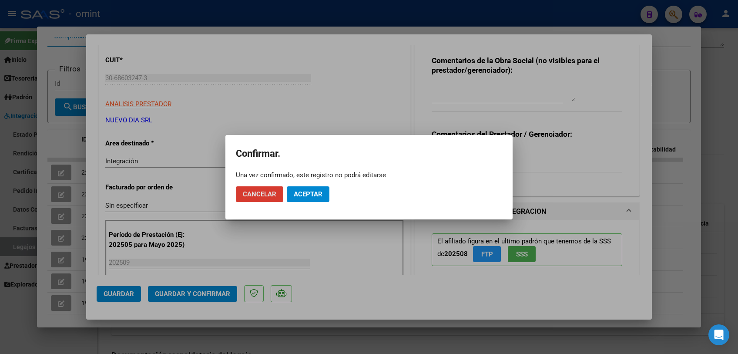
click at [305, 188] on button "Aceptar" at bounding box center [308, 194] width 43 height 16
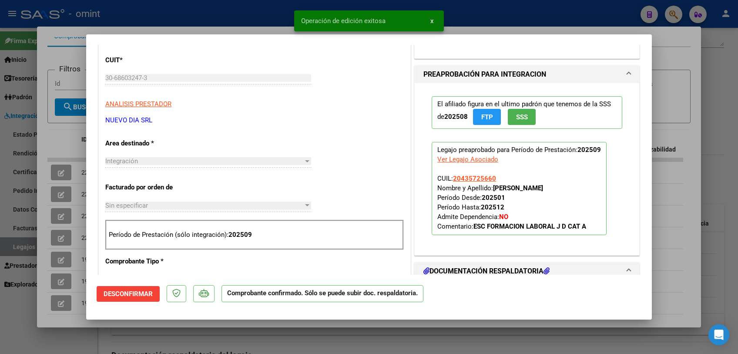
click at [121, 327] on div at bounding box center [369, 177] width 738 height 354
type input "$ 0,00"
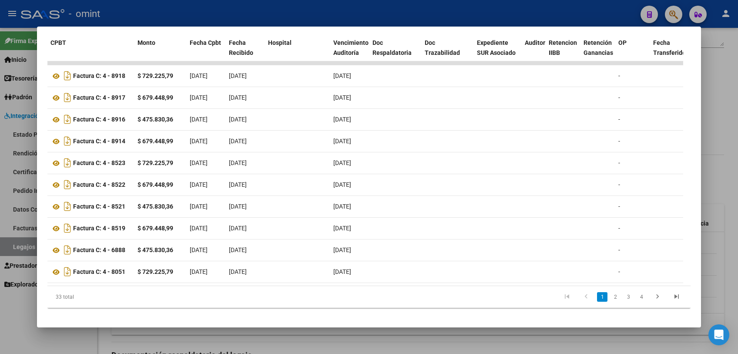
scroll to position [0, 0]
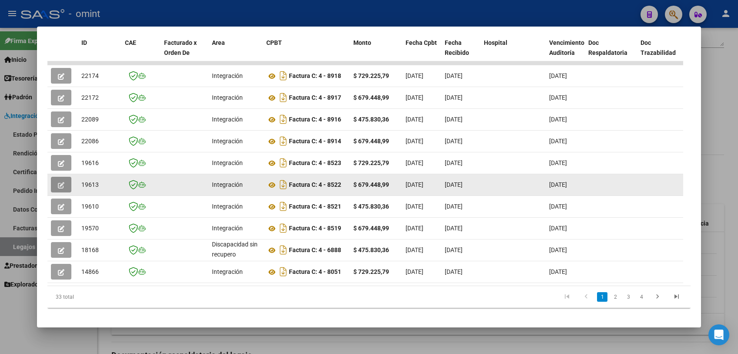
click at [58, 189] on button "button" at bounding box center [61, 185] width 20 height 16
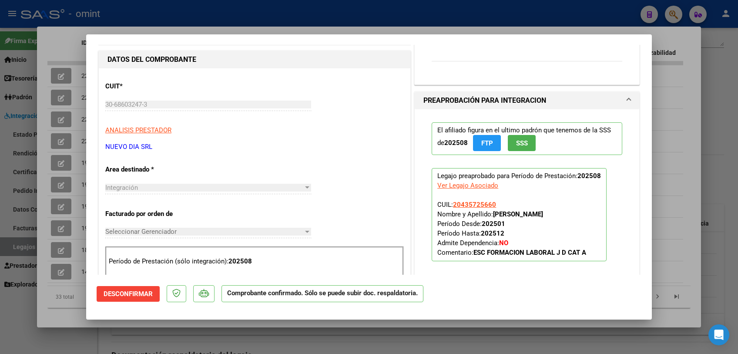
scroll to position [290, 0]
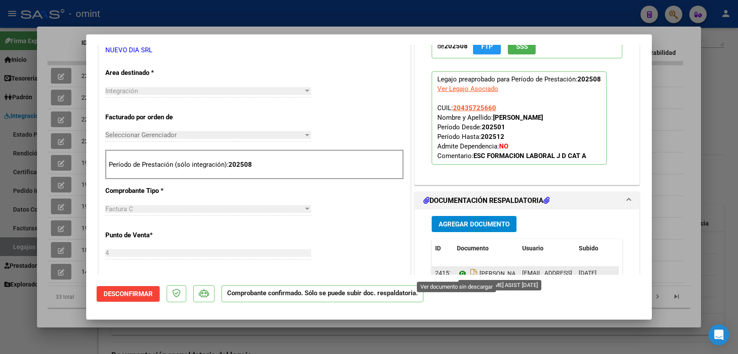
click at [460, 271] on icon at bounding box center [462, 273] width 11 height 10
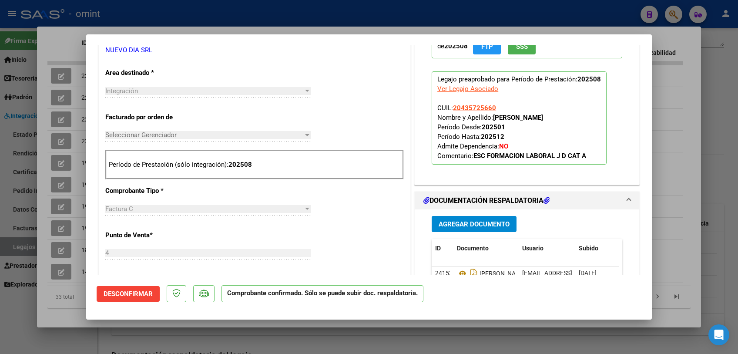
click at [248, 13] on div at bounding box center [369, 177] width 738 height 354
type input "$ 0,00"
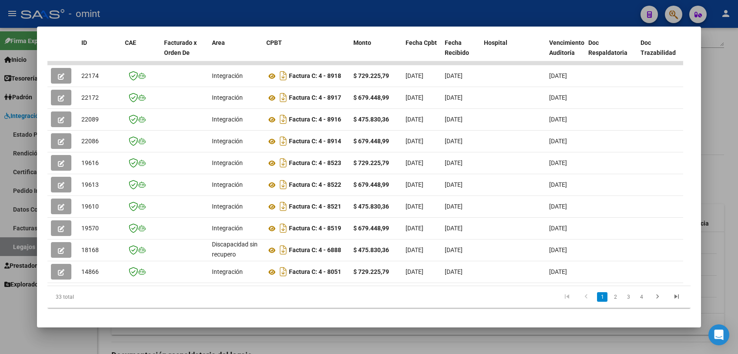
click at [103, 333] on div at bounding box center [369, 177] width 738 height 354
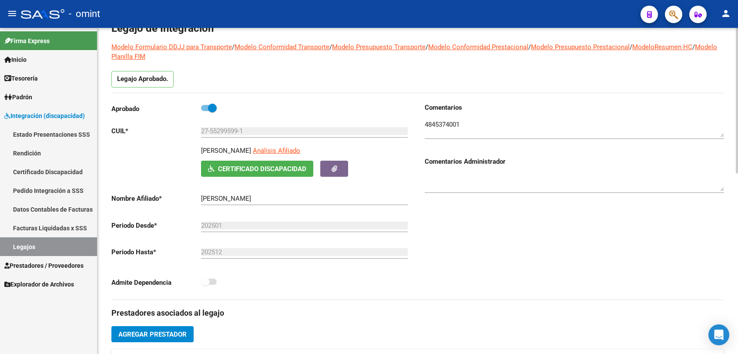
scroll to position [0, 0]
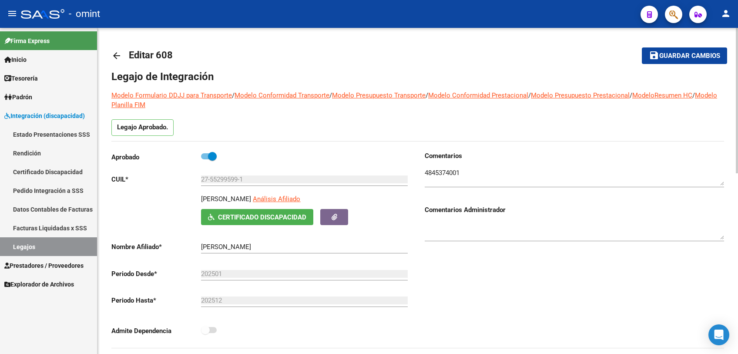
drag, startPoint x: 676, startPoint y: 56, endPoint x: 609, endPoint y: 84, distance: 72.4
click at [677, 56] on span "Guardar cambios" at bounding box center [690, 56] width 61 height 8
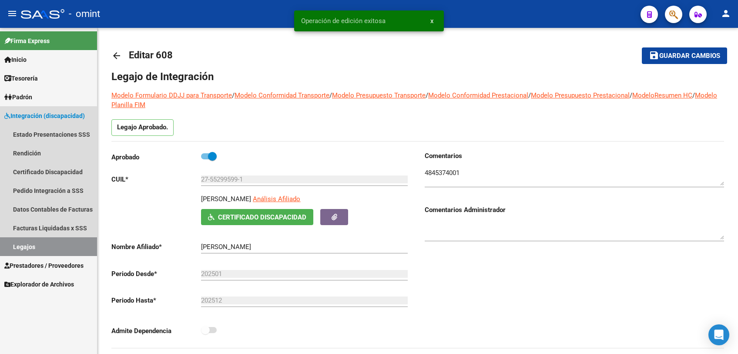
click at [15, 245] on link "Legajos" at bounding box center [48, 246] width 97 height 19
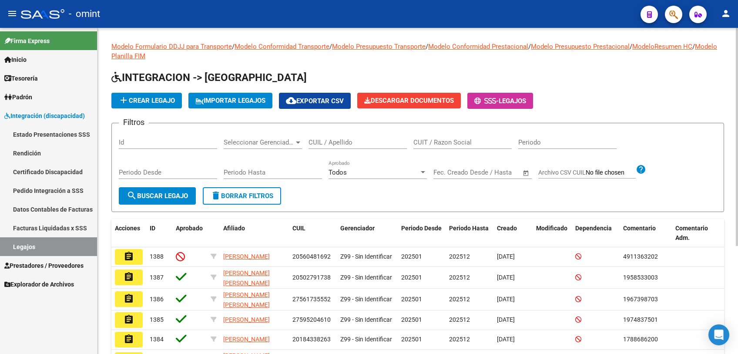
click at [364, 140] on input "CUIL / Apellido" at bounding box center [358, 142] width 98 height 8
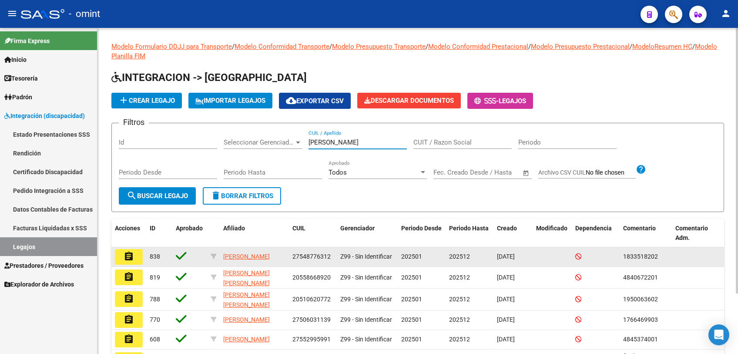
type input "[PERSON_NAME]"
click at [132, 259] on mat-icon "assignment" at bounding box center [129, 256] width 10 height 10
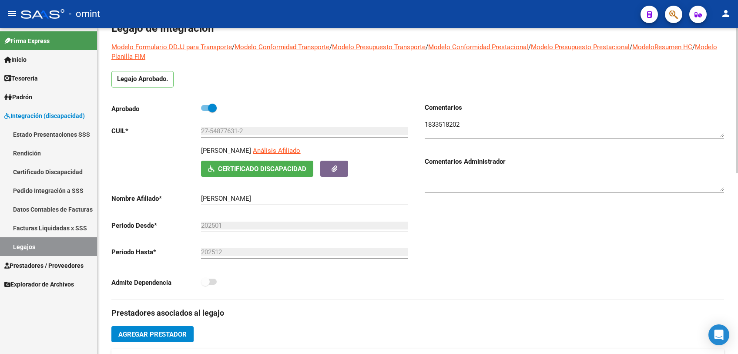
scroll to position [193, 0]
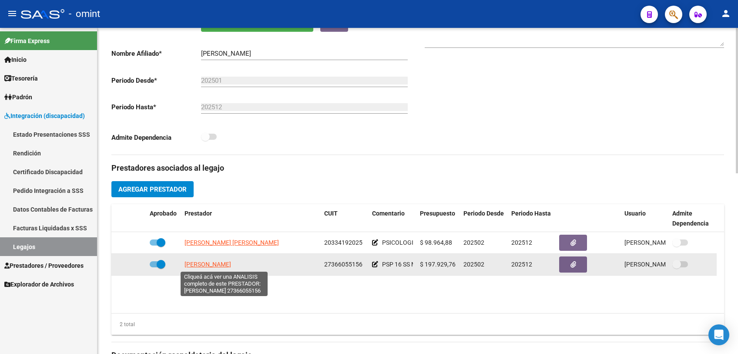
click at [223, 263] on span "[PERSON_NAME]" at bounding box center [208, 264] width 47 height 7
type textarea "27366055156"
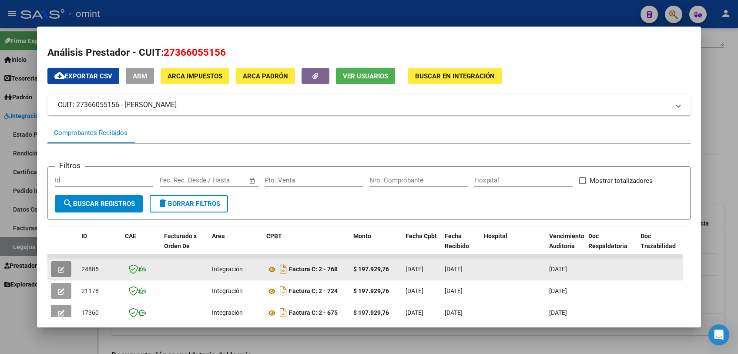
click at [59, 266] on icon "button" at bounding box center [61, 269] width 7 height 7
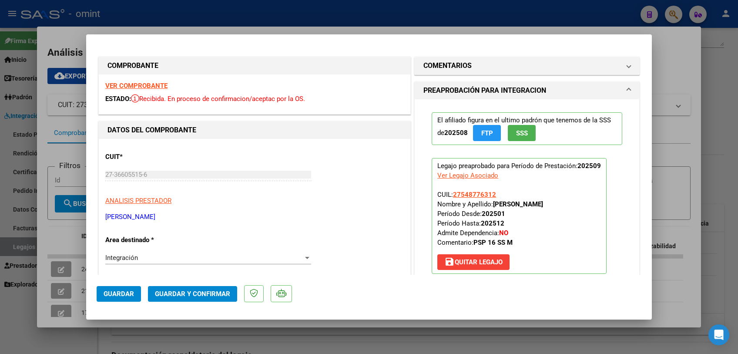
click at [130, 86] on strong "VER COMPROBANTE" at bounding box center [136, 86] width 62 height 8
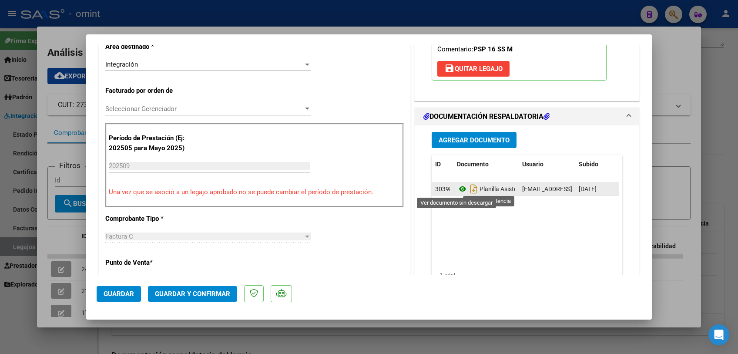
click at [461, 189] on icon at bounding box center [462, 189] width 11 height 10
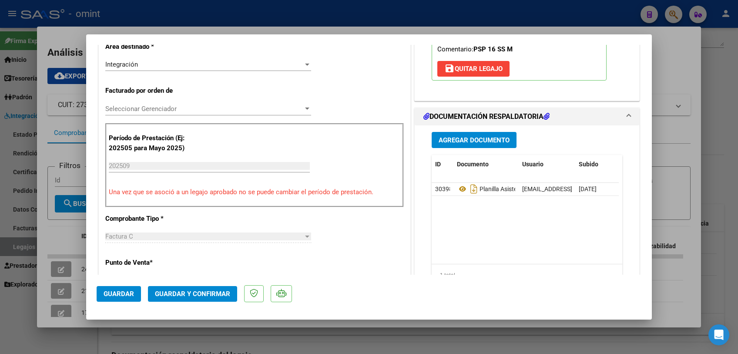
click at [149, 105] on span "Seleccionar Gerenciador" at bounding box center [204, 109] width 198 height 8
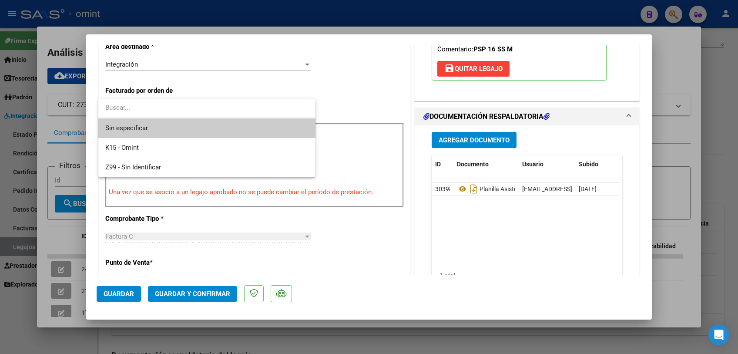
click at [142, 131] on span "Sin especificar" at bounding box center [206, 128] width 203 height 20
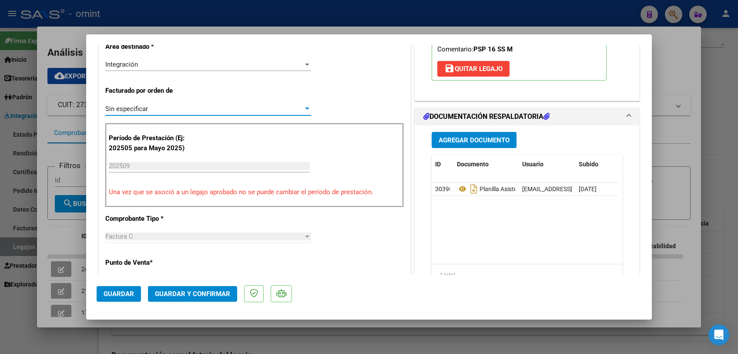
click at [179, 292] on span "Guardar y Confirmar" at bounding box center [192, 294] width 75 height 8
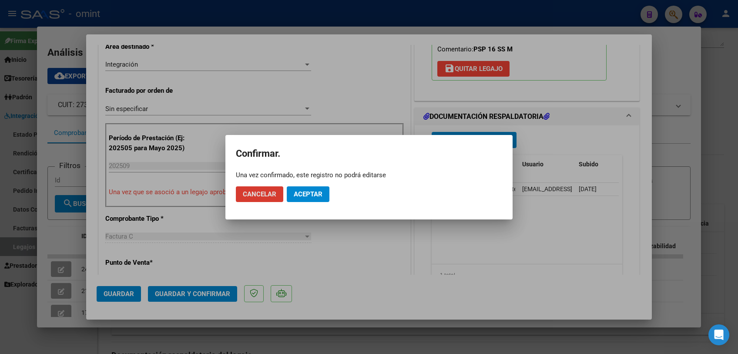
click at [310, 191] on span "Aceptar" at bounding box center [308, 194] width 29 height 8
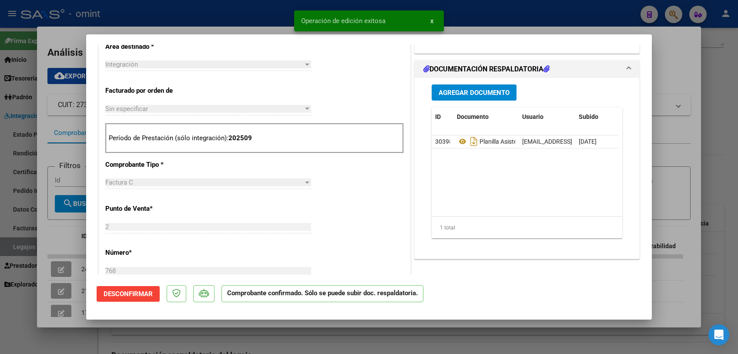
click at [269, 334] on div at bounding box center [369, 177] width 738 height 354
type input "$ 0,00"
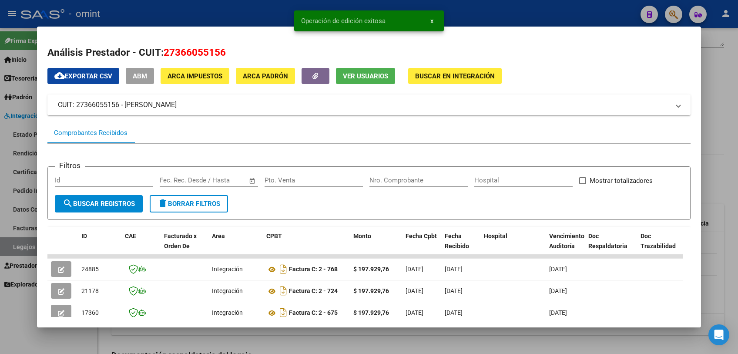
click at [269, 334] on div at bounding box center [369, 177] width 738 height 354
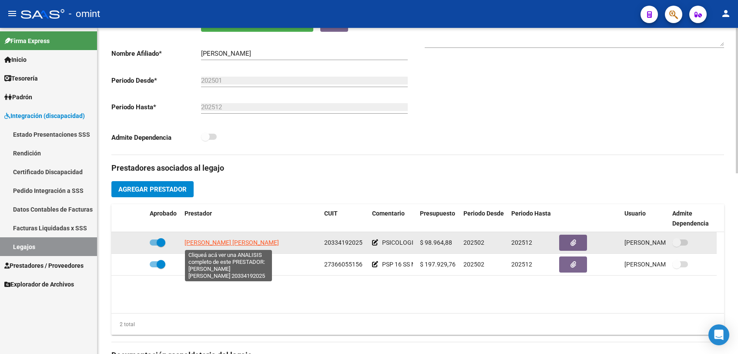
click at [240, 243] on span "[PERSON_NAME] [PERSON_NAME]" at bounding box center [232, 242] width 94 height 7
type textarea "20334192025"
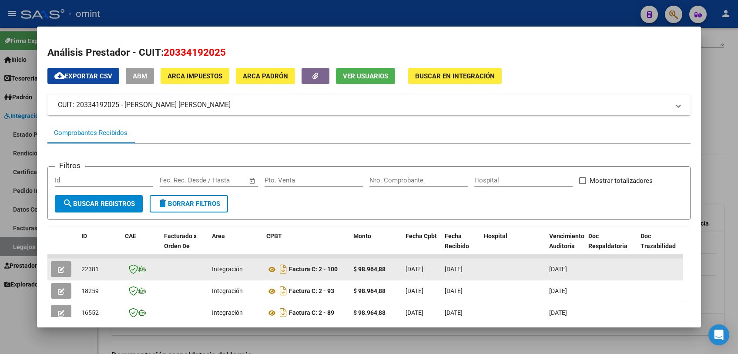
click at [66, 269] on button "button" at bounding box center [61, 269] width 20 height 16
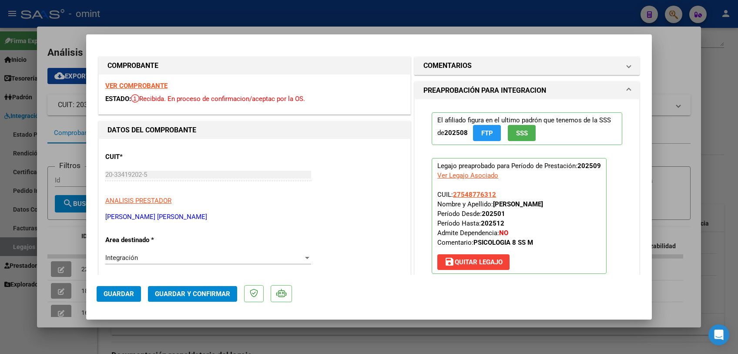
click at [154, 84] on strong "VER COMPROBANTE" at bounding box center [136, 86] width 62 height 8
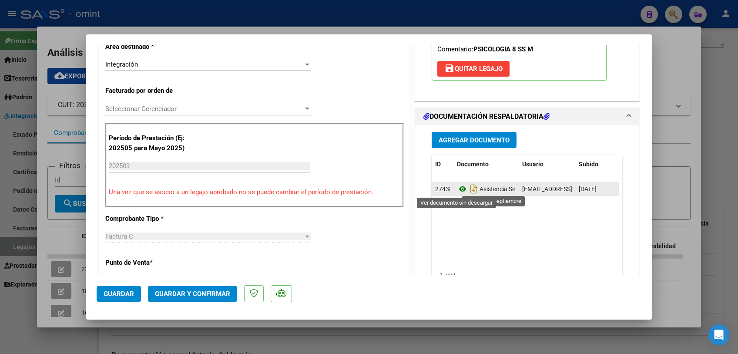
click at [458, 189] on icon at bounding box center [462, 189] width 11 height 10
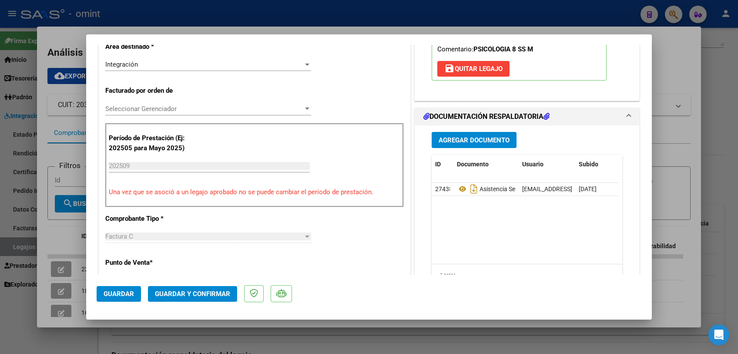
click at [207, 110] on span "Seleccionar Gerenciador" at bounding box center [204, 109] width 198 height 8
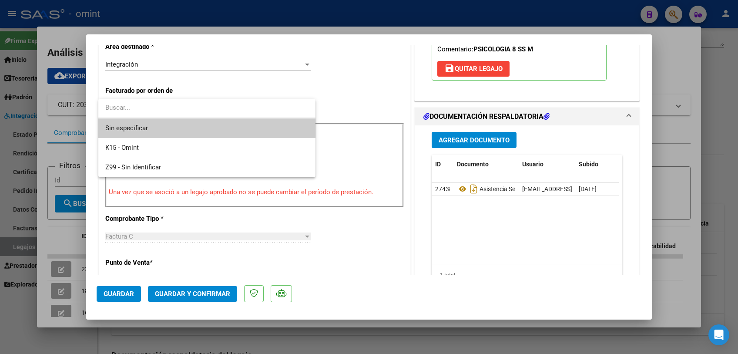
click at [191, 128] on span "Sin especificar" at bounding box center [206, 128] width 203 height 20
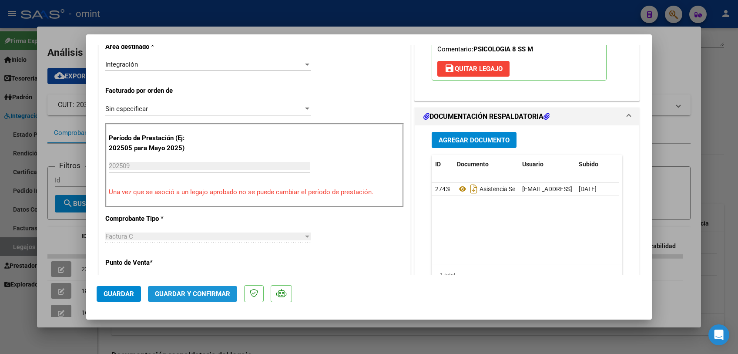
click at [181, 290] on span "Guardar y Confirmar" at bounding box center [192, 294] width 75 height 8
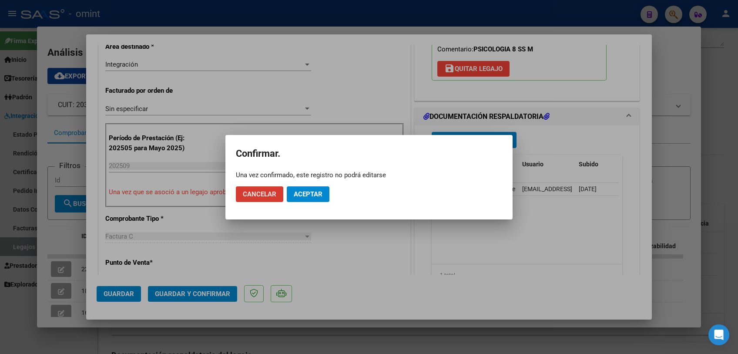
click at [299, 198] on button "Aceptar" at bounding box center [308, 194] width 43 height 16
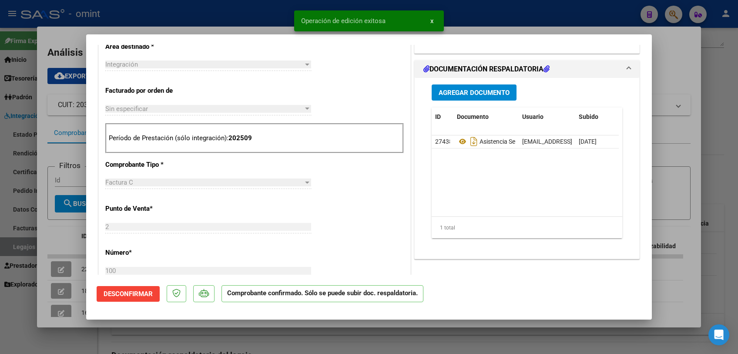
click at [235, 352] on div at bounding box center [369, 177] width 738 height 354
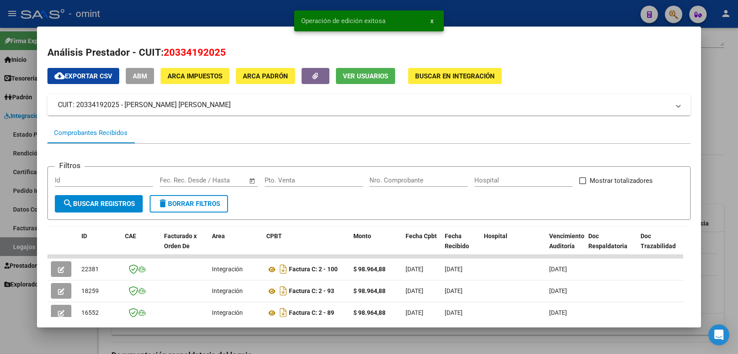
click at [321, 337] on div at bounding box center [369, 177] width 738 height 354
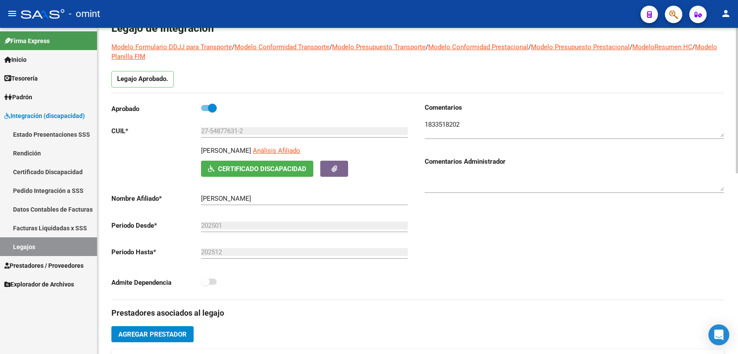
scroll to position [0, 0]
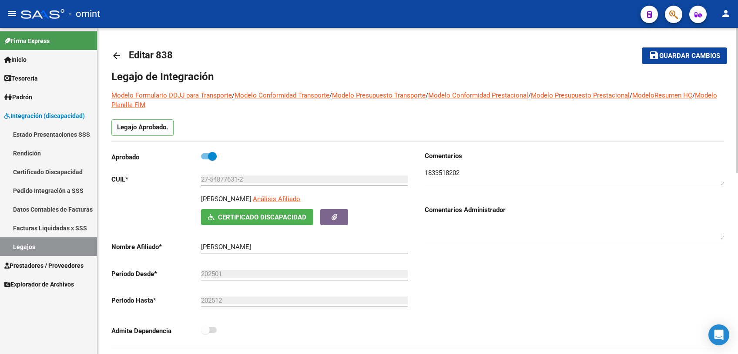
click at [676, 56] on span "Guardar cambios" at bounding box center [690, 56] width 61 height 8
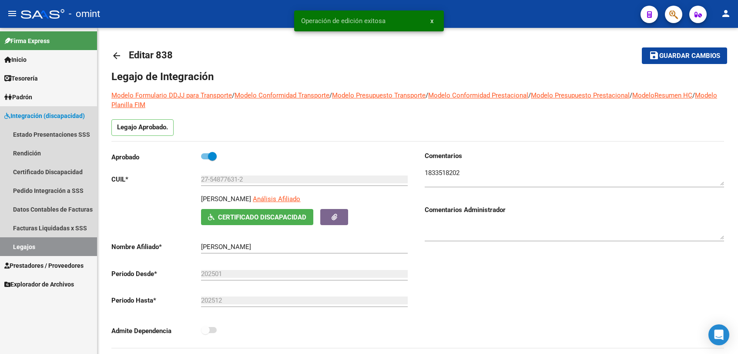
click at [27, 248] on link "Legajos" at bounding box center [48, 246] width 97 height 19
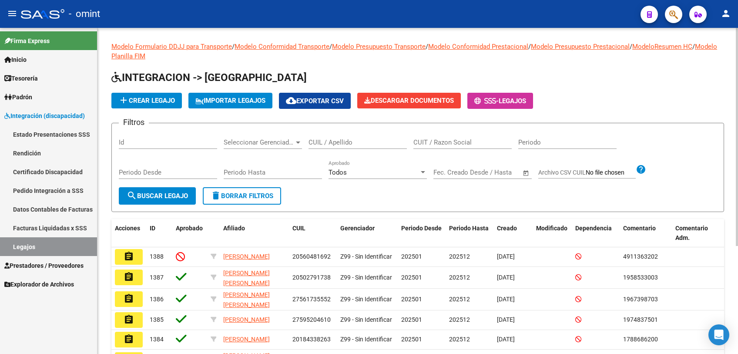
click at [342, 145] on input "CUIL / Apellido" at bounding box center [358, 142] width 98 height 8
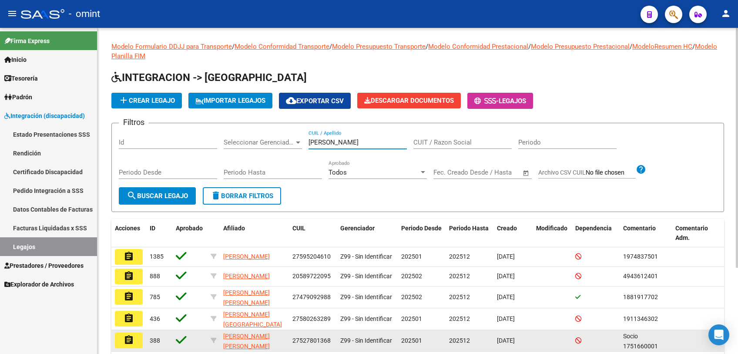
type input "[PERSON_NAME]"
click at [125, 342] on mat-icon "assignment" at bounding box center [129, 340] width 10 height 10
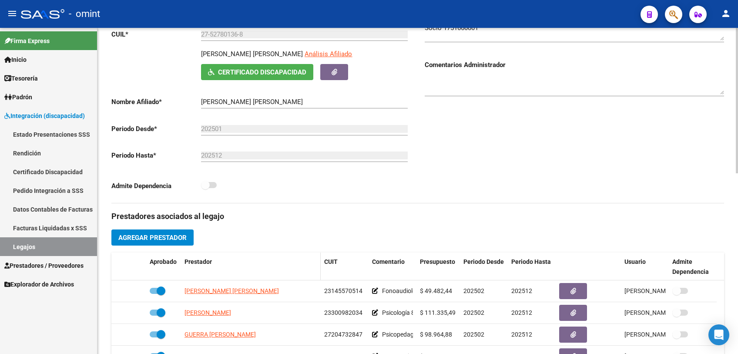
scroll to position [242, 0]
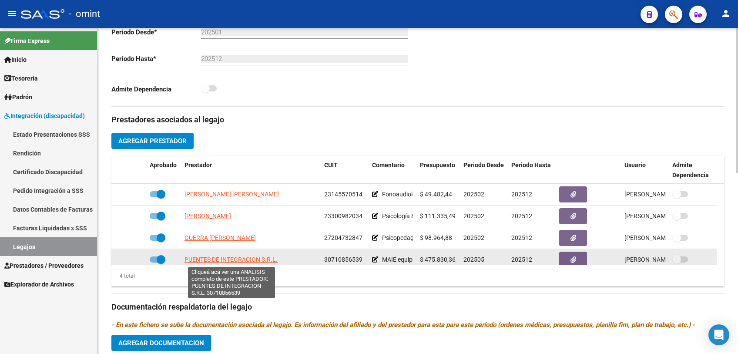
click at [226, 259] on span "PUENTES DE INTEGRACION S.R.L." at bounding box center [231, 259] width 93 height 7
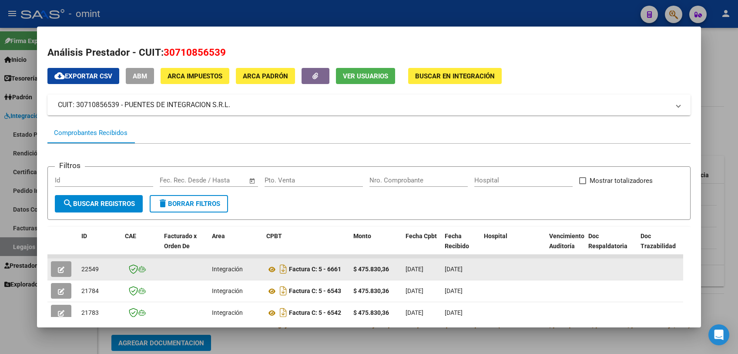
click at [60, 262] on button "button" at bounding box center [61, 269] width 20 height 16
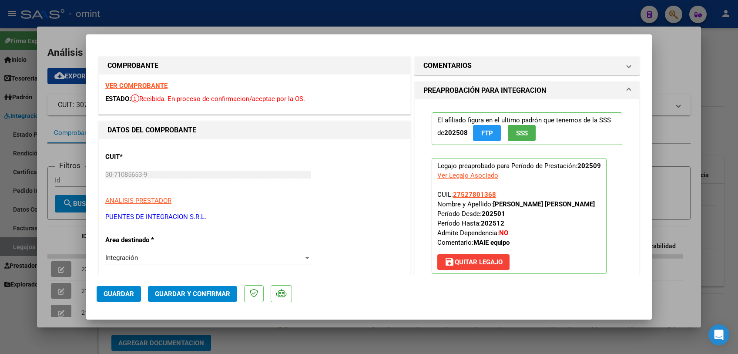
click at [141, 84] on strong "VER COMPROBANTE" at bounding box center [136, 86] width 62 height 8
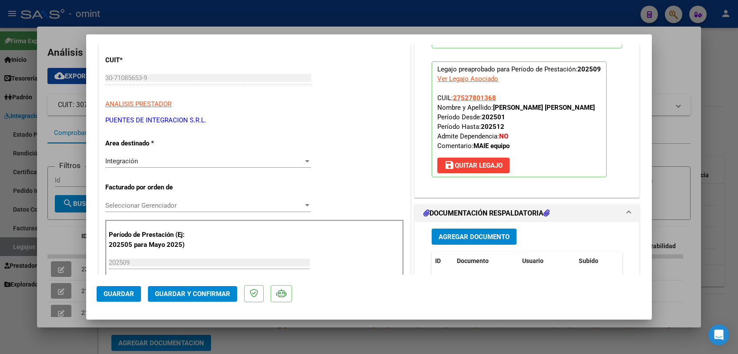
scroll to position [193, 0]
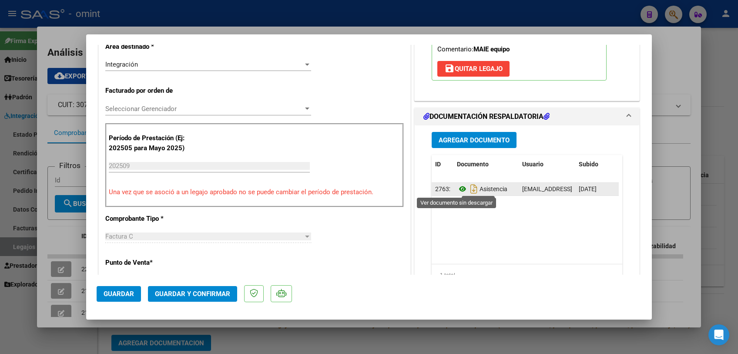
click at [459, 189] on icon at bounding box center [462, 189] width 11 height 10
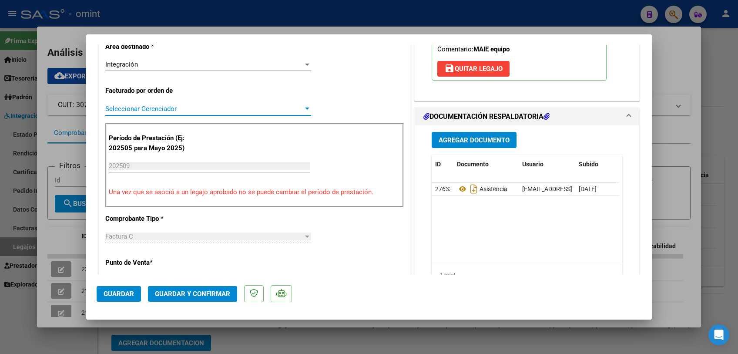
click at [167, 106] on span "Seleccionar Gerenciador" at bounding box center [204, 109] width 198 height 8
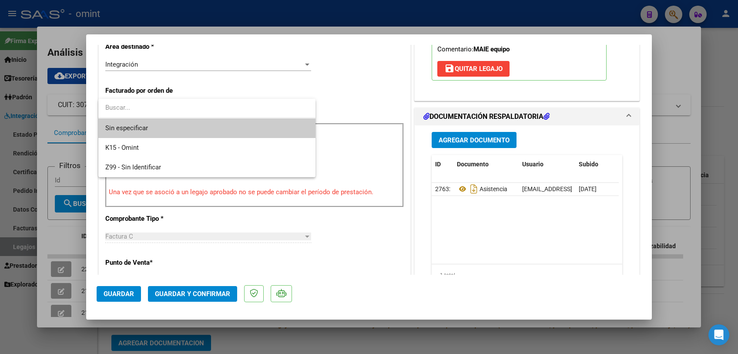
click at [157, 121] on span "Sin especificar" at bounding box center [206, 128] width 203 height 20
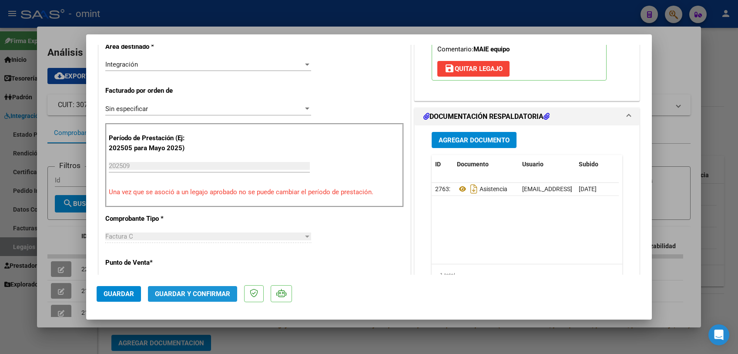
click at [190, 295] on span "Guardar y Confirmar" at bounding box center [192, 294] width 75 height 8
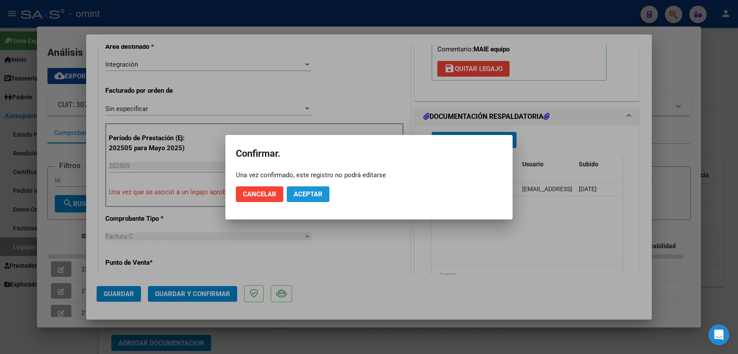
click at [309, 198] on button "Aceptar" at bounding box center [308, 194] width 43 height 16
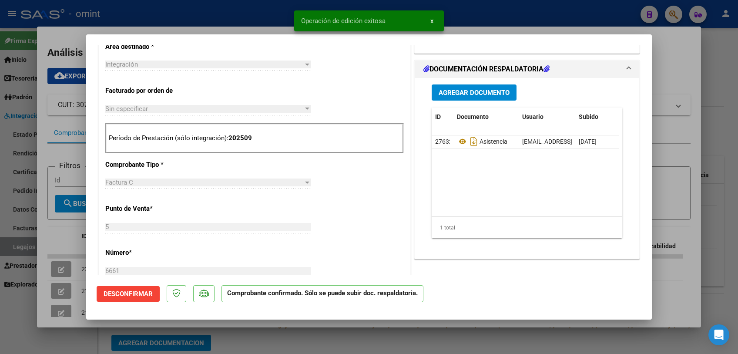
click at [303, 339] on div at bounding box center [369, 177] width 738 height 354
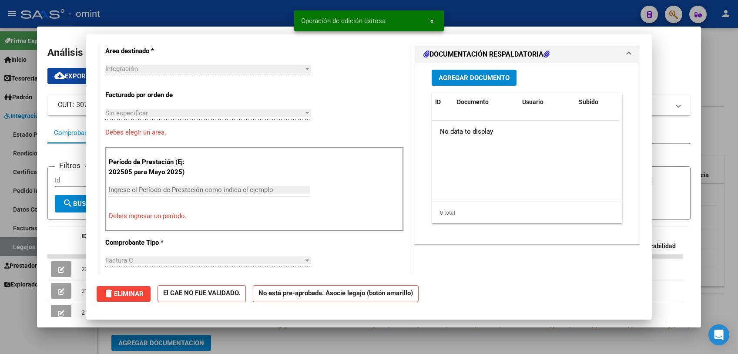
scroll to position [0, 0]
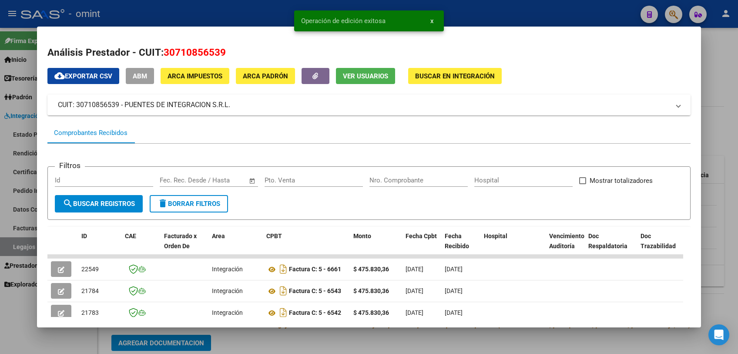
click at [302, 339] on div at bounding box center [369, 177] width 738 height 354
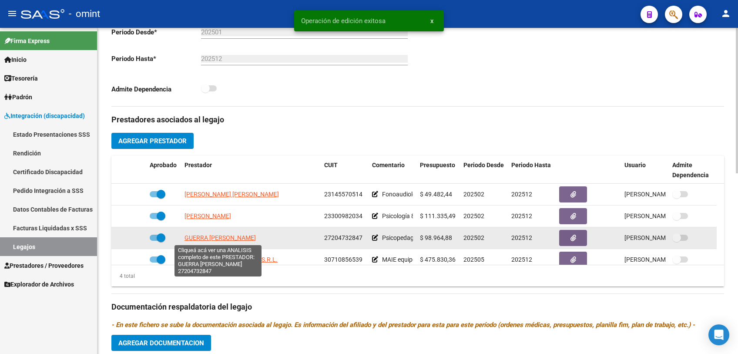
click at [233, 238] on span "GUERRA [PERSON_NAME]" at bounding box center [220, 237] width 71 height 7
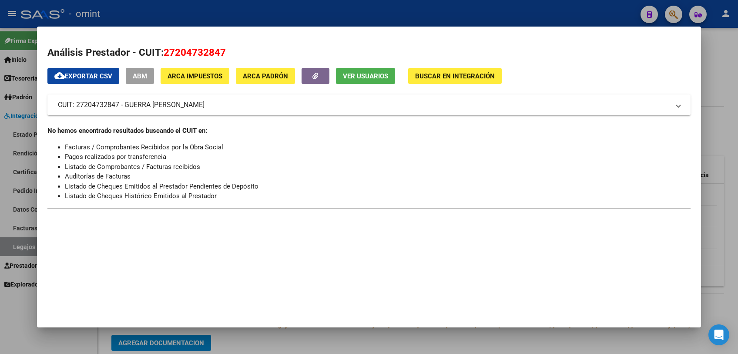
click at [280, 340] on div at bounding box center [369, 177] width 738 height 354
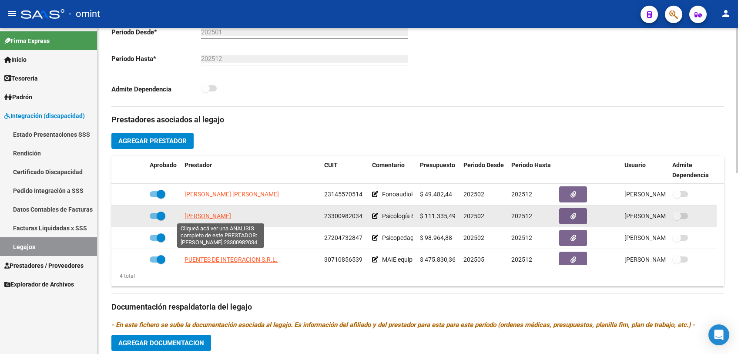
click at [231, 216] on span "[PERSON_NAME]" at bounding box center [208, 215] width 47 height 7
type textarea "23300982034"
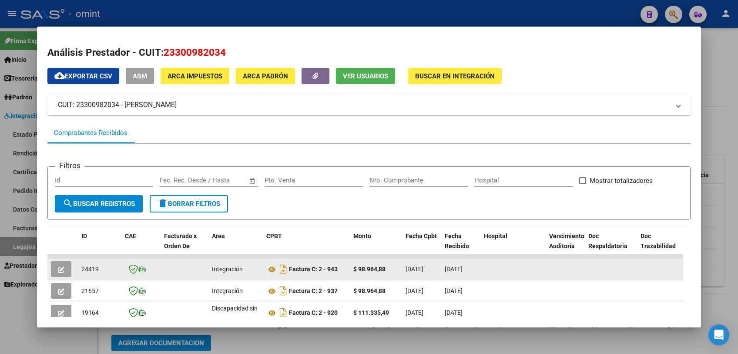
click at [69, 268] on button "button" at bounding box center [61, 269] width 20 height 16
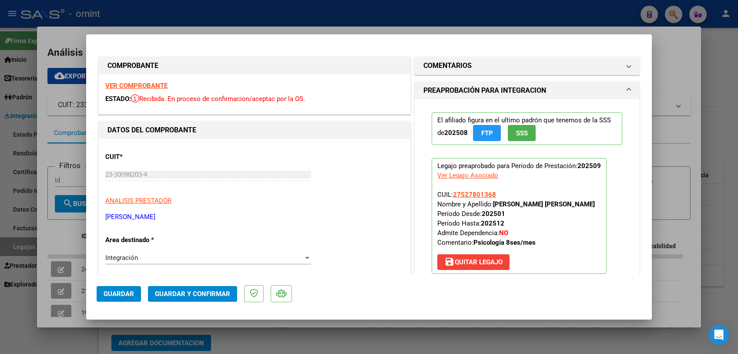
click at [156, 86] on strong "VER COMPROBANTE" at bounding box center [136, 86] width 62 height 8
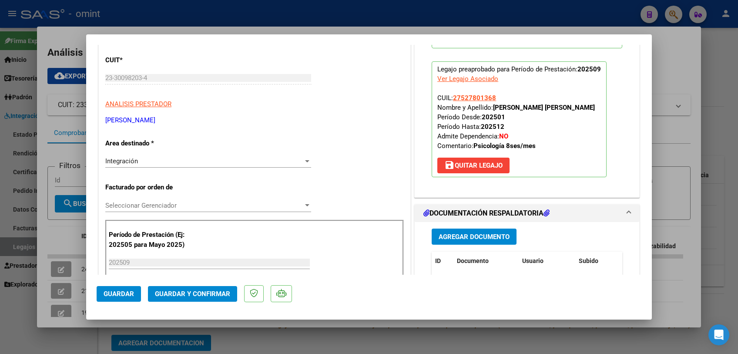
scroll to position [193, 0]
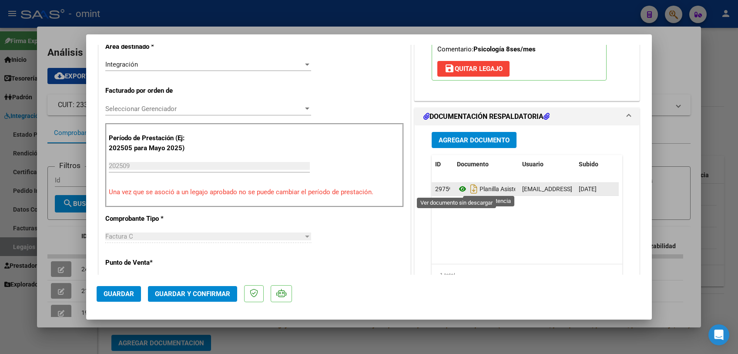
click at [460, 188] on icon at bounding box center [462, 189] width 11 height 10
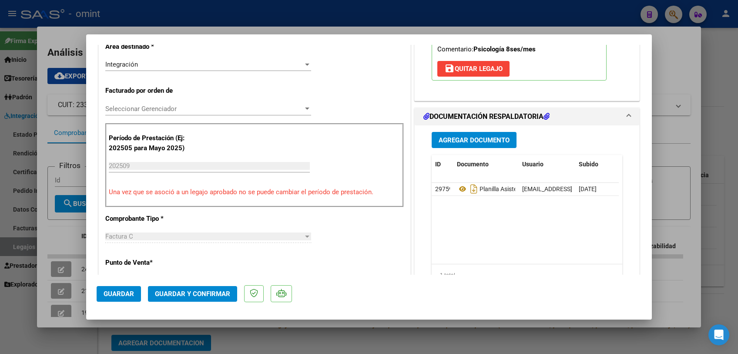
click at [212, 109] on span "Seleccionar Gerenciador" at bounding box center [204, 109] width 198 height 8
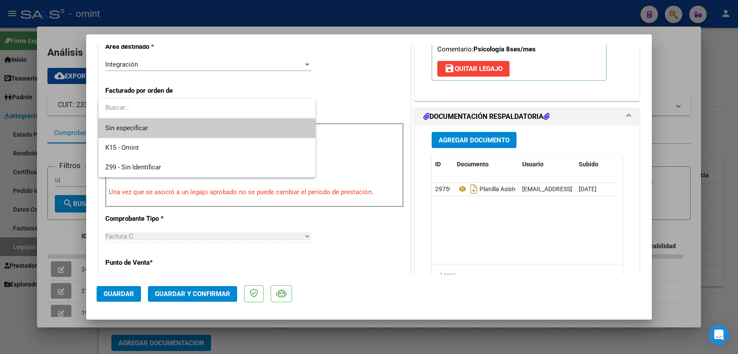
click at [205, 127] on span "Sin especificar" at bounding box center [206, 128] width 203 height 20
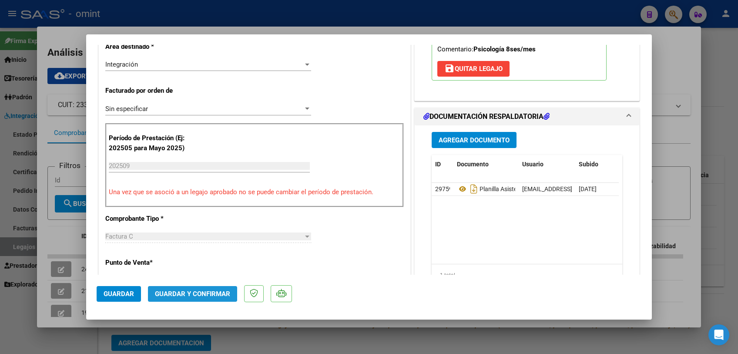
click at [192, 293] on span "Guardar y Confirmar" at bounding box center [192, 294] width 75 height 8
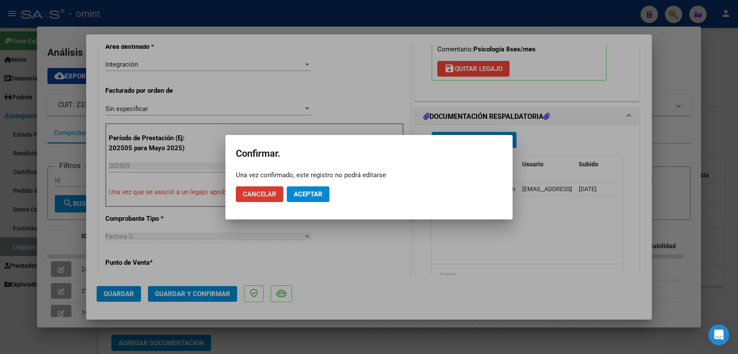
click at [317, 194] on span "Aceptar" at bounding box center [308, 194] width 29 height 8
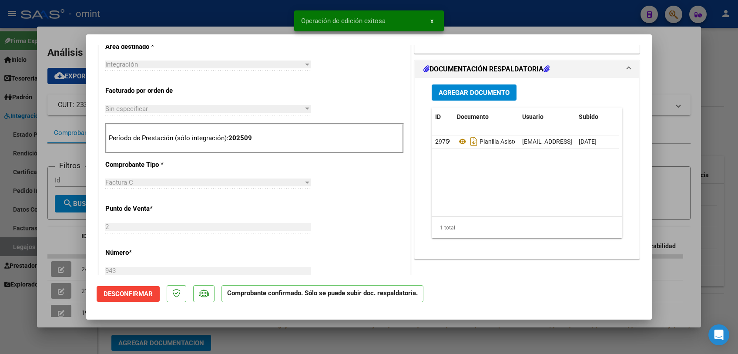
click at [229, 326] on div at bounding box center [369, 177] width 738 height 354
type input "$ 0,00"
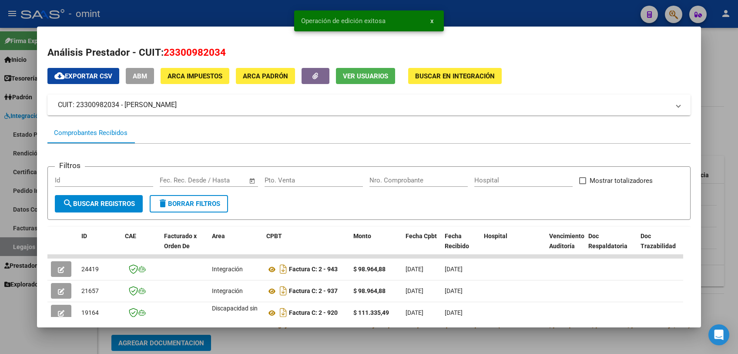
click at [229, 326] on mat-dialog-container "Análisis Prestador - CUIT: 23300982034 cloud_download Exportar CSV ABM ARCA Imp…" at bounding box center [369, 177] width 664 height 301
click at [236, 333] on div at bounding box center [369, 177] width 738 height 354
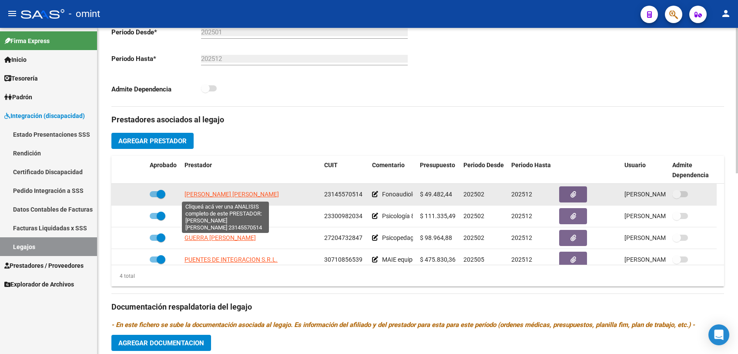
click at [243, 196] on span "[PERSON_NAME] [PERSON_NAME]" at bounding box center [232, 194] width 94 height 7
type textarea "23145570514"
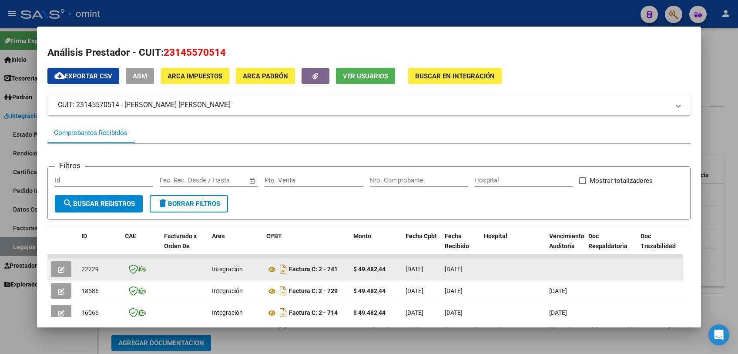
click at [63, 266] on icon "button" at bounding box center [61, 269] width 7 height 7
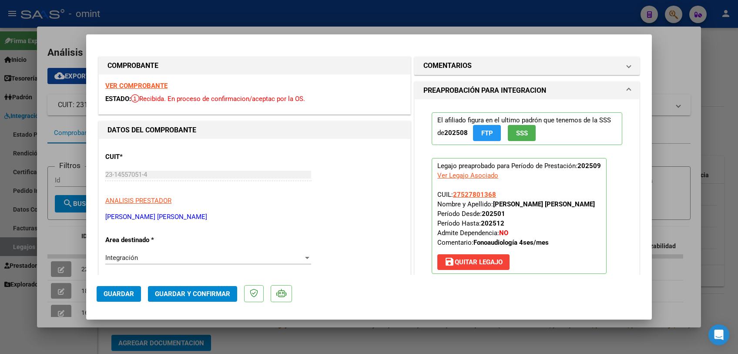
click at [157, 83] on strong "VER COMPROBANTE" at bounding box center [136, 86] width 62 height 8
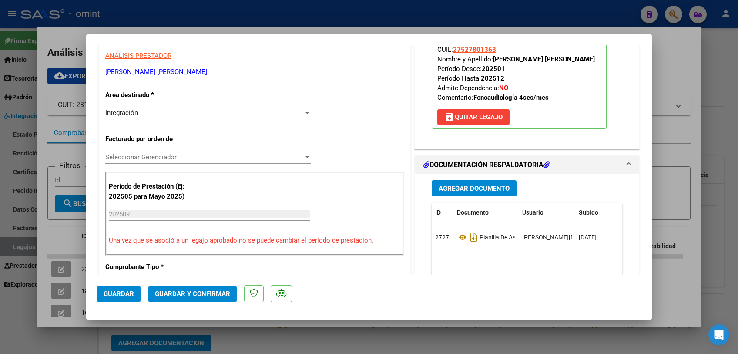
scroll to position [242, 0]
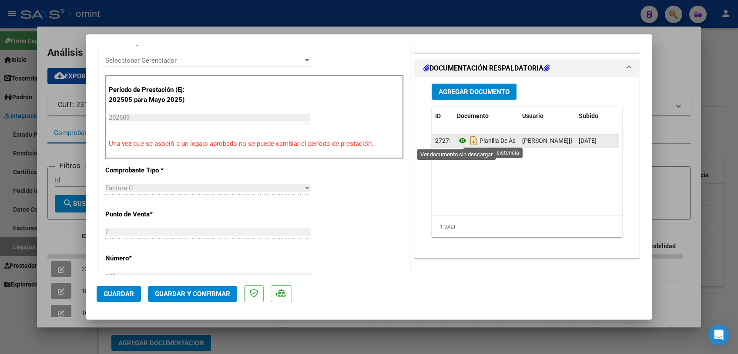
click at [457, 142] on icon at bounding box center [462, 140] width 11 height 10
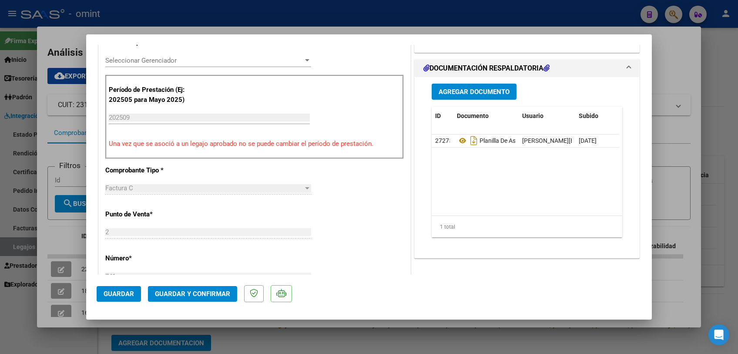
click at [179, 64] on div "Seleccionar Gerenciador Seleccionar Gerenciador" at bounding box center [208, 60] width 206 height 13
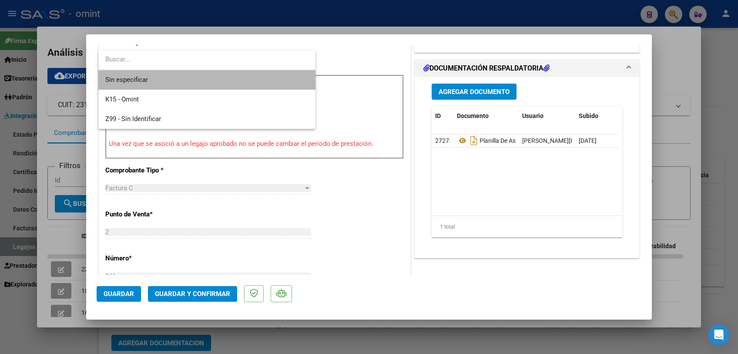
click at [158, 78] on span "Sin especificar" at bounding box center [206, 80] width 203 height 20
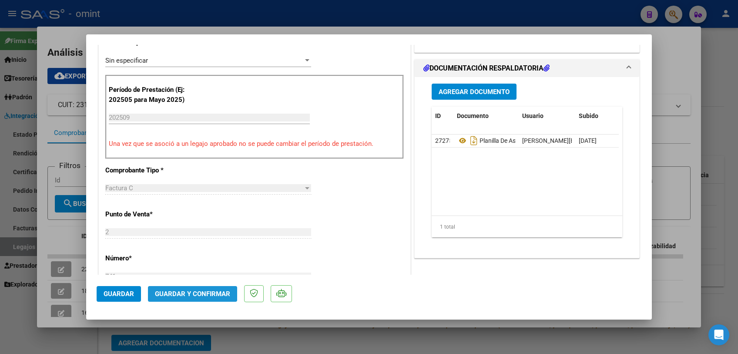
click at [187, 293] on span "Guardar y Confirmar" at bounding box center [192, 294] width 75 height 8
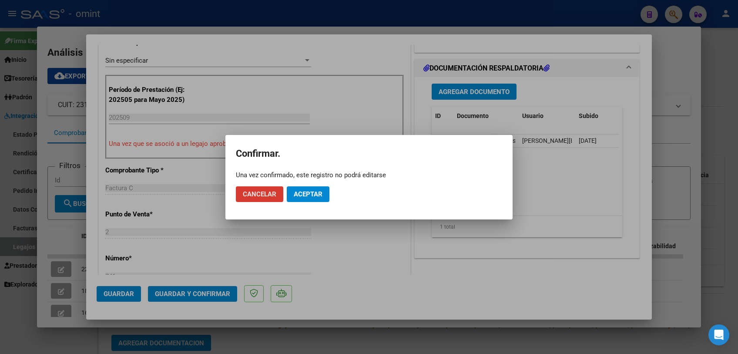
click at [311, 195] on span "Aceptar" at bounding box center [308, 194] width 29 height 8
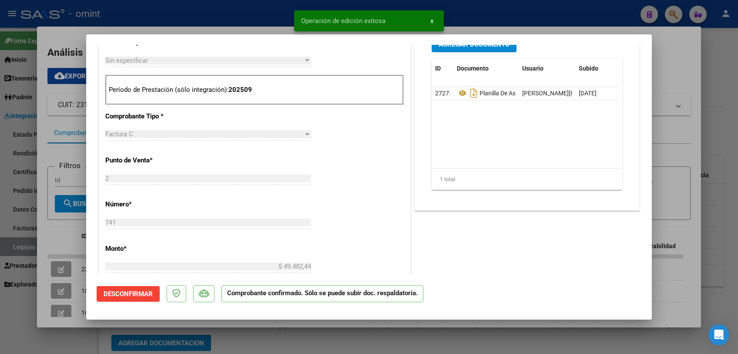
click at [275, 323] on div at bounding box center [369, 177] width 738 height 354
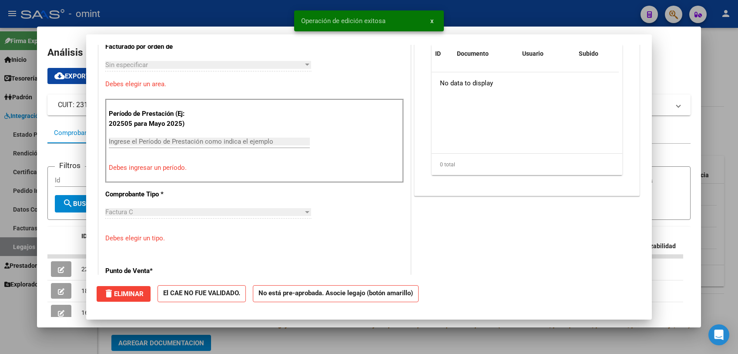
scroll to position [0, 0]
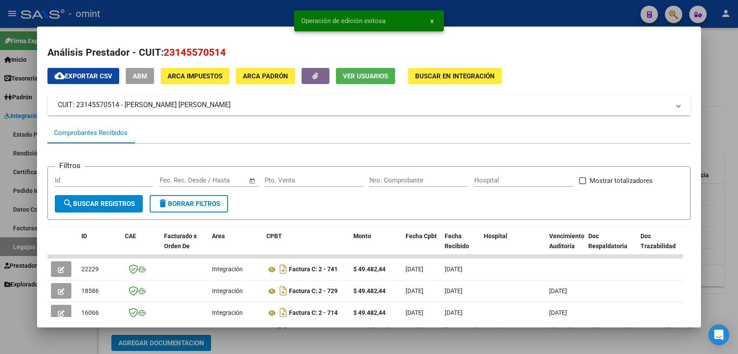
click at [275, 328] on div at bounding box center [369, 177] width 738 height 354
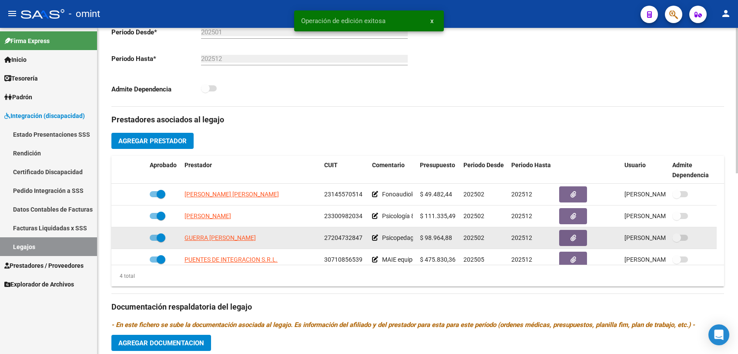
click at [355, 237] on span "27204732847" at bounding box center [343, 237] width 38 height 7
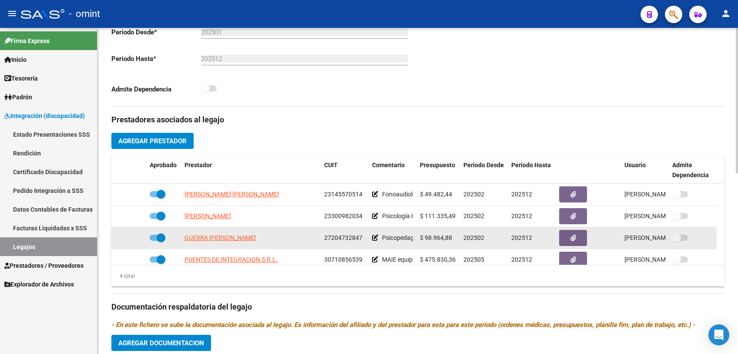
copy span "27204732847"
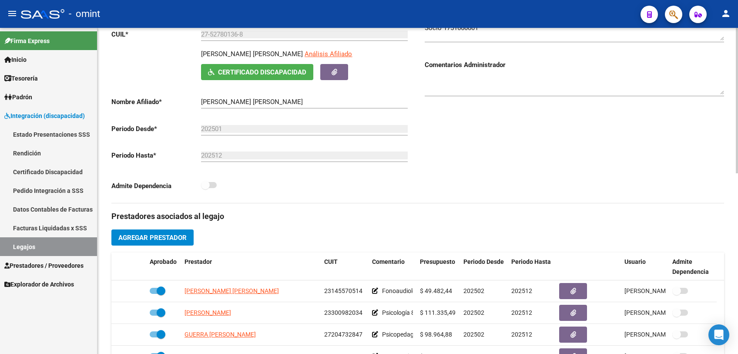
scroll to position [97, 0]
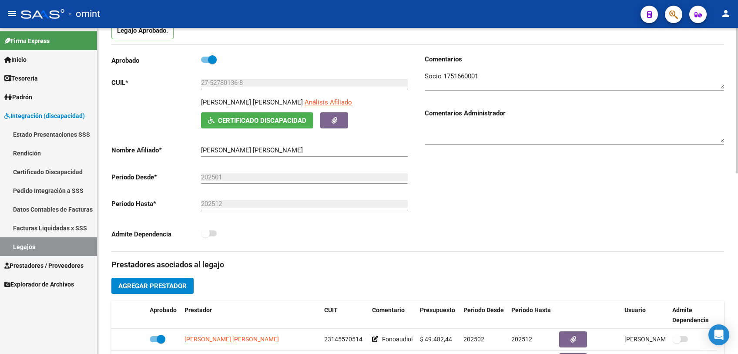
click at [464, 79] on textarea at bounding box center [575, 79] width 300 height 17
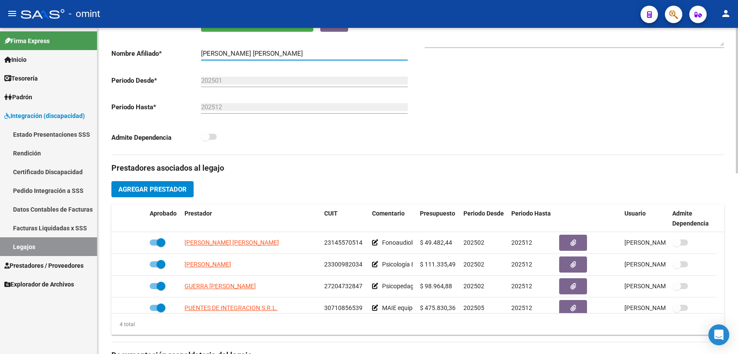
drag, startPoint x: 202, startPoint y: 52, endPoint x: 261, endPoint y: 51, distance: 58.8
click at [261, 51] on input "[PERSON_NAME] [PERSON_NAME]" at bounding box center [304, 54] width 207 height 8
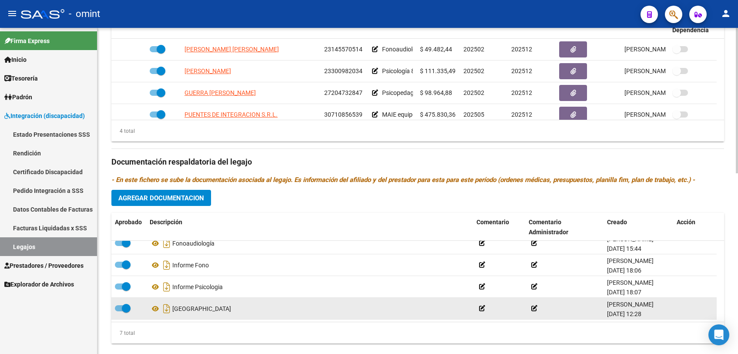
scroll to position [25, 0]
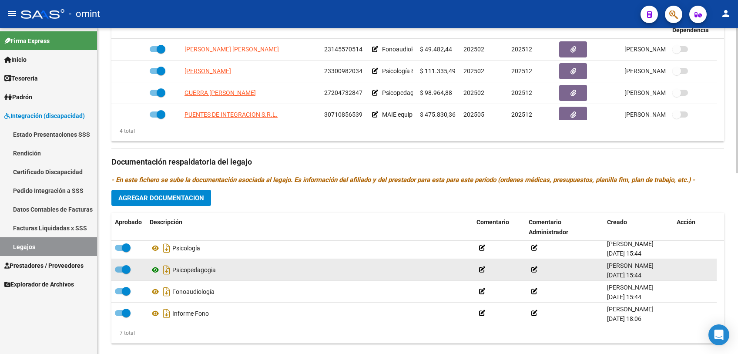
click at [152, 268] on icon at bounding box center [155, 270] width 11 height 10
click at [156, 270] on icon at bounding box center [155, 270] width 11 height 10
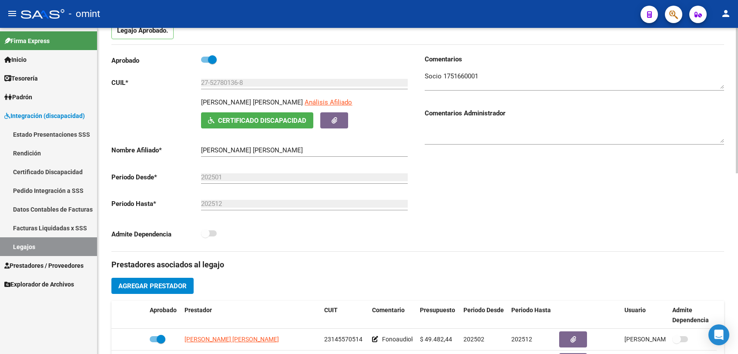
scroll to position [0, 0]
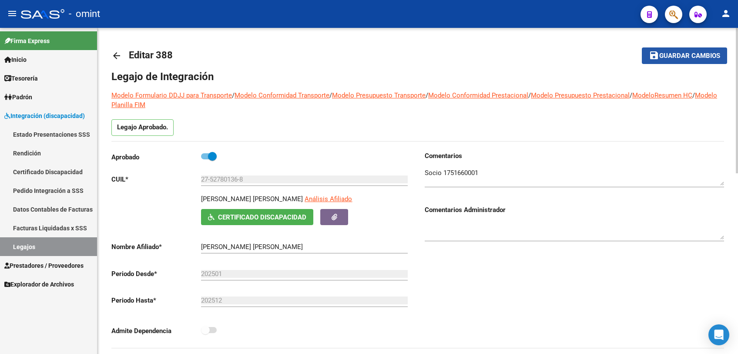
click at [683, 58] on span "Guardar cambios" at bounding box center [690, 56] width 61 height 8
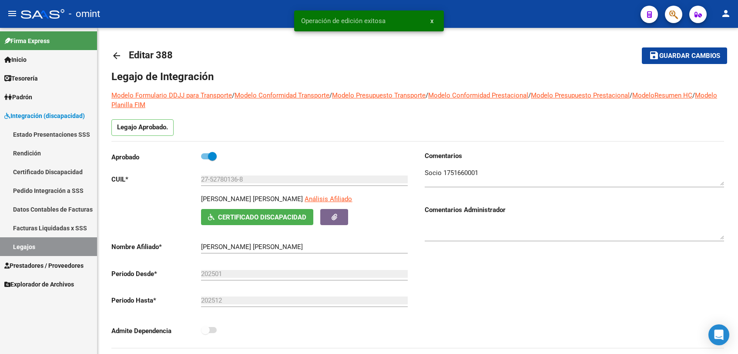
click at [31, 243] on link "Legajos" at bounding box center [48, 246] width 97 height 19
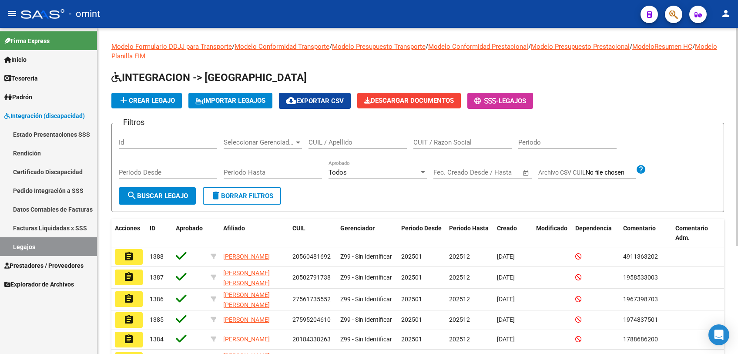
click at [333, 143] on input "CUIL / Apellido" at bounding box center [358, 142] width 98 height 8
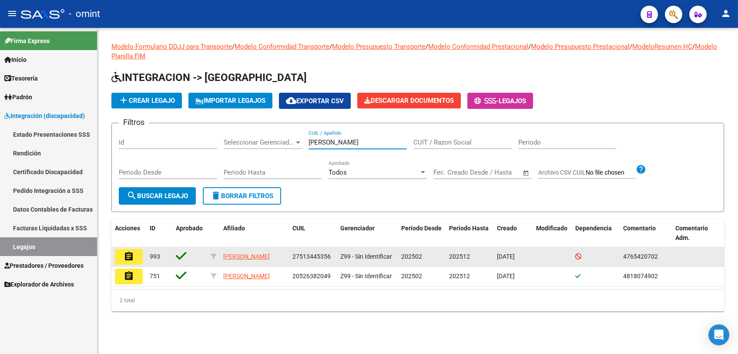
type input "[PERSON_NAME]"
click at [140, 258] on button "assignment" at bounding box center [129, 257] width 28 height 16
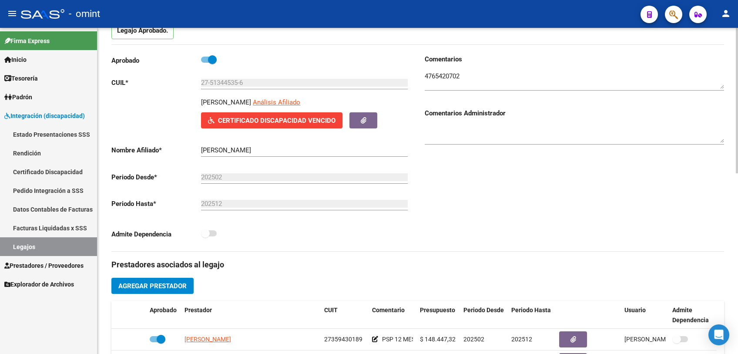
scroll to position [193, 0]
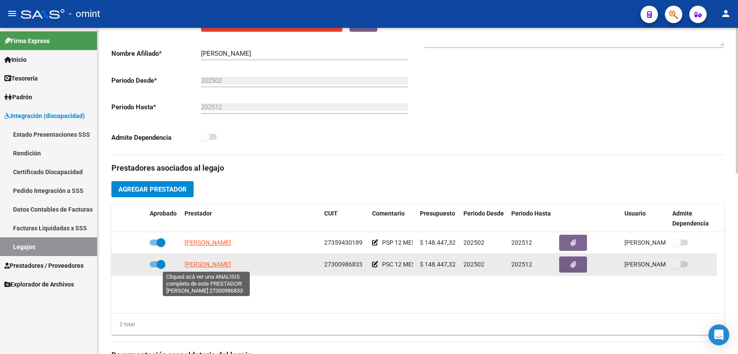
click at [205, 265] on span "[PERSON_NAME]" at bounding box center [208, 264] width 47 height 7
type textarea "27300986833"
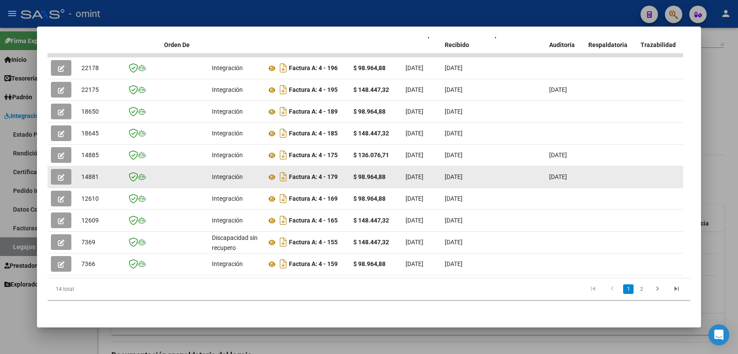
scroll to position [111, 0]
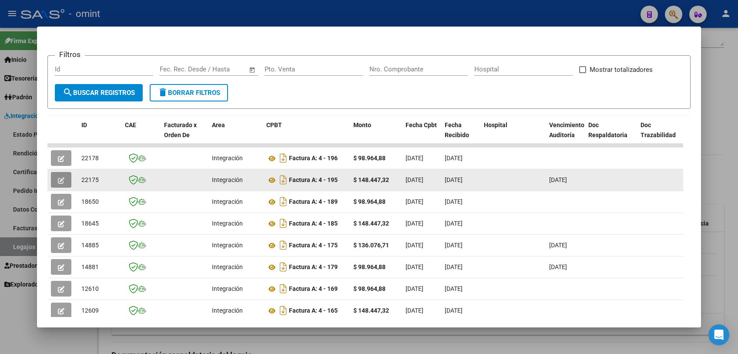
click at [52, 179] on button "button" at bounding box center [61, 180] width 20 height 16
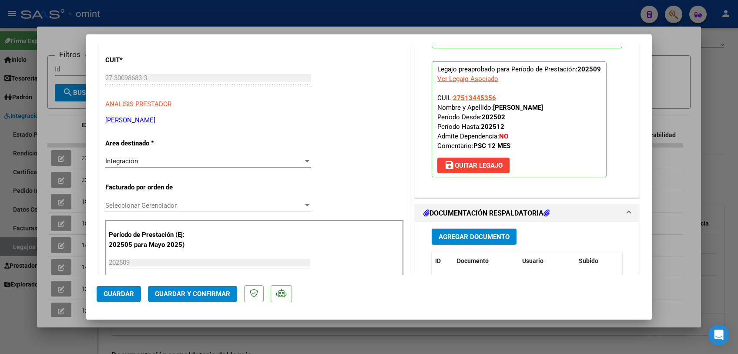
scroll to position [0, 0]
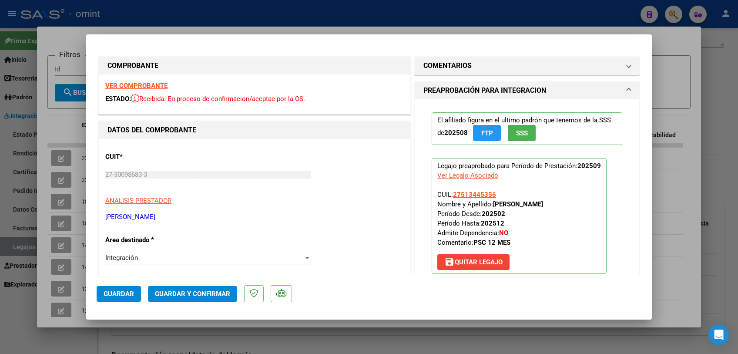
click at [150, 85] on strong "VER COMPROBANTE" at bounding box center [136, 86] width 62 height 8
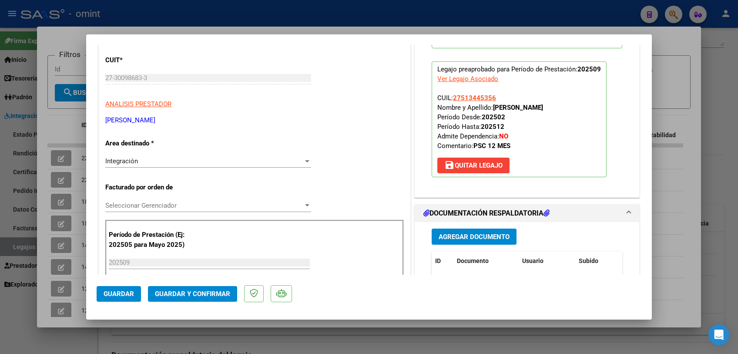
scroll to position [193, 0]
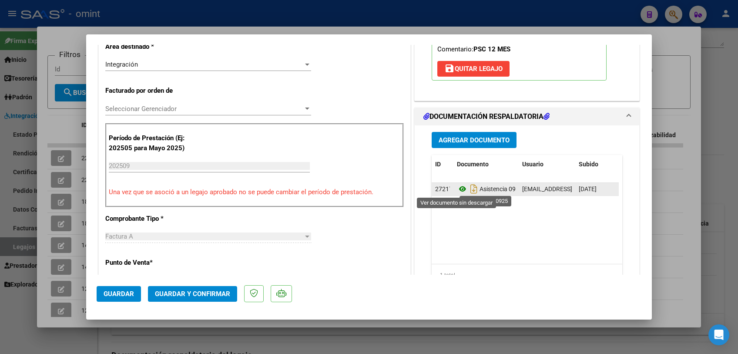
click at [457, 189] on icon at bounding box center [462, 189] width 11 height 10
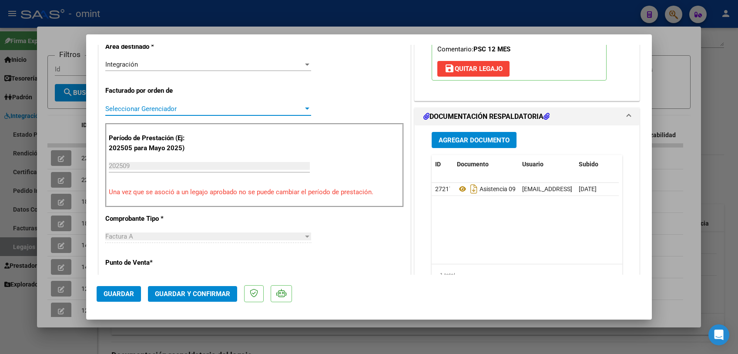
click at [139, 109] on span "Seleccionar Gerenciador" at bounding box center [204, 109] width 198 height 8
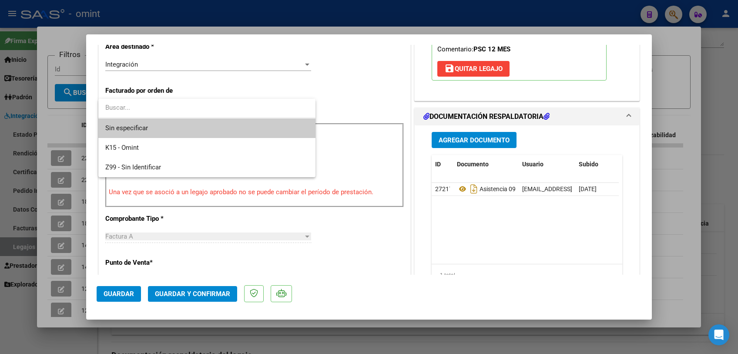
click at [134, 128] on span "Sin especificar" at bounding box center [206, 128] width 203 height 20
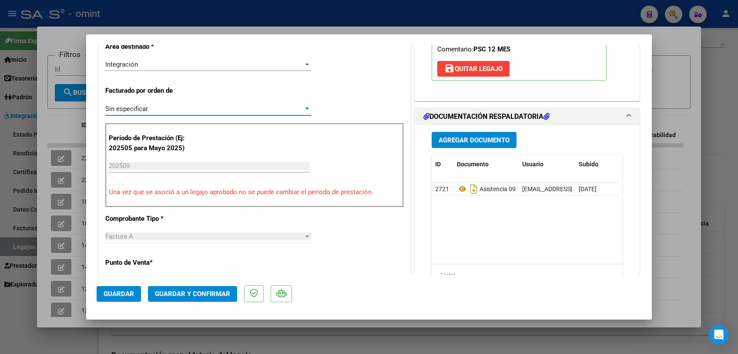
click at [186, 290] on span "Guardar y Confirmar" at bounding box center [192, 294] width 75 height 8
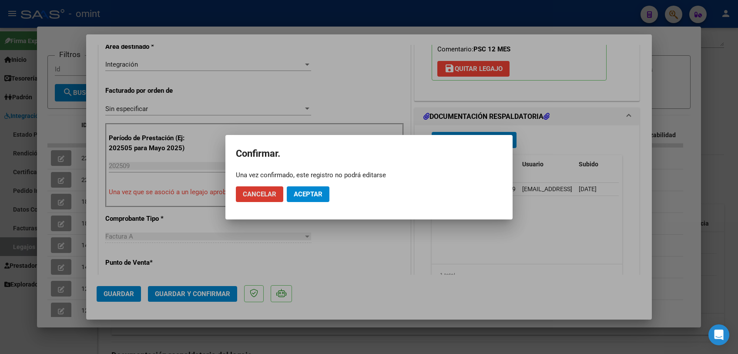
click at [310, 193] on span "Aceptar" at bounding box center [308, 194] width 29 height 8
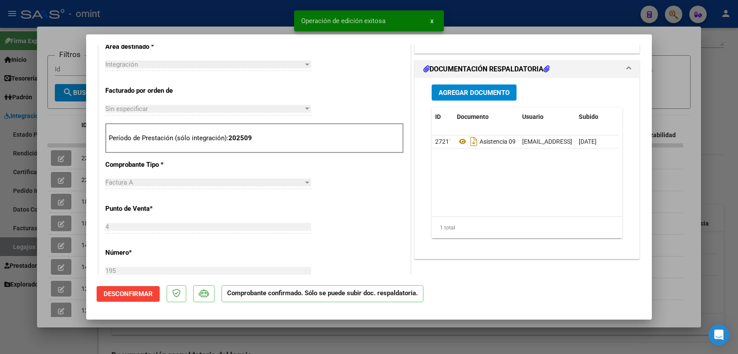
click at [195, 335] on div at bounding box center [369, 177] width 738 height 354
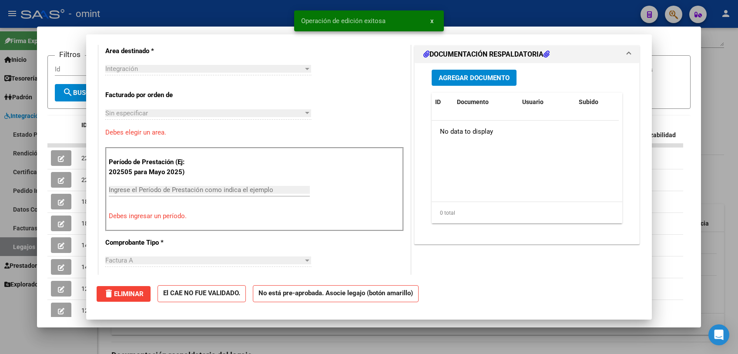
scroll to position [0, 0]
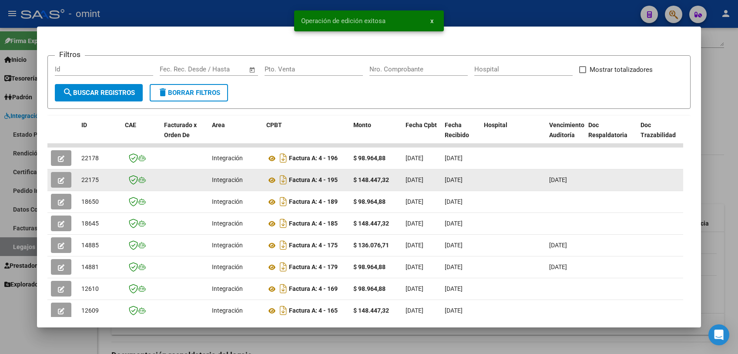
click at [65, 178] on button "button" at bounding box center [61, 180] width 20 height 16
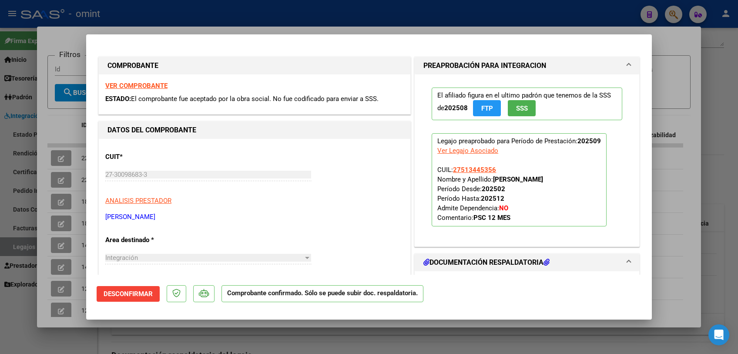
click at [268, 349] on div at bounding box center [369, 177] width 738 height 354
type input "$ 0,00"
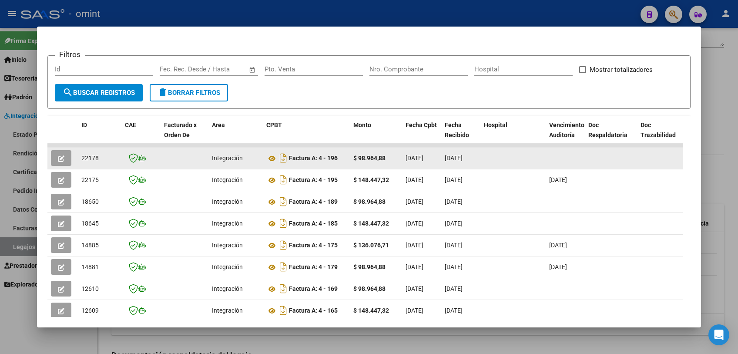
click at [63, 158] on icon "button" at bounding box center [61, 158] width 7 height 7
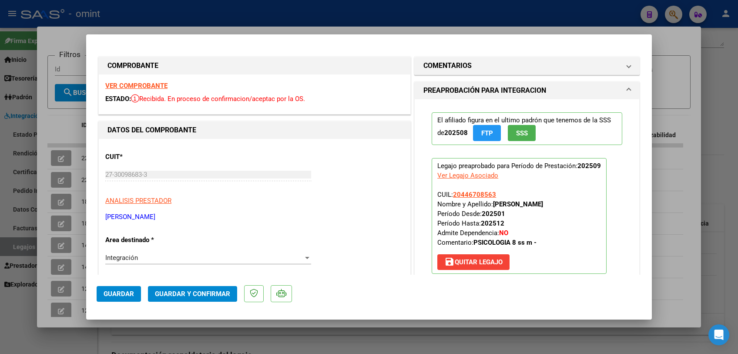
click at [144, 85] on strong "VER COMPROBANTE" at bounding box center [136, 86] width 62 height 8
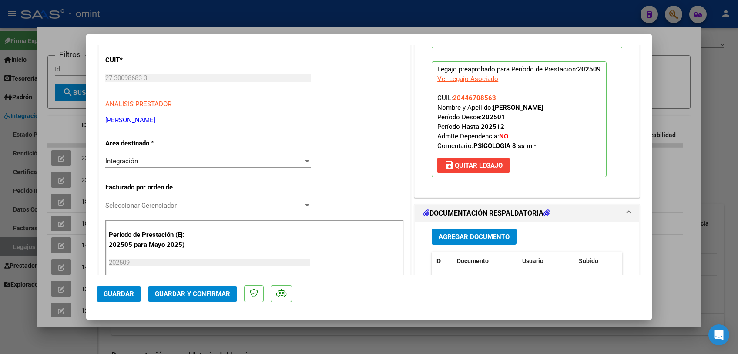
scroll to position [193, 0]
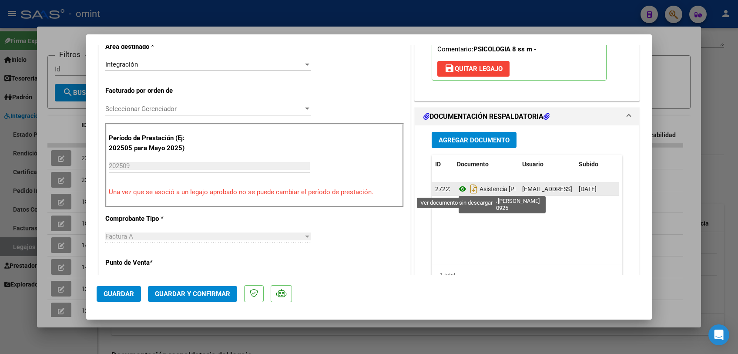
click at [459, 186] on icon at bounding box center [462, 189] width 11 height 10
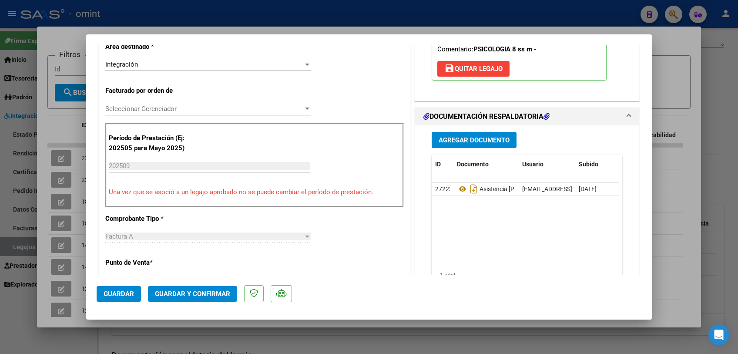
click at [200, 110] on span "Seleccionar Gerenciador" at bounding box center [204, 109] width 198 height 8
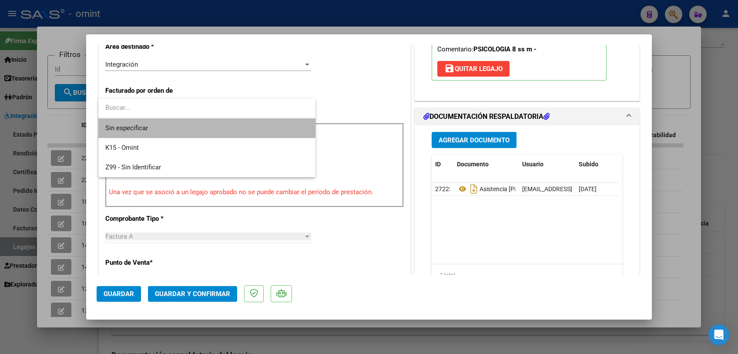
click at [185, 131] on span "Sin especificar" at bounding box center [206, 128] width 203 height 20
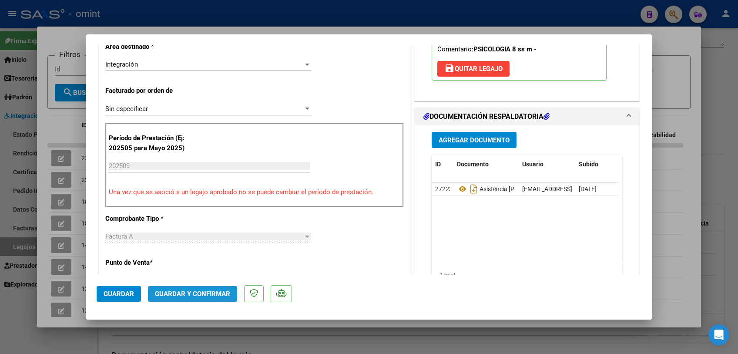
click at [188, 292] on span "Guardar y Confirmar" at bounding box center [192, 294] width 75 height 8
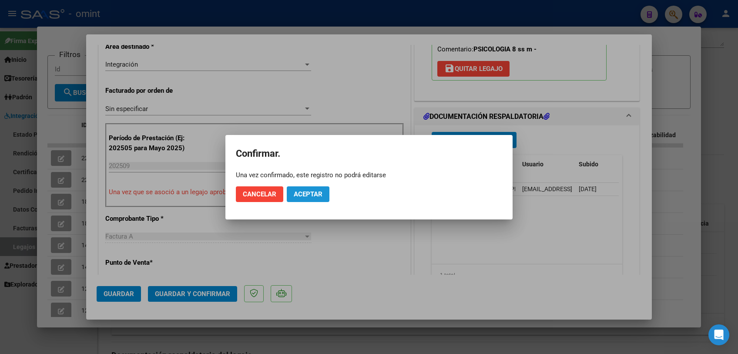
click at [322, 193] on span "Aceptar" at bounding box center [308, 194] width 29 height 8
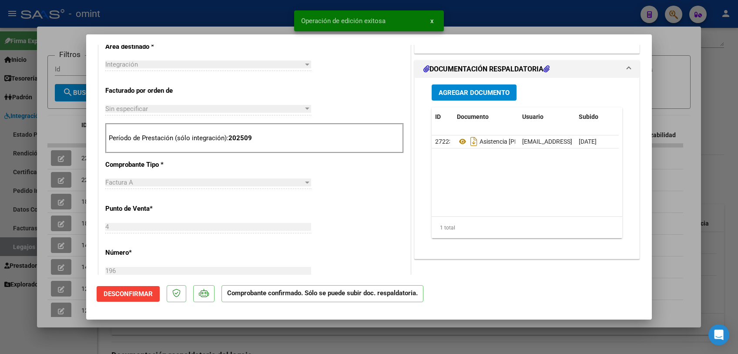
click at [284, 337] on div at bounding box center [369, 177] width 738 height 354
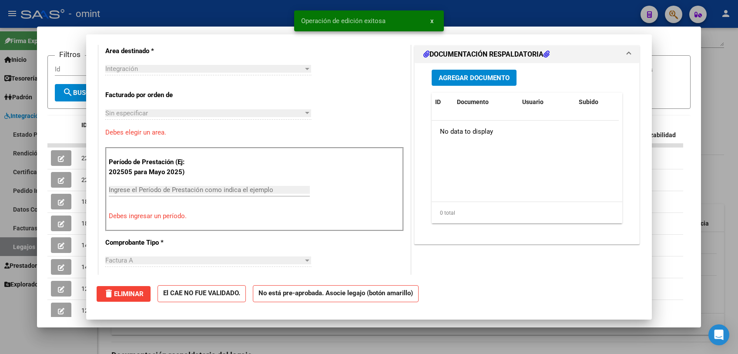
scroll to position [0, 0]
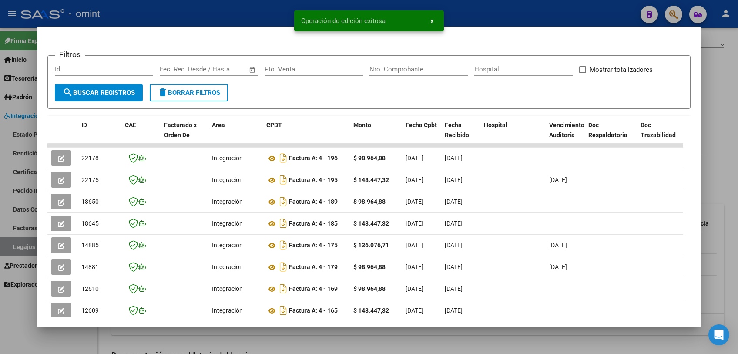
click at [284, 337] on div at bounding box center [369, 177] width 738 height 354
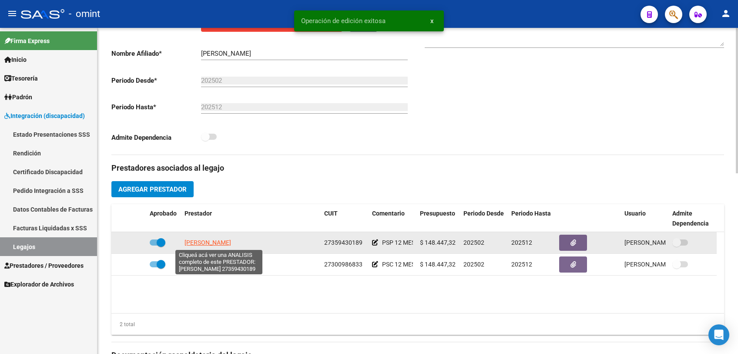
click at [209, 240] on span "[PERSON_NAME]" at bounding box center [208, 242] width 47 height 7
type textarea "27359430189"
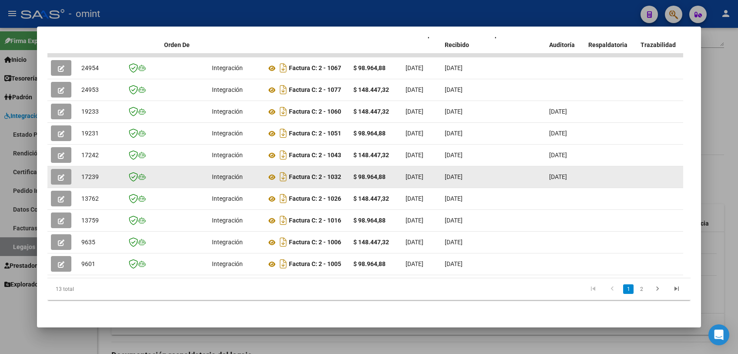
scroll to position [159, 0]
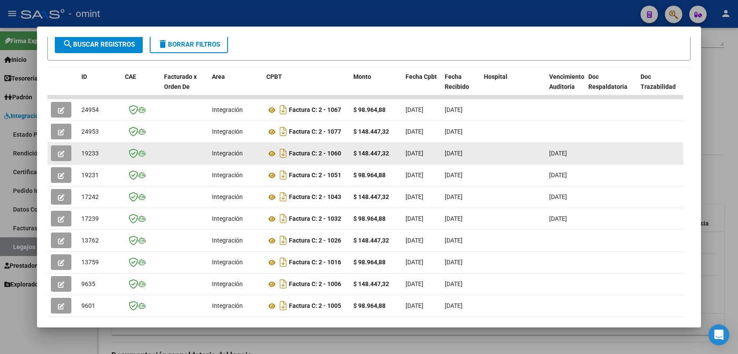
click at [59, 155] on icon "button" at bounding box center [61, 154] width 7 height 7
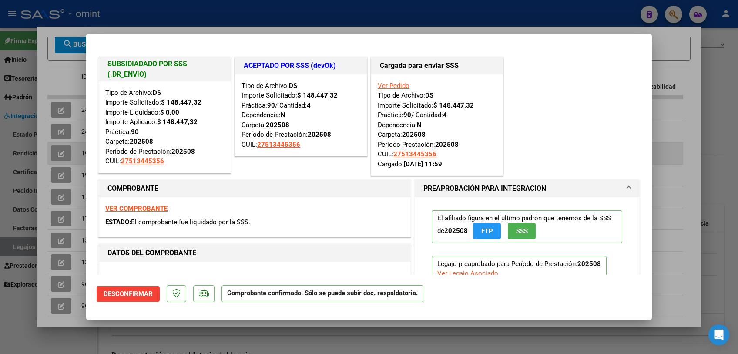
click at [59, 155] on div at bounding box center [369, 177] width 738 height 354
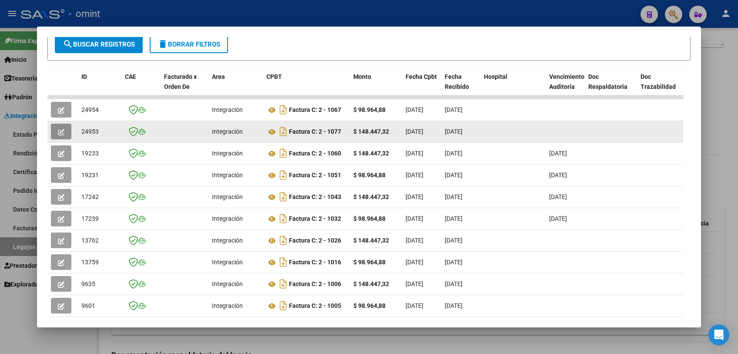
click at [62, 138] on button "button" at bounding box center [61, 132] width 20 height 16
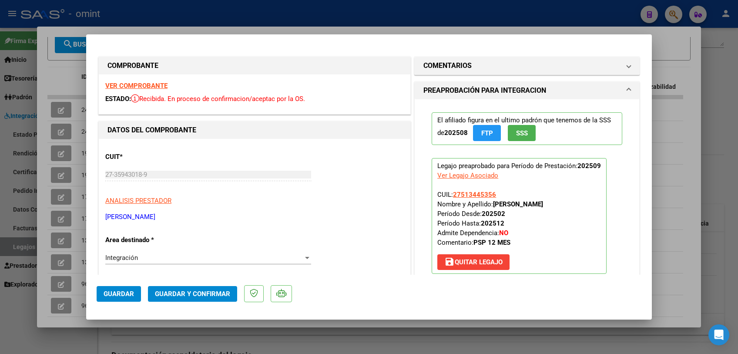
click at [144, 84] on strong "VER COMPROBANTE" at bounding box center [136, 86] width 62 height 8
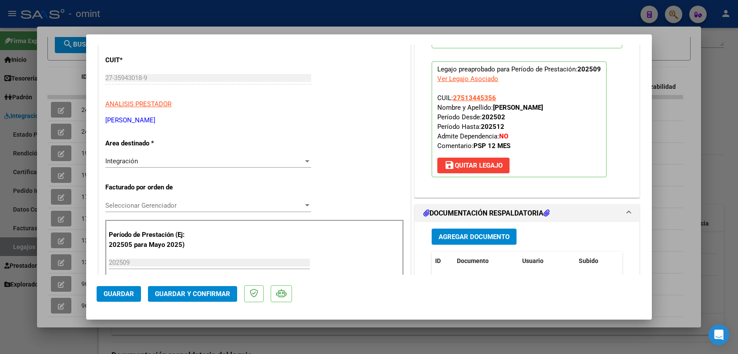
scroll to position [193, 0]
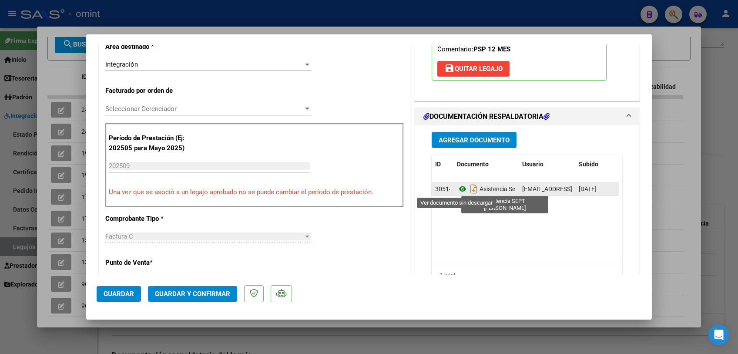
click at [457, 187] on icon at bounding box center [462, 189] width 11 height 10
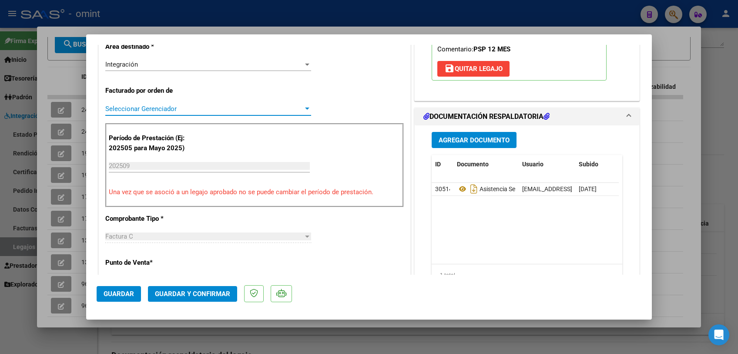
click at [209, 111] on span "Seleccionar Gerenciador" at bounding box center [204, 109] width 198 height 8
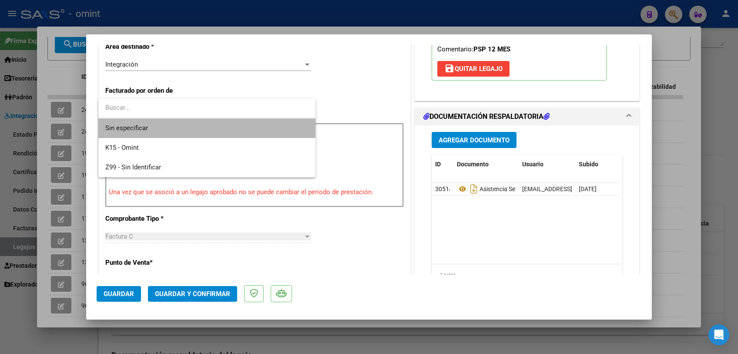
click at [202, 124] on span "Sin especificar" at bounding box center [206, 128] width 203 height 20
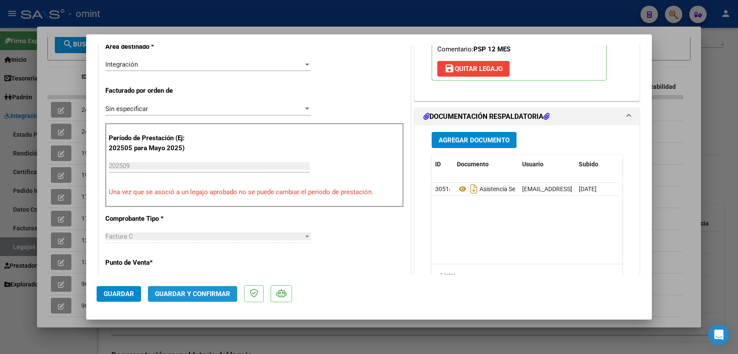
click at [173, 288] on button "Guardar y Confirmar" at bounding box center [192, 294] width 89 height 16
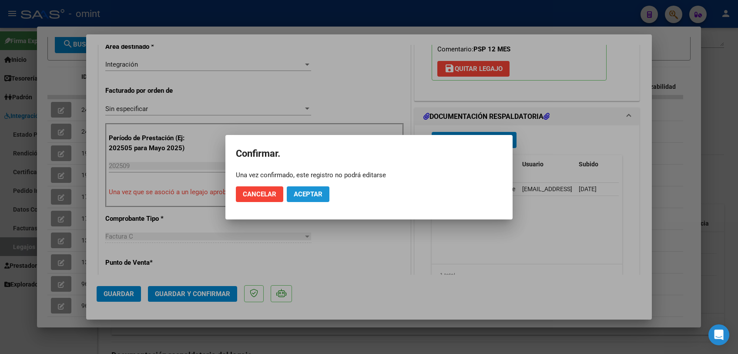
click at [300, 195] on span "Aceptar" at bounding box center [308, 194] width 29 height 8
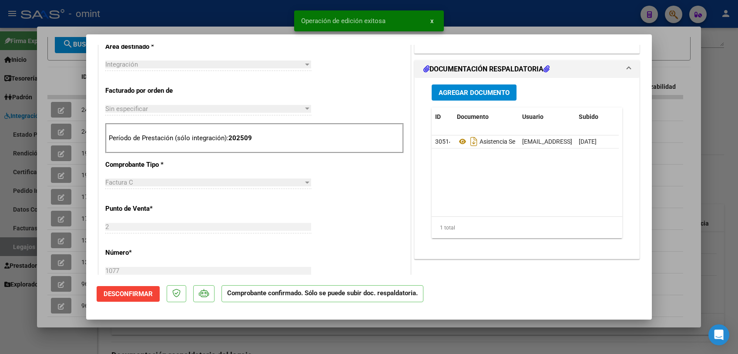
click at [78, 82] on div at bounding box center [369, 177] width 738 height 354
type input "$ 0,00"
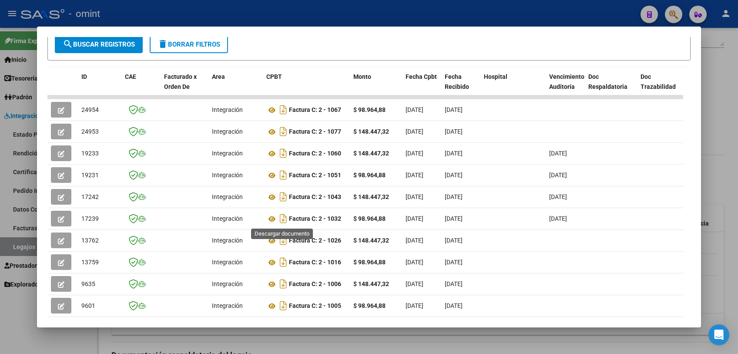
click at [428, 343] on div at bounding box center [369, 177] width 738 height 354
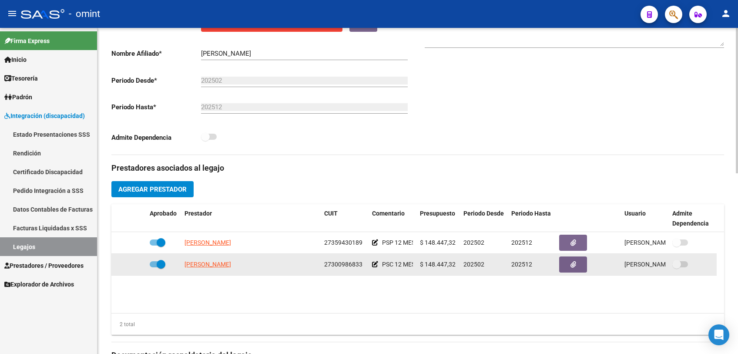
scroll to position [97, 0]
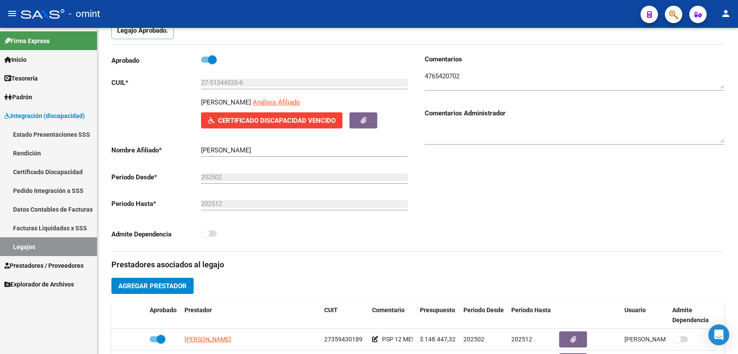
click at [58, 246] on link "Legajos" at bounding box center [48, 246] width 97 height 19
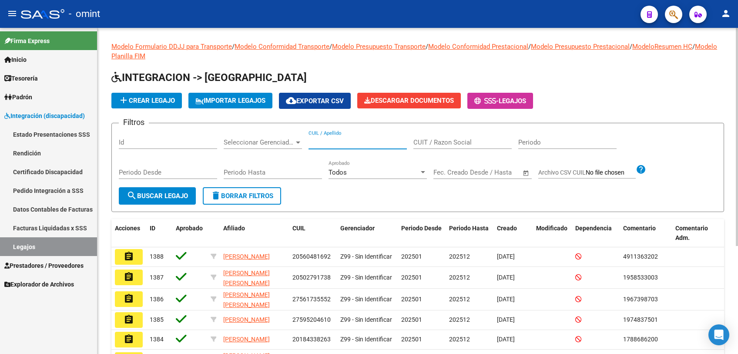
click at [354, 144] on input "CUIL / Apellido" at bounding box center [358, 142] width 98 height 8
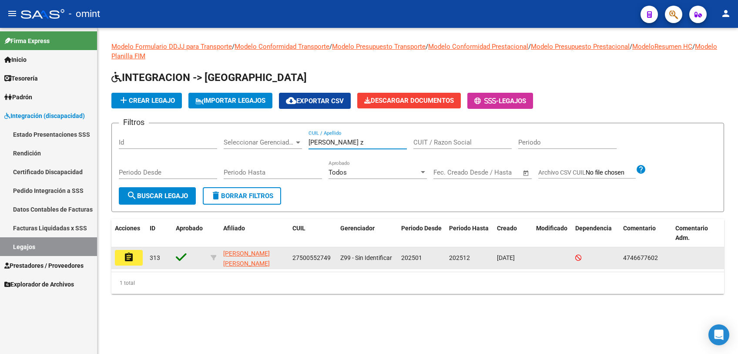
type input "[PERSON_NAME] z"
click at [132, 261] on mat-icon "assignment" at bounding box center [129, 257] width 10 height 10
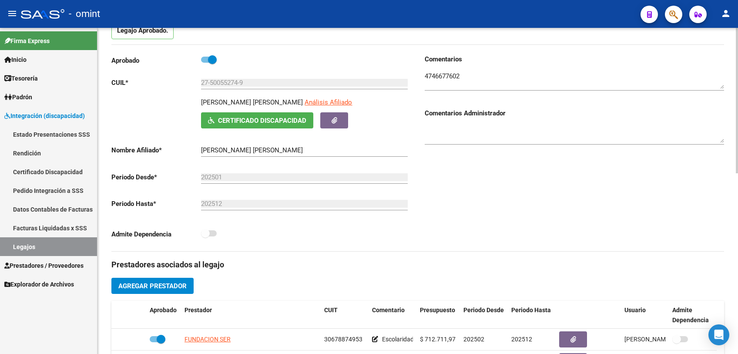
scroll to position [193, 0]
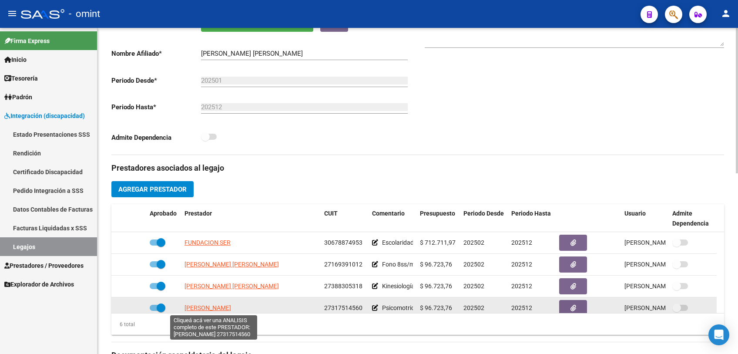
click at [215, 308] on span "[PERSON_NAME]" at bounding box center [208, 307] width 47 height 7
type textarea "27317514560"
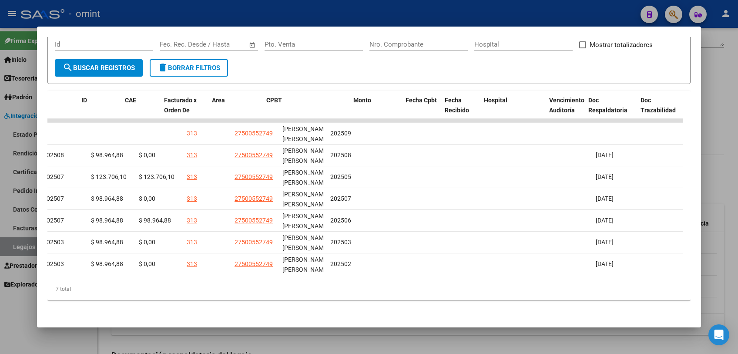
scroll to position [0, 0]
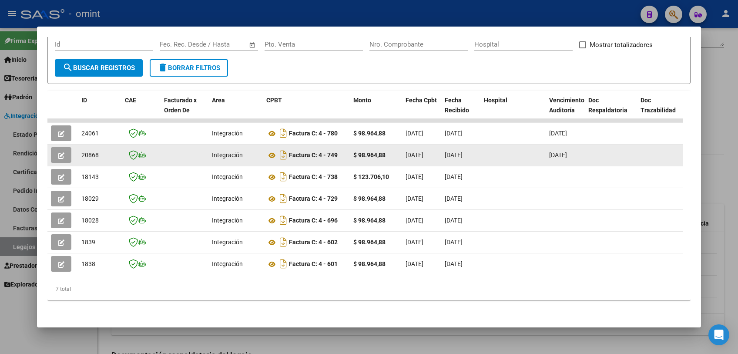
click at [59, 147] on button "button" at bounding box center [61, 155] width 20 height 16
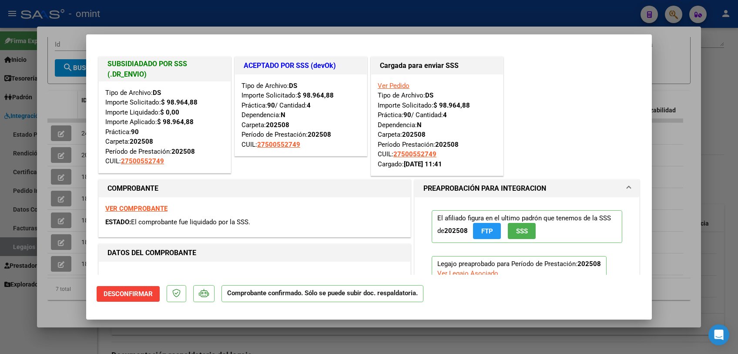
click at [59, 97] on div at bounding box center [369, 177] width 738 height 354
type input "$ 0,00"
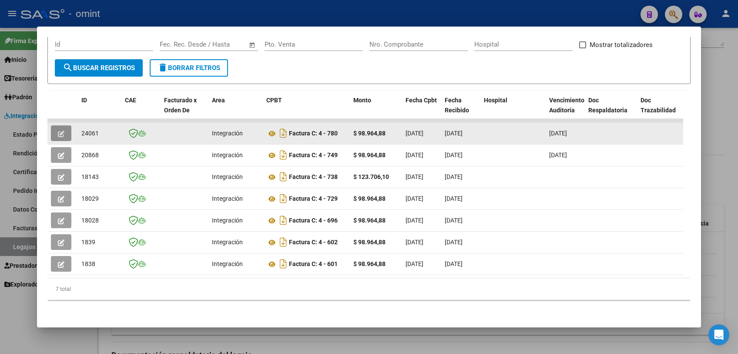
click at [59, 131] on icon "button" at bounding box center [61, 134] width 7 height 7
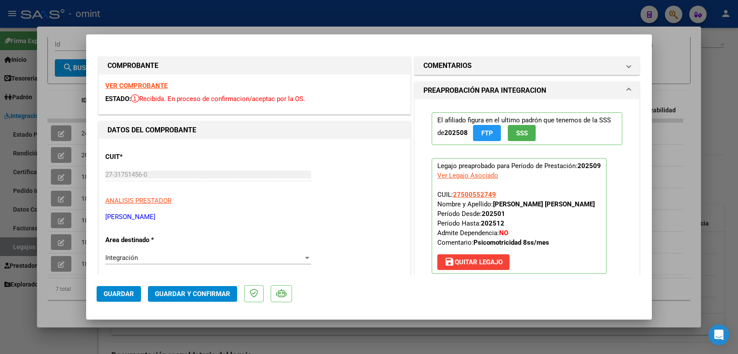
click at [145, 85] on strong "VER COMPROBANTE" at bounding box center [136, 86] width 62 height 8
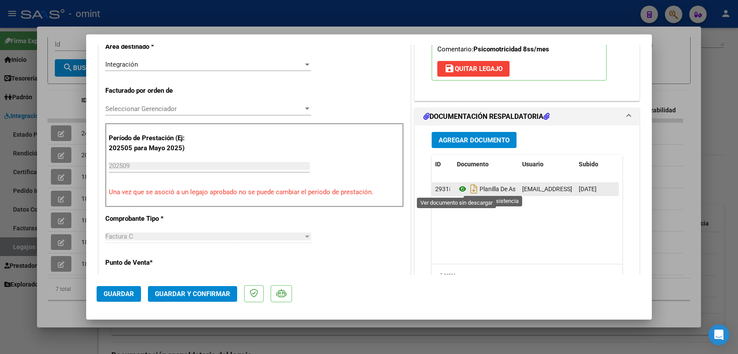
click at [457, 185] on icon at bounding box center [462, 189] width 11 height 10
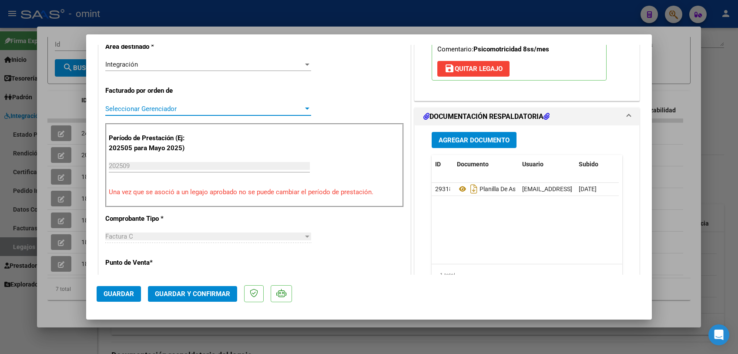
click at [154, 105] on span "Seleccionar Gerenciador" at bounding box center [204, 109] width 198 height 8
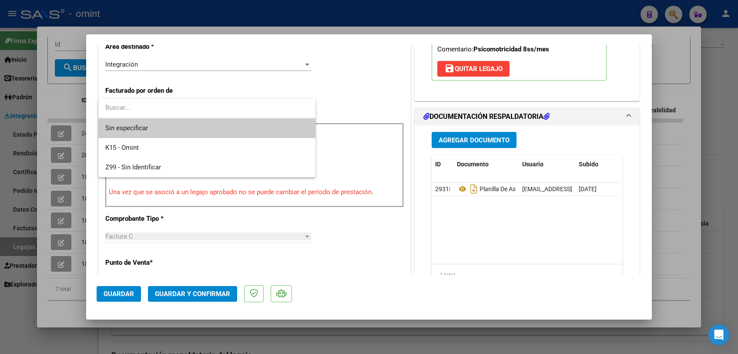
click at [153, 127] on span "Sin especificar" at bounding box center [206, 128] width 203 height 20
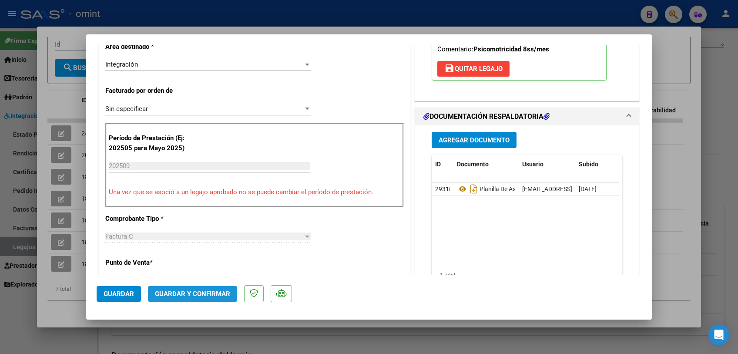
click at [202, 291] on span "Guardar y Confirmar" at bounding box center [192, 294] width 75 height 8
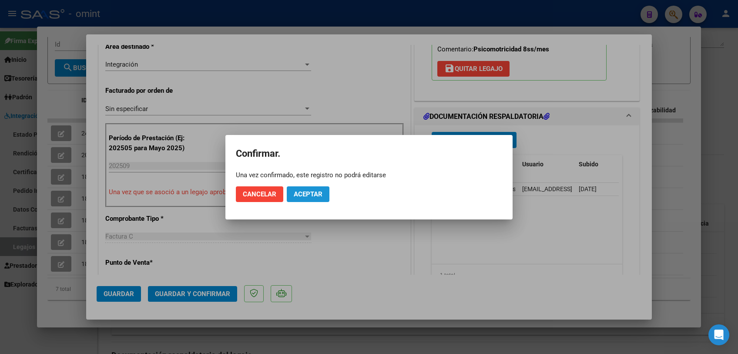
click at [300, 194] on span "Aceptar" at bounding box center [308, 194] width 29 height 8
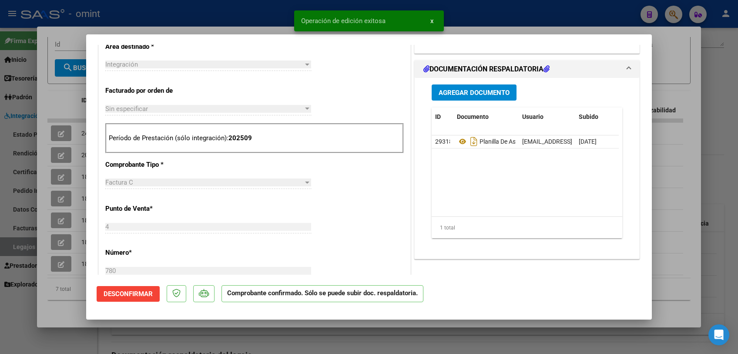
click at [268, 337] on div at bounding box center [369, 177] width 738 height 354
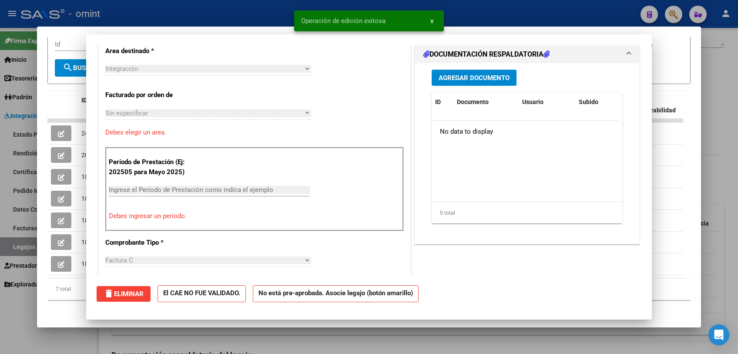
scroll to position [0, 0]
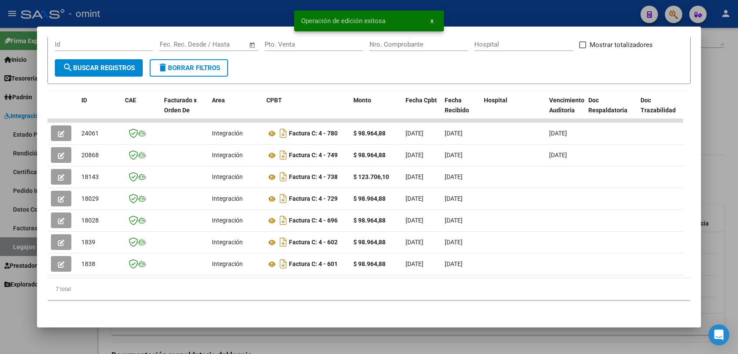
click at [268, 337] on div at bounding box center [369, 177] width 738 height 354
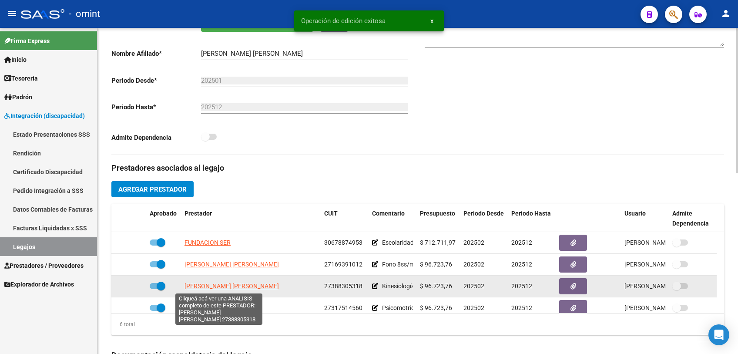
click at [226, 286] on span "[PERSON_NAME] [PERSON_NAME]" at bounding box center [232, 286] width 94 height 7
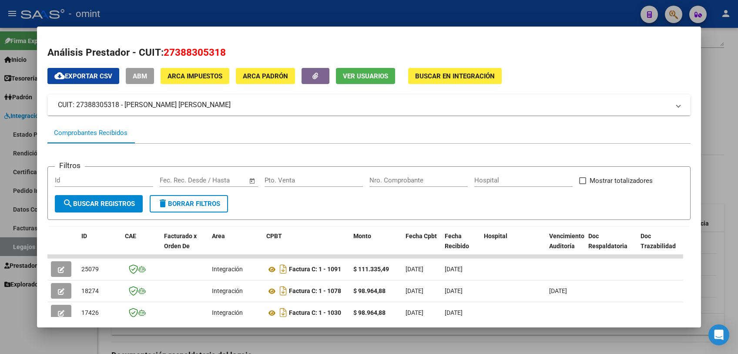
scroll to position [48, 0]
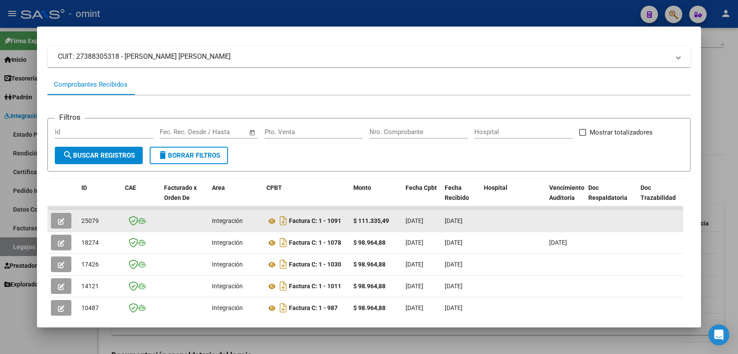
click at [57, 219] on button "button" at bounding box center [61, 221] width 20 height 16
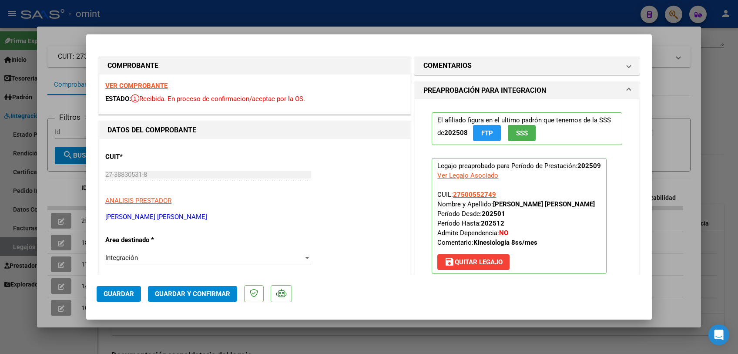
click at [132, 85] on strong "VER COMPROBANTE" at bounding box center [136, 86] width 62 height 8
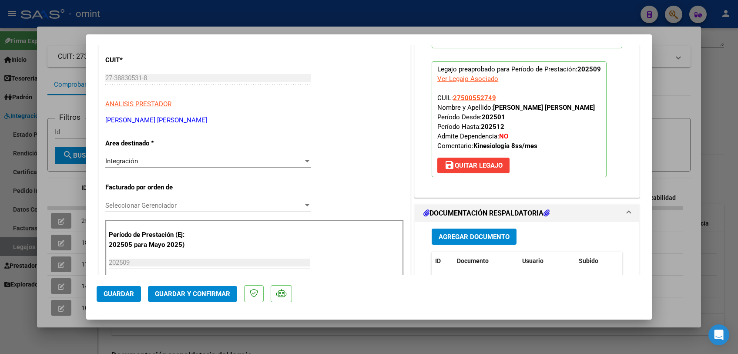
scroll to position [193, 0]
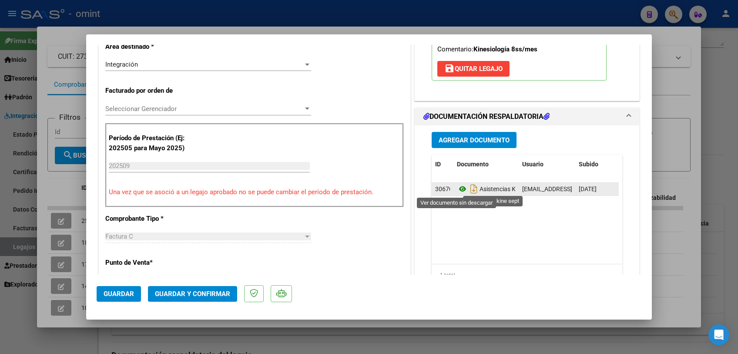
click at [460, 189] on icon at bounding box center [462, 189] width 11 height 10
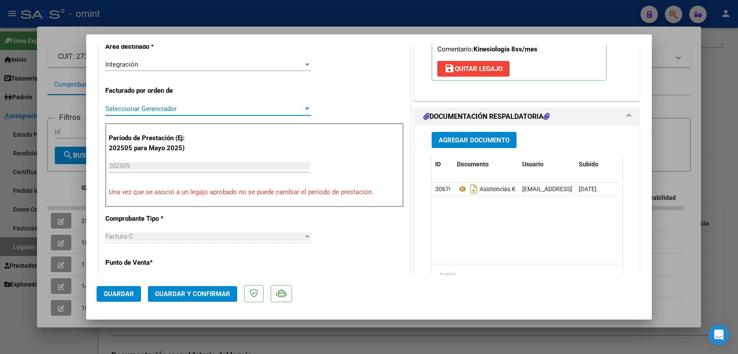
click at [249, 105] on span "Seleccionar Gerenciador" at bounding box center [204, 109] width 198 height 8
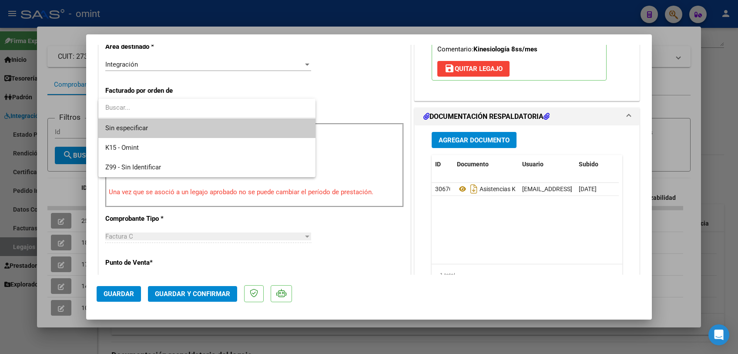
click at [230, 125] on span "Sin especificar" at bounding box center [206, 128] width 203 height 20
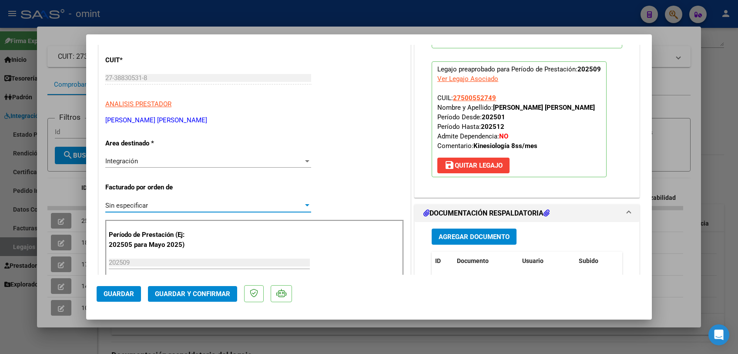
scroll to position [0, 0]
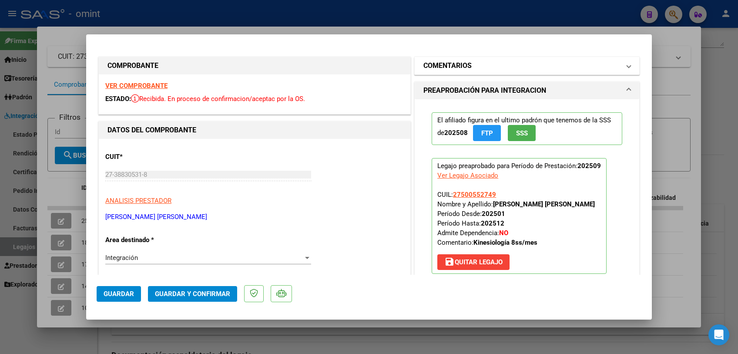
click at [453, 68] on h1 "COMENTARIOS" at bounding box center [448, 66] width 48 height 10
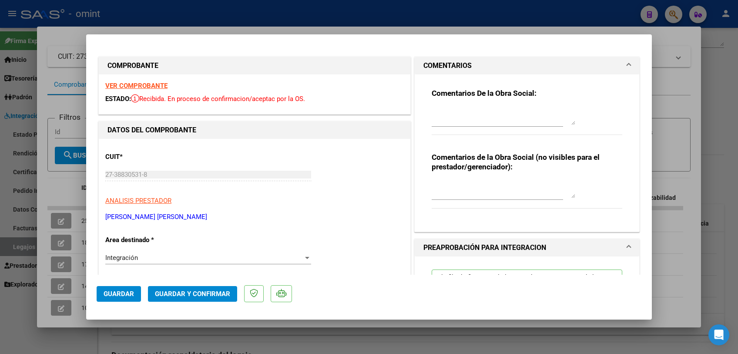
click at [458, 119] on textarea at bounding box center [504, 116] width 144 height 17
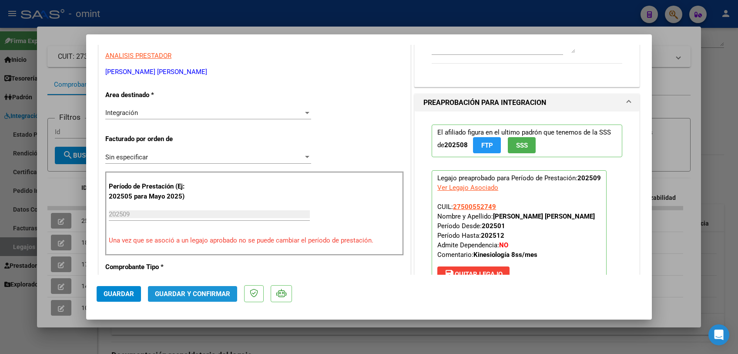
click at [181, 294] on span "Guardar y Confirmar" at bounding box center [192, 294] width 75 height 8
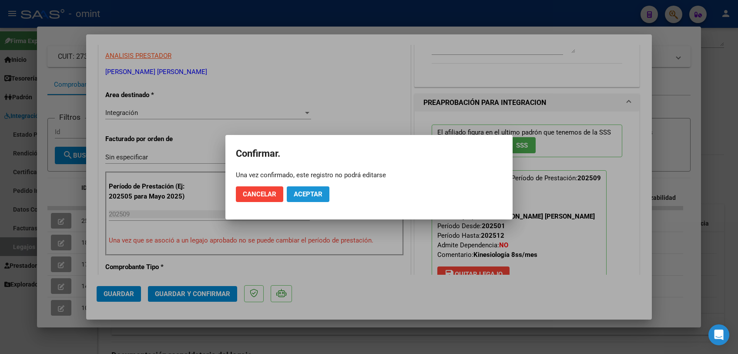
click at [320, 189] on button "Aceptar" at bounding box center [308, 194] width 43 height 16
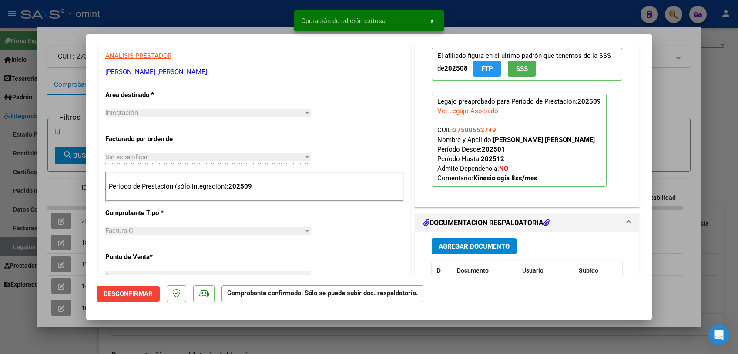
click at [283, 329] on div at bounding box center [369, 177] width 738 height 354
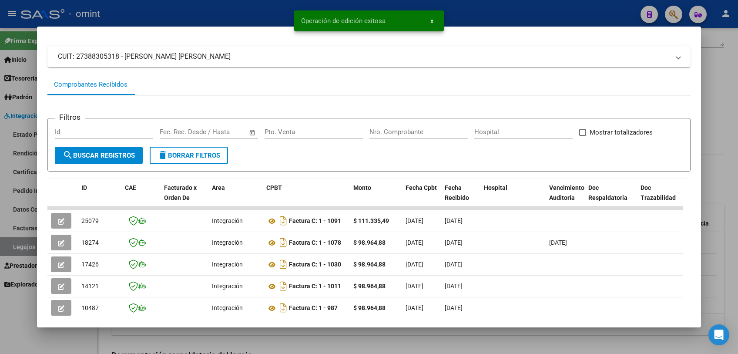
click at [283, 329] on div at bounding box center [369, 177] width 738 height 354
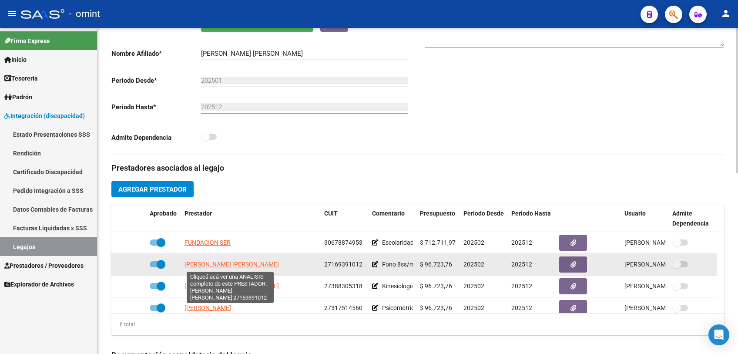
click at [248, 264] on span "[PERSON_NAME] [PERSON_NAME]" at bounding box center [232, 264] width 94 height 7
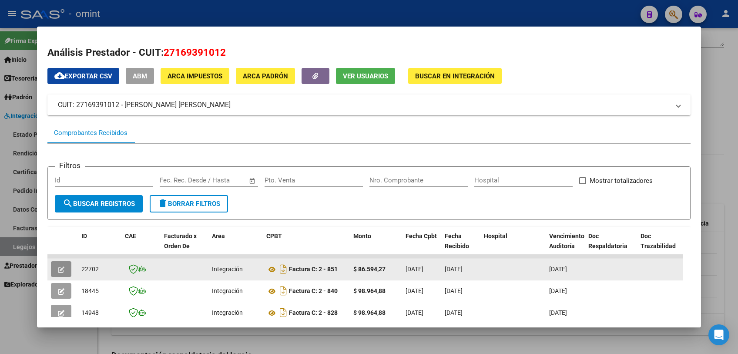
click at [54, 267] on button "button" at bounding box center [61, 269] width 20 height 16
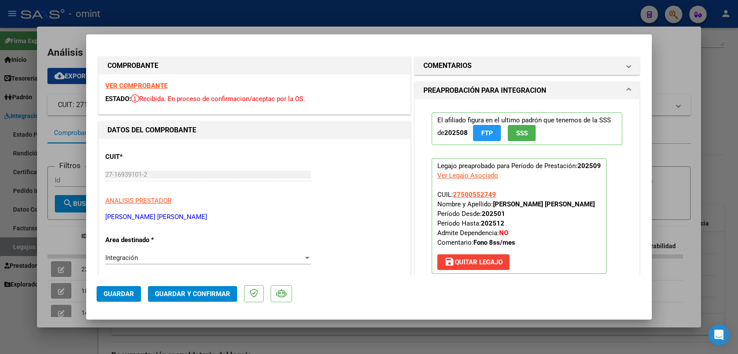
click at [146, 83] on strong "VER COMPROBANTE" at bounding box center [136, 86] width 62 height 8
click at [141, 86] on strong "VER COMPROBANTE" at bounding box center [136, 86] width 62 height 8
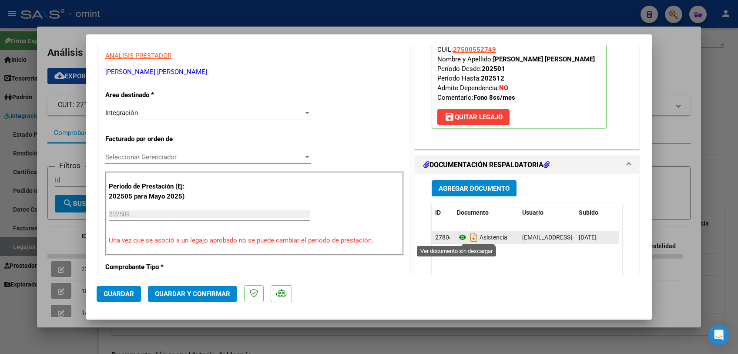
click at [459, 236] on icon at bounding box center [462, 237] width 11 height 10
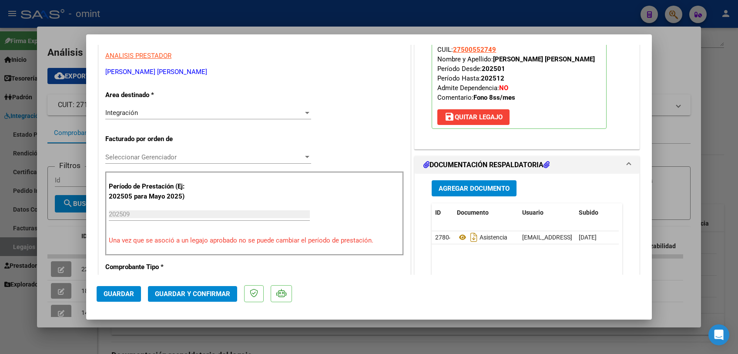
click at [256, 151] on div "Seleccionar Gerenciador Seleccionar Gerenciador" at bounding box center [208, 157] width 206 height 13
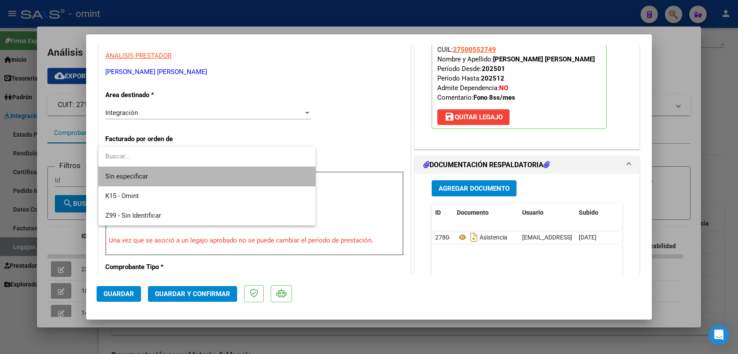
click at [241, 174] on span "Sin especificar" at bounding box center [206, 177] width 203 height 20
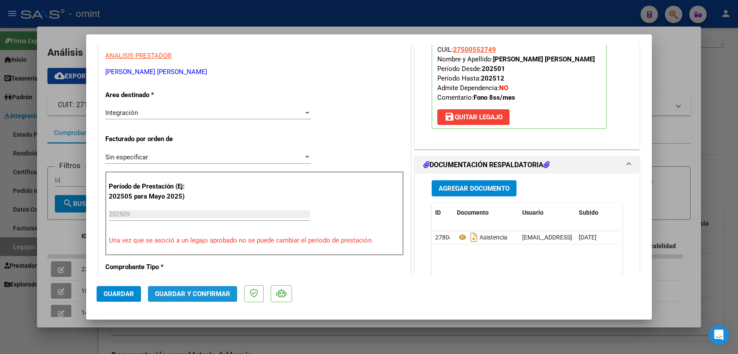
click at [209, 296] on span "Guardar y Confirmar" at bounding box center [192, 294] width 75 height 8
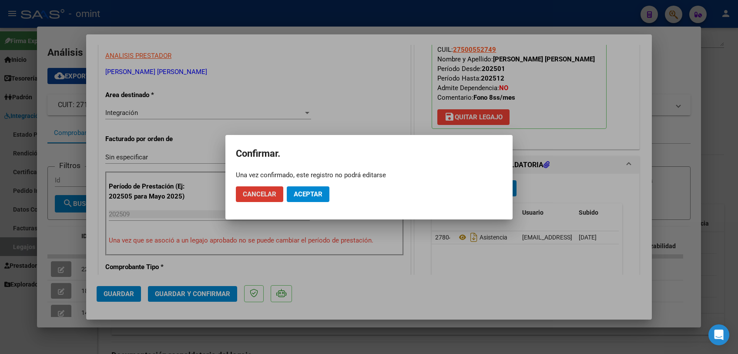
click at [319, 199] on button "Aceptar" at bounding box center [308, 194] width 43 height 16
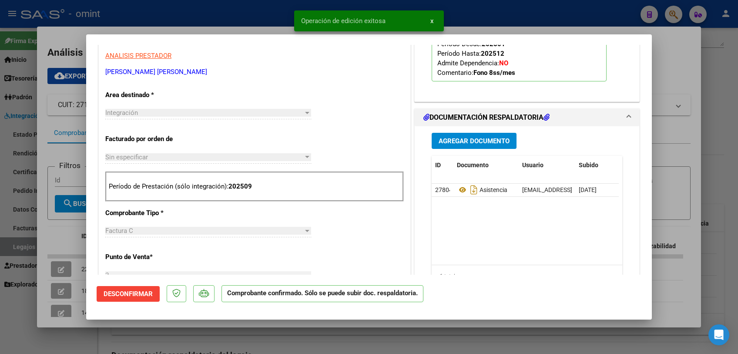
click at [60, 153] on div at bounding box center [369, 177] width 738 height 354
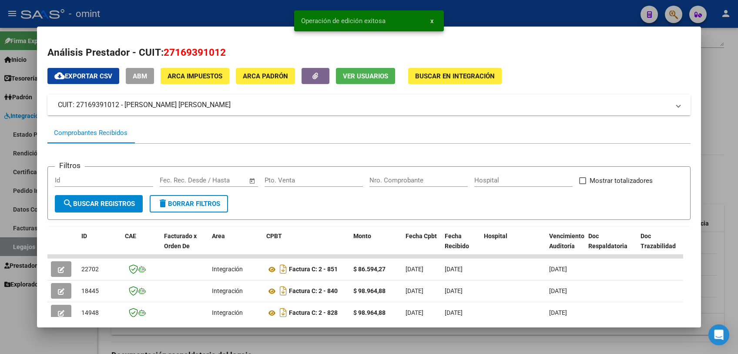
click at [17, 141] on div at bounding box center [369, 177] width 738 height 354
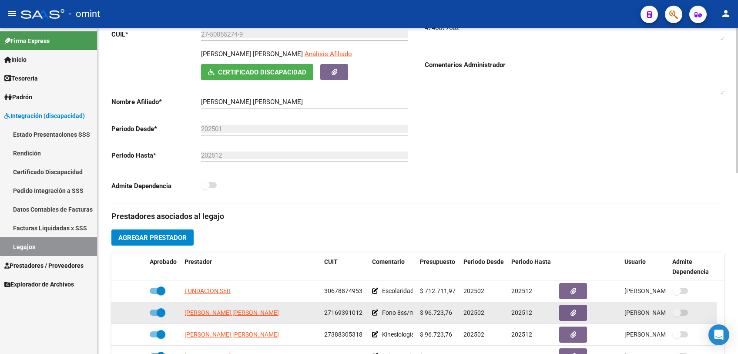
scroll to position [193, 0]
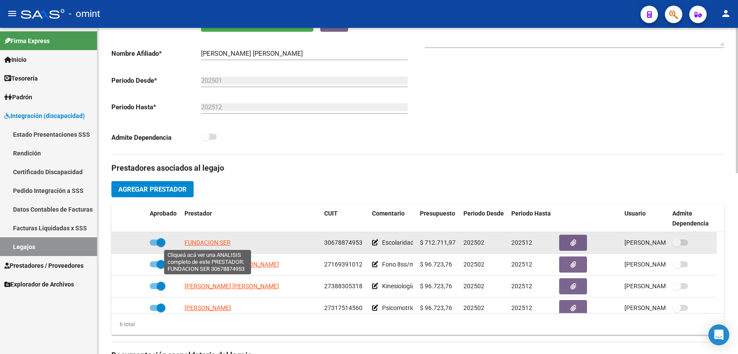
click at [221, 243] on span "FUNDACION SER" at bounding box center [208, 242] width 46 height 7
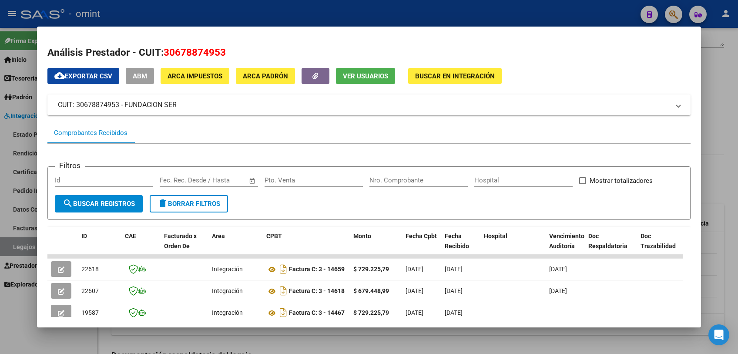
scroll to position [145, 0]
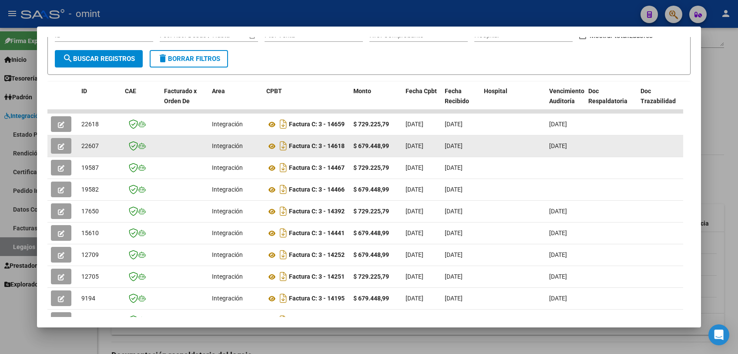
click at [62, 146] on icon "button" at bounding box center [61, 146] width 7 height 7
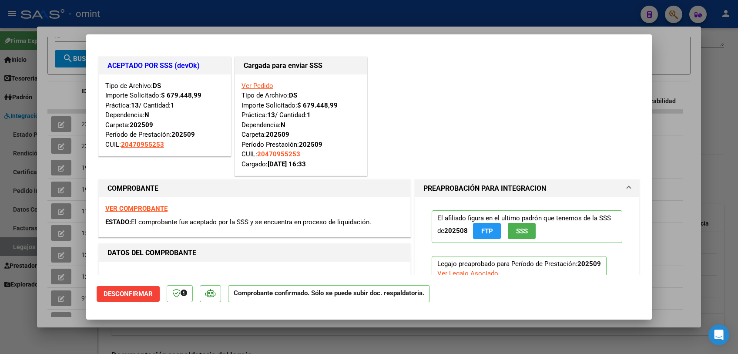
click at [76, 159] on div at bounding box center [369, 177] width 738 height 354
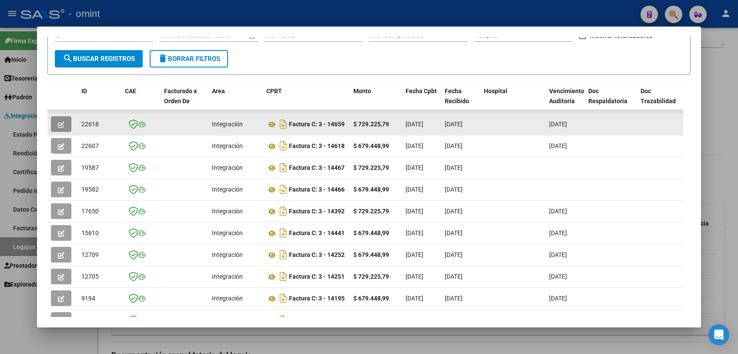
click at [56, 122] on button "button" at bounding box center [61, 124] width 20 height 16
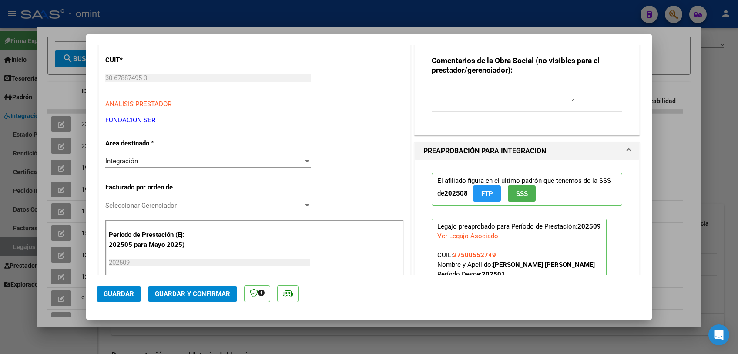
scroll to position [193, 0]
